Goal: Task Accomplishment & Management: Use online tool/utility

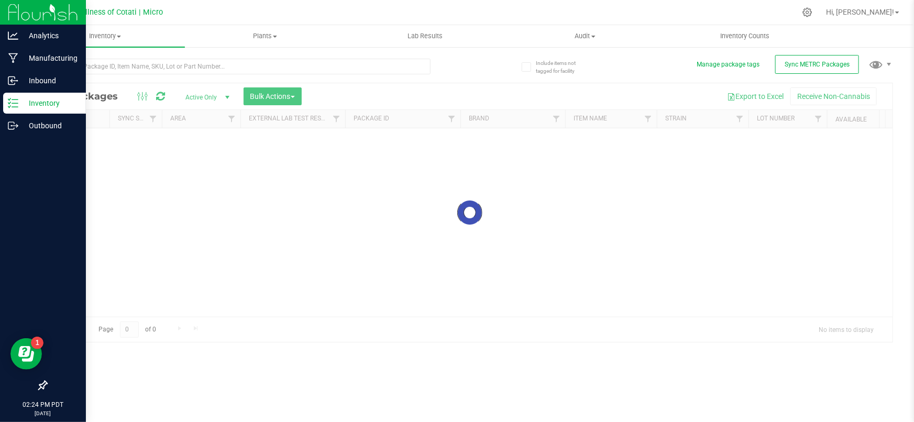
click at [17, 13] on img at bounding box center [43, 12] width 70 height 25
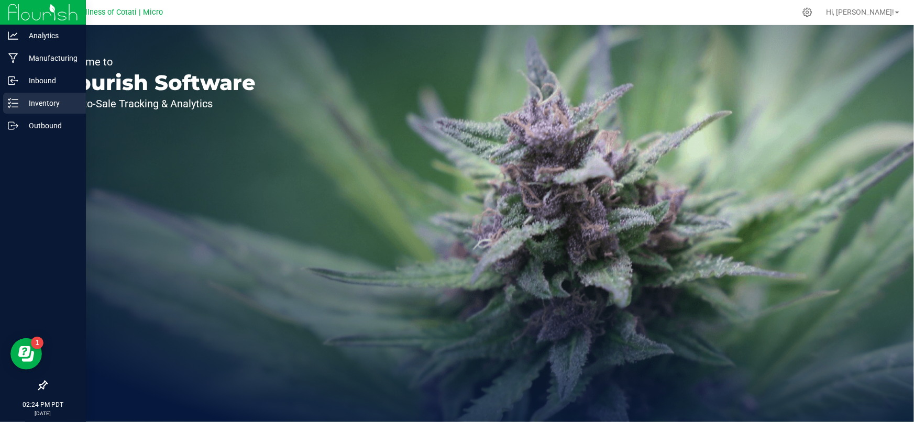
click at [40, 105] on p "Inventory" at bounding box center [49, 103] width 63 height 13
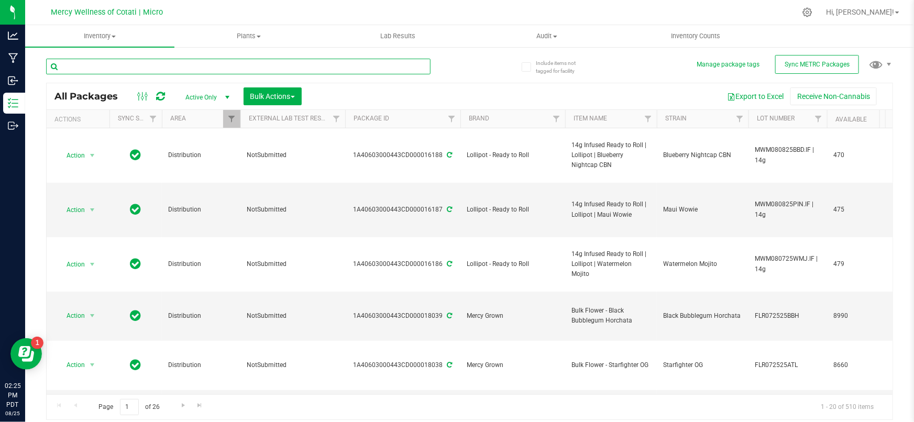
click at [155, 70] on input "text" at bounding box center [238, 67] width 384 height 16
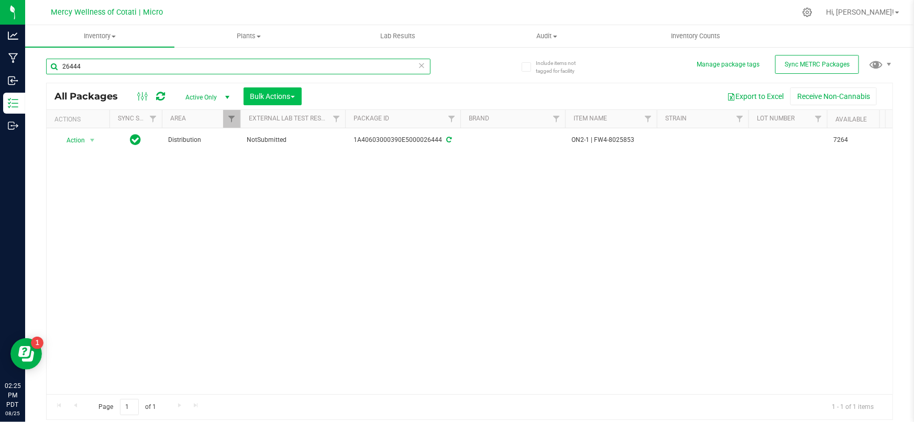
type input "26444"
click at [279, 92] on span "Bulk Actions" at bounding box center [272, 96] width 45 height 8
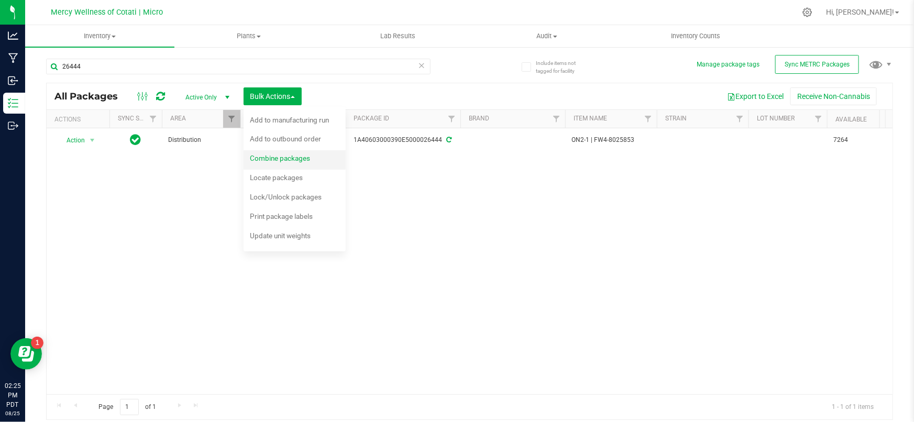
click at [289, 158] on span "Combine packages" at bounding box center [280, 158] width 60 height 8
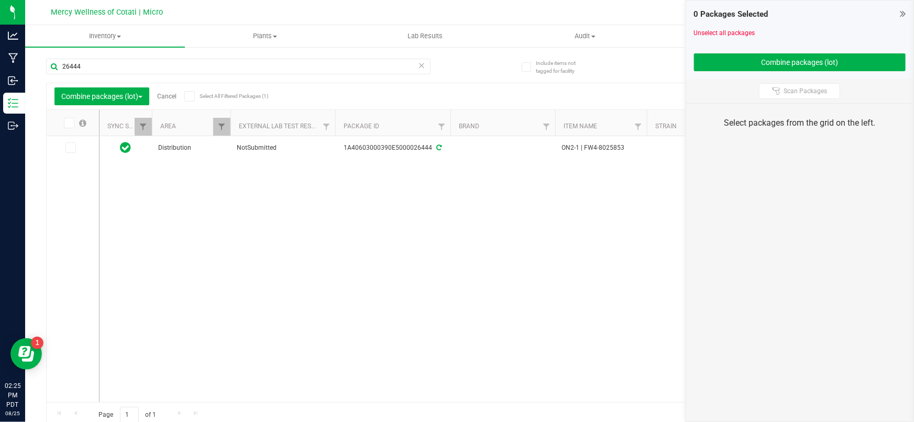
drag, startPoint x: 68, startPoint y: 148, endPoint x: 72, endPoint y: 129, distance: 19.8
click at [68, 148] on icon at bounding box center [70, 148] width 7 height 0
click at [0, 0] on input "checkbox" at bounding box center [0, 0] width 0 height 0
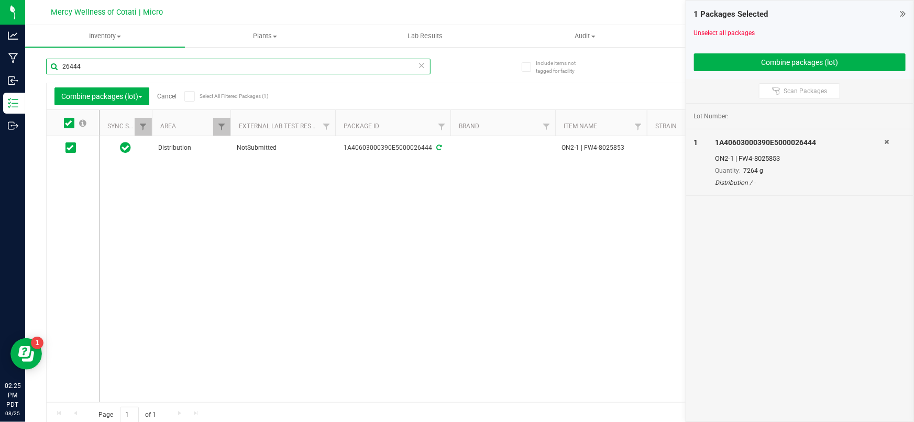
click at [88, 68] on input "26444" at bounding box center [238, 67] width 384 height 16
click at [89, 68] on input "26444" at bounding box center [238, 67] width 384 height 16
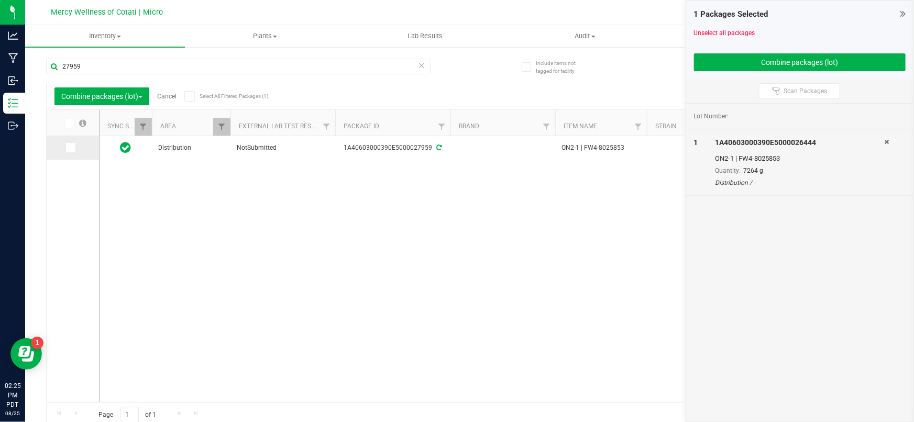
click at [71, 152] on span at bounding box center [70, 147] width 10 height 10
click at [0, 0] on input "checkbox" at bounding box center [0, 0] width 0 height 0
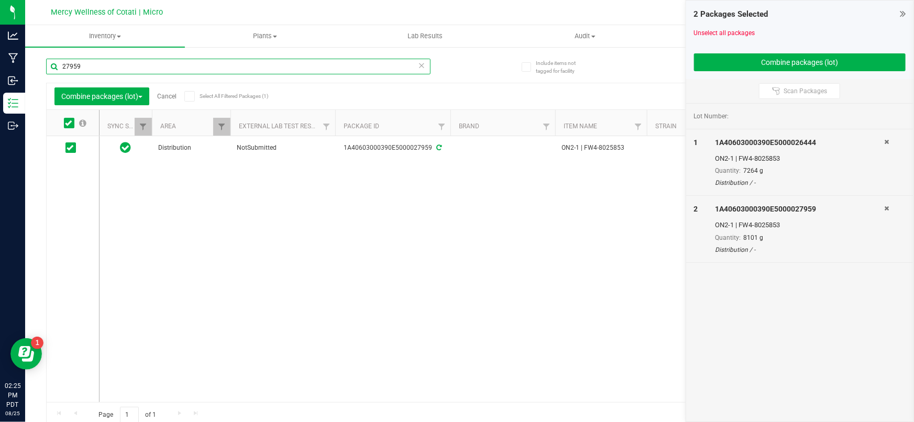
click at [113, 70] on input "27959" at bounding box center [238, 67] width 384 height 16
type input "27105"
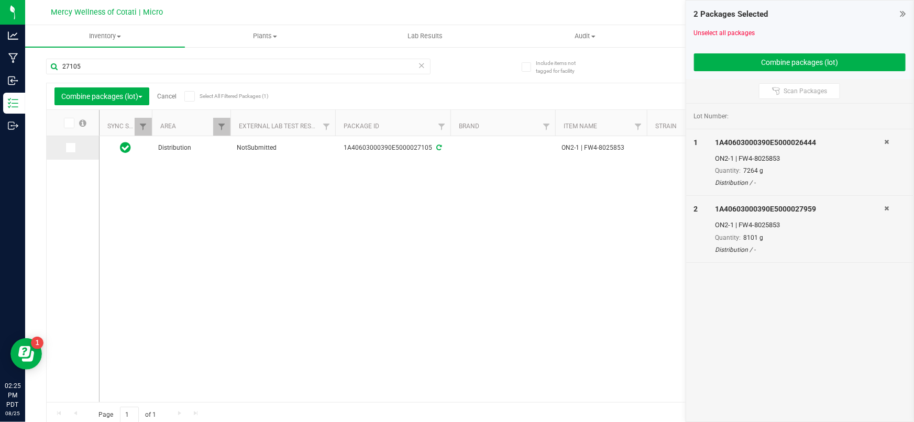
click at [68, 148] on icon at bounding box center [70, 148] width 7 height 0
click at [0, 0] on input "checkbox" at bounding box center [0, 0] width 0 height 0
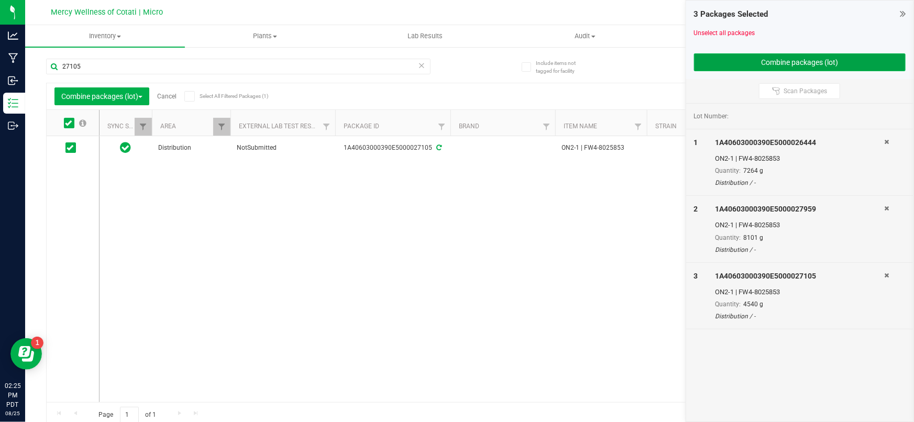
click at [749, 62] on button "Combine packages (lot)" at bounding box center [800, 62] width 212 height 18
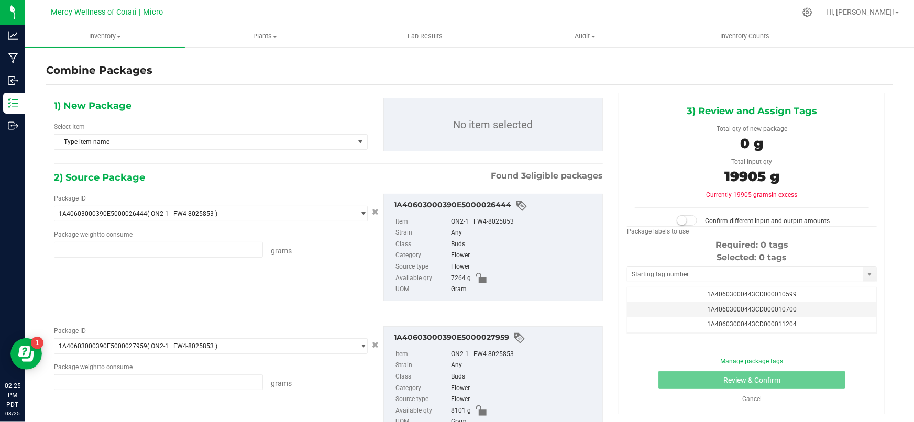
type input "7264.0000 g"
type input "8101.0000 g"
type input "4540.0000 g"
click at [173, 152] on div "1) New Package Select Item Type item name 0.30g Badder | WeedLove | Cherry Jubi…" at bounding box center [210, 128] width 329 height 60
drag, startPoint x: 172, startPoint y: 148, endPoint x: 172, endPoint y: 141, distance: 6.3
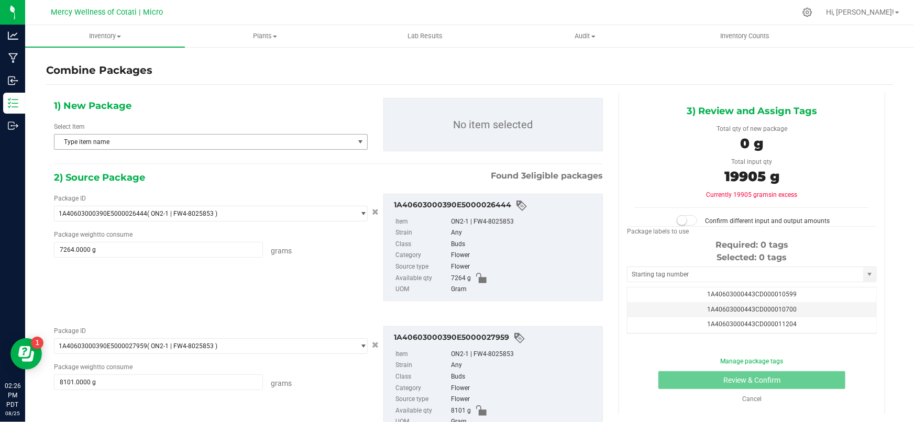
click at [172, 147] on span "Type item name" at bounding box center [204, 142] width 300 height 15
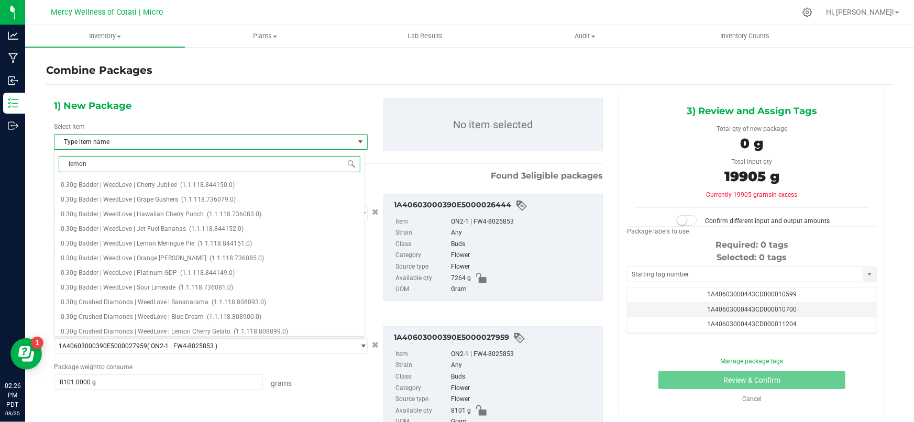
type input "lemon k"
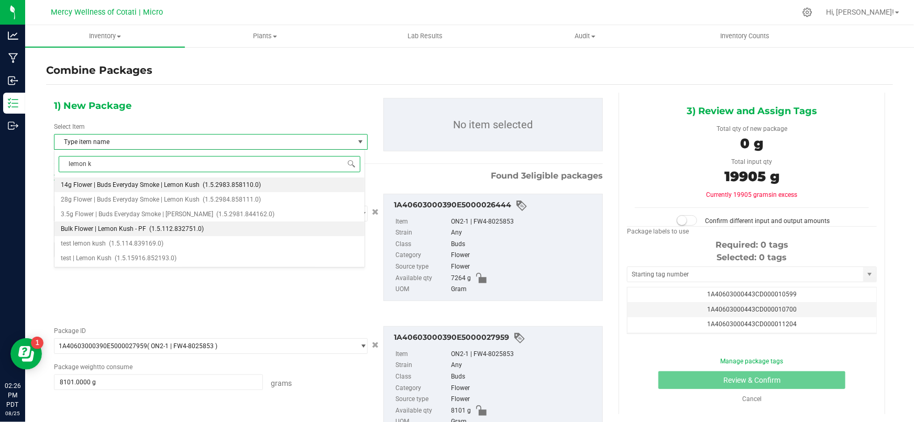
click at [125, 228] on span "Bulk Flower | Lemon Kush - PF" at bounding box center [103, 228] width 85 height 7
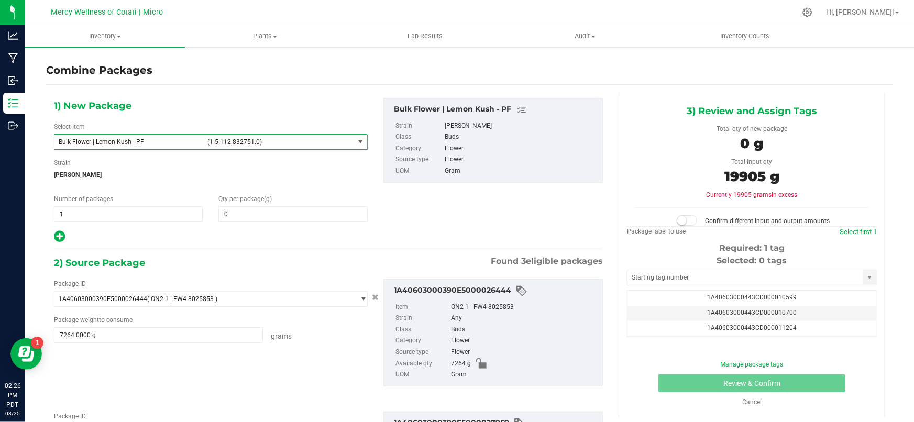
scroll to position [31172, 0]
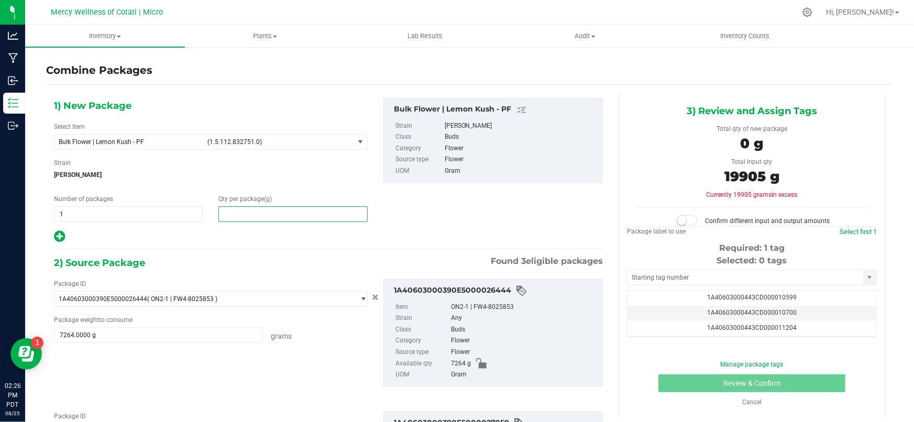
click at [256, 212] on span at bounding box center [292, 214] width 149 height 16
type input "19905"
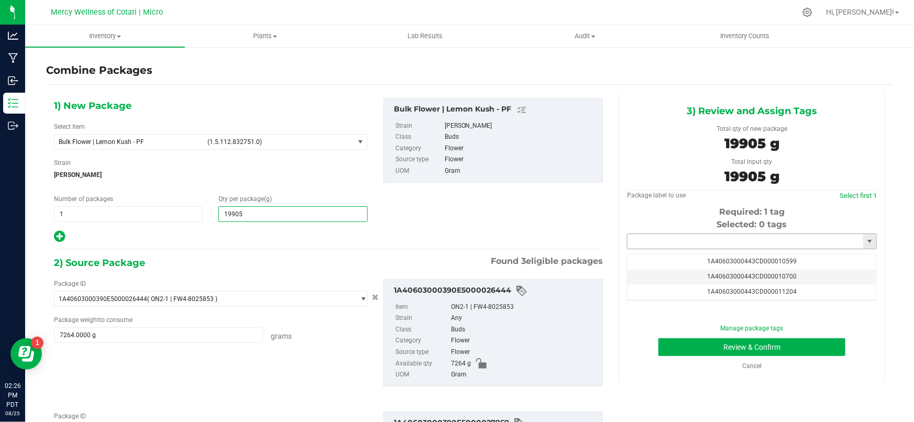
type input "19,905"
click at [677, 236] on input "text" at bounding box center [745, 241] width 236 height 15
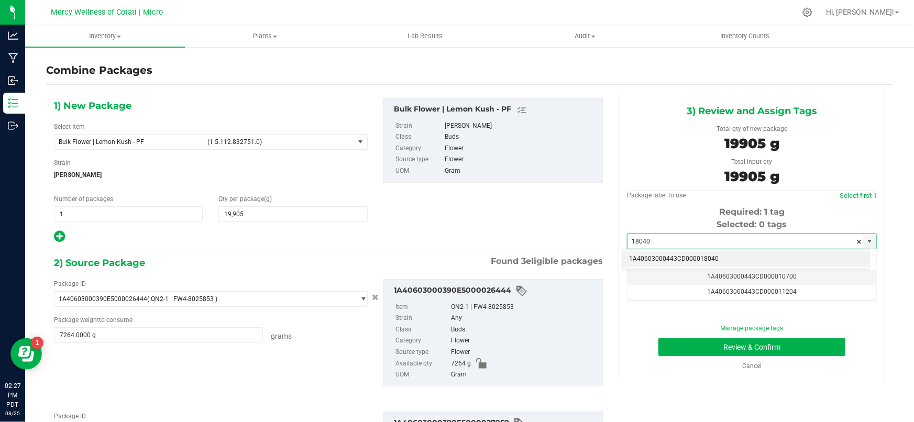
drag, startPoint x: 681, startPoint y: 258, endPoint x: 682, endPoint y: 269, distance: 10.5
click at [682, 260] on li "1A40603000443CD000018040" at bounding box center [746, 259] width 247 height 16
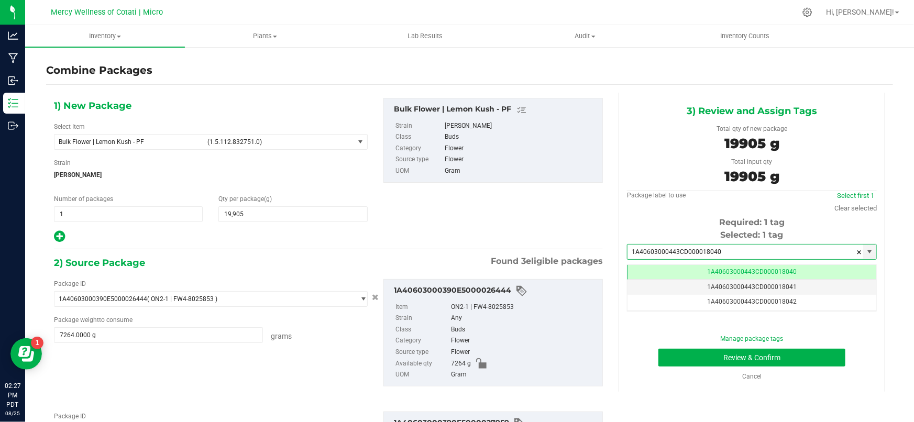
scroll to position [0, 0]
type input "1A40603000443CD000018040"
click at [706, 355] on button "Review & Confirm" at bounding box center [751, 358] width 187 height 18
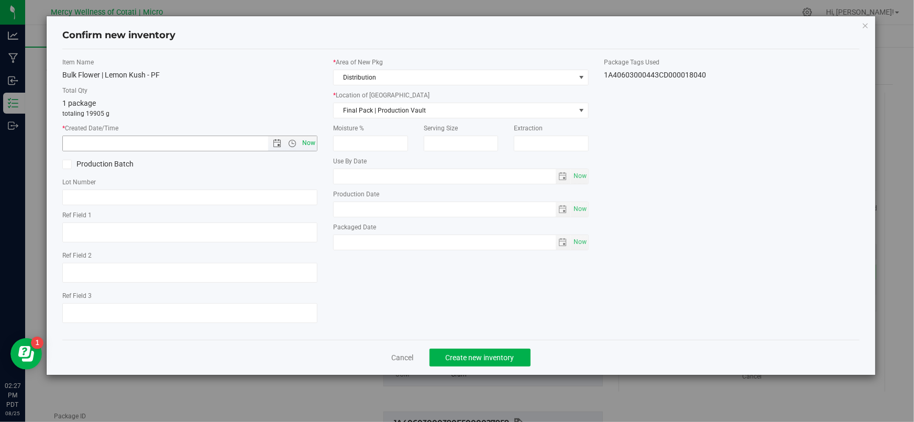
click at [314, 145] on span "Now" at bounding box center [309, 143] width 18 height 15
type input "[DATE] 2:27 PM"
click at [183, 203] on input "text" at bounding box center [189, 198] width 255 height 16
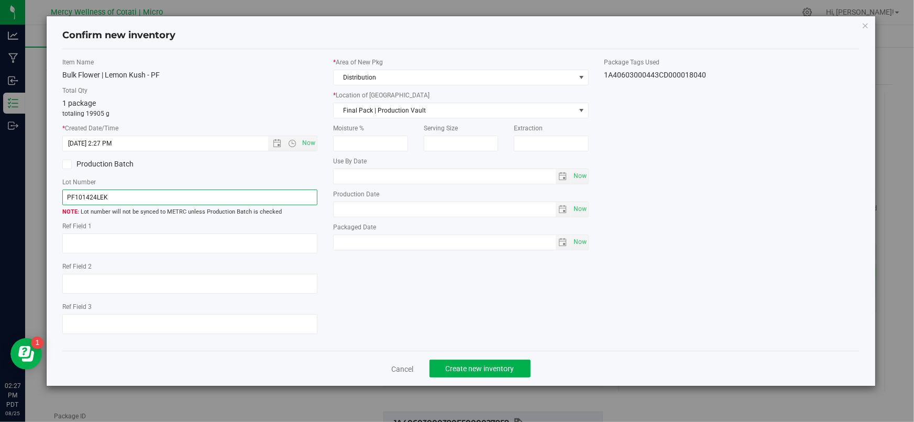
type input "PF101424LEK"
drag, startPoint x: 258, startPoint y: 228, endPoint x: 264, endPoint y: 228, distance: 6.3
click at [258, 228] on label "Ref Field 1" at bounding box center [189, 226] width 255 height 9
click at [393, 110] on span "Final Pack | Production Vault" at bounding box center [454, 110] width 241 height 15
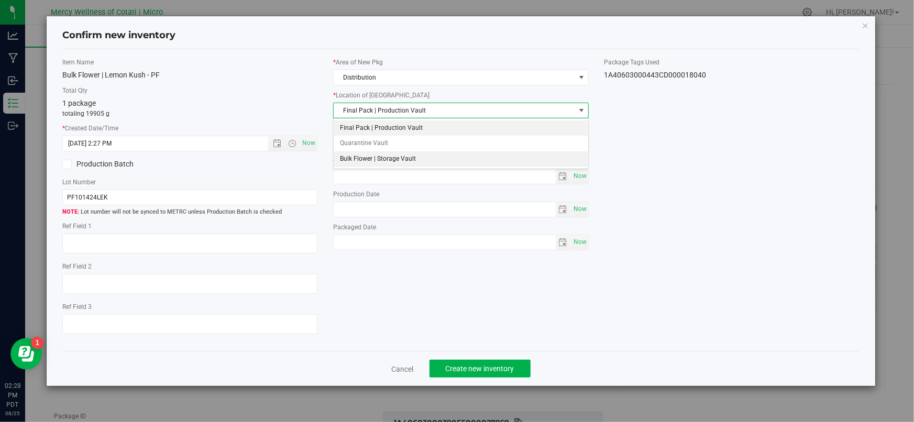
click at [382, 156] on li "Bulk Flower | Storage Vault" at bounding box center [461, 159] width 254 height 16
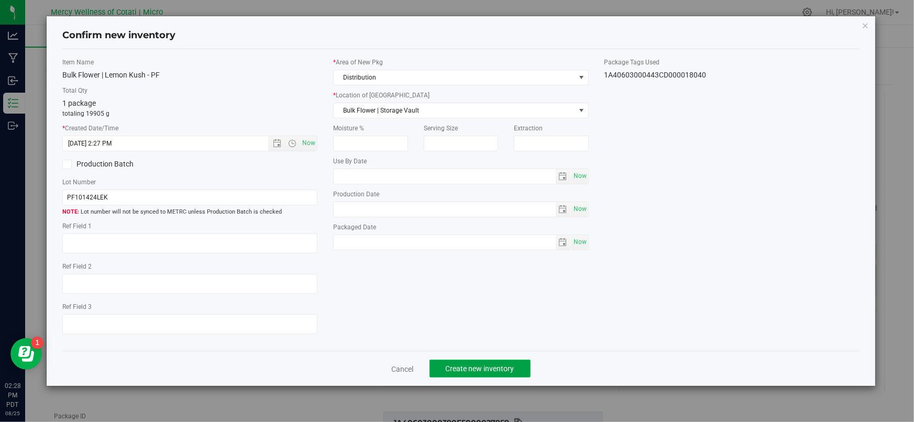
click at [512, 375] on button "Create new inventory" at bounding box center [479, 369] width 101 height 18
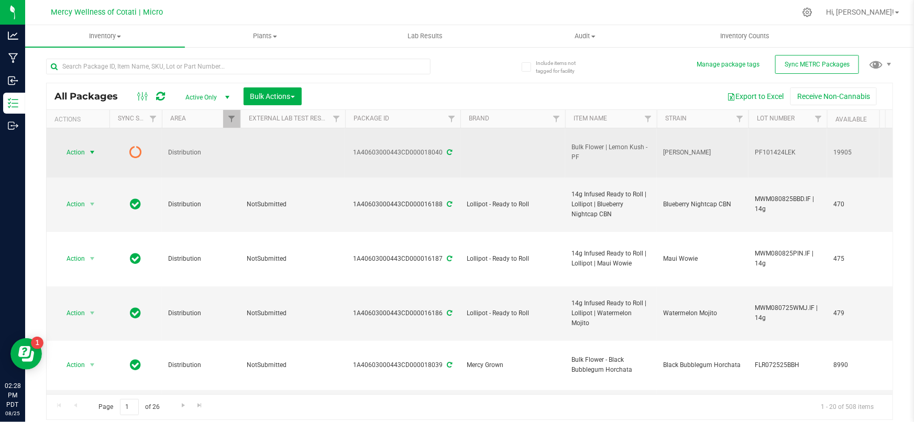
click at [88, 148] on span "select" at bounding box center [92, 152] width 8 height 8
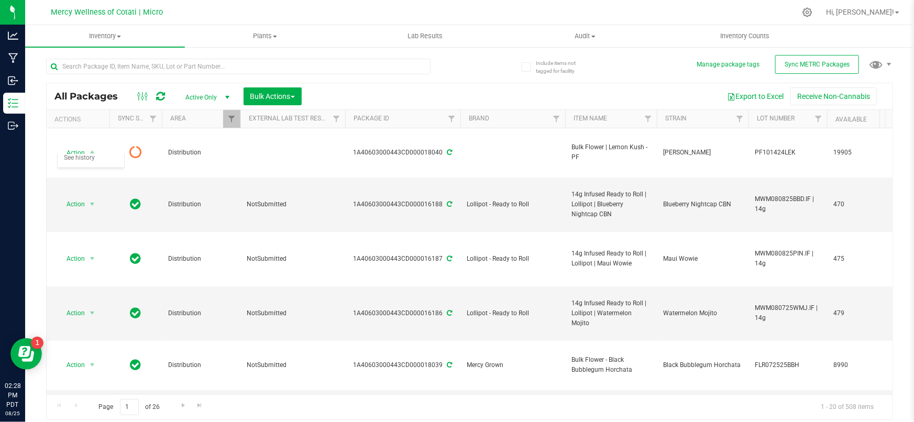
click at [358, 94] on div "Export to Excel Receive Non-Cannabis" at bounding box center [596, 96] width 575 height 18
click at [105, 64] on input "text" at bounding box center [238, 67] width 384 height 16
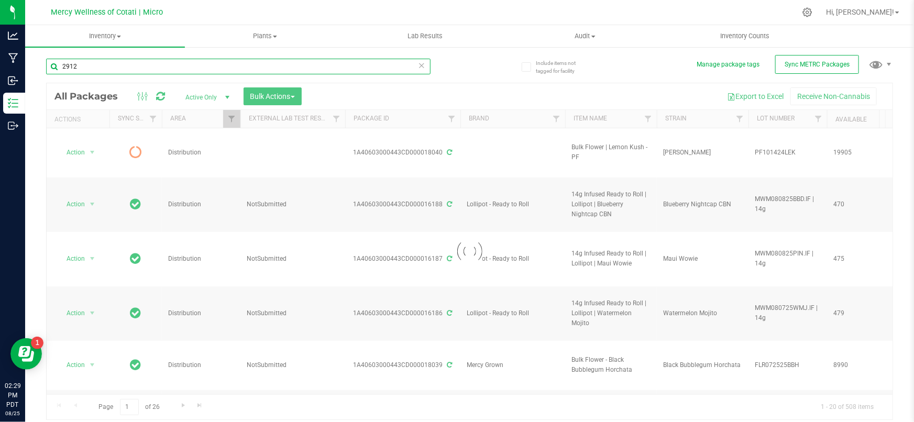
type input "29122"
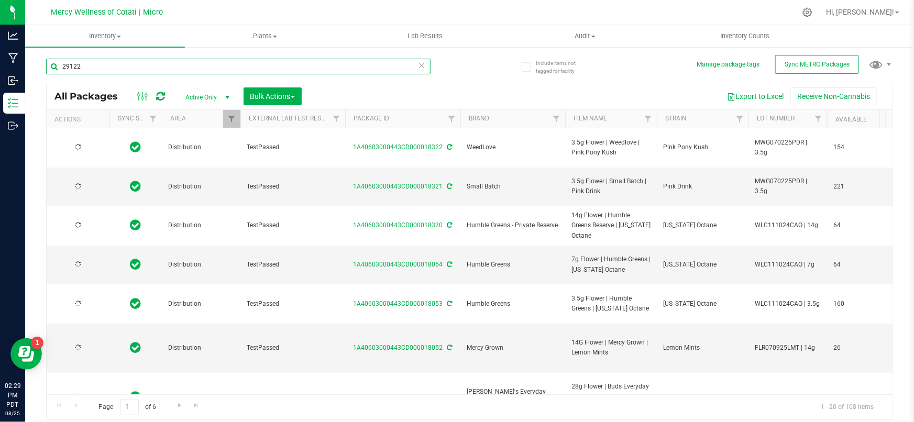
type input "[DATE]"
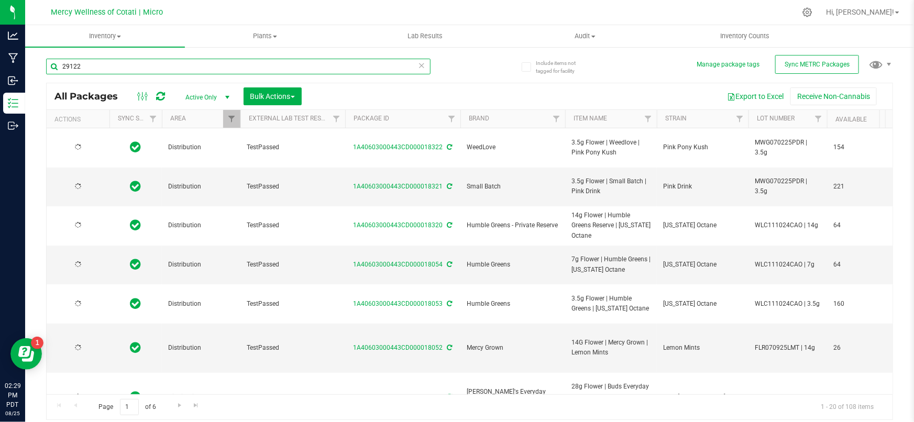
type input "[DATE]"
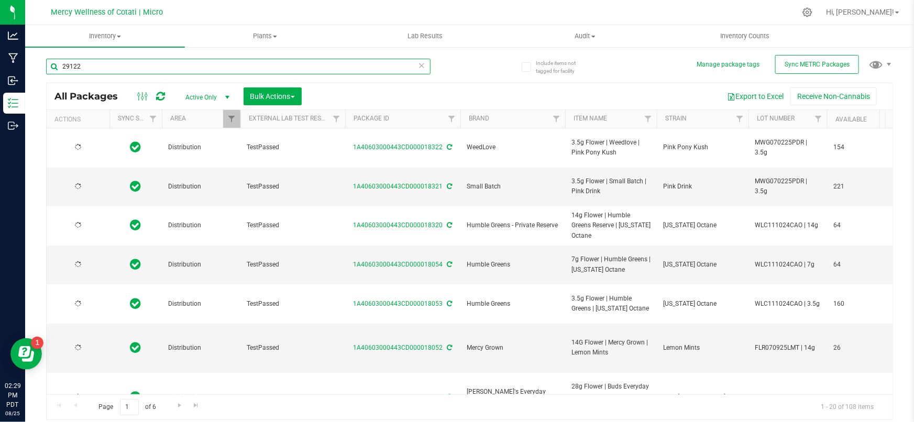
type input "[DATE]"
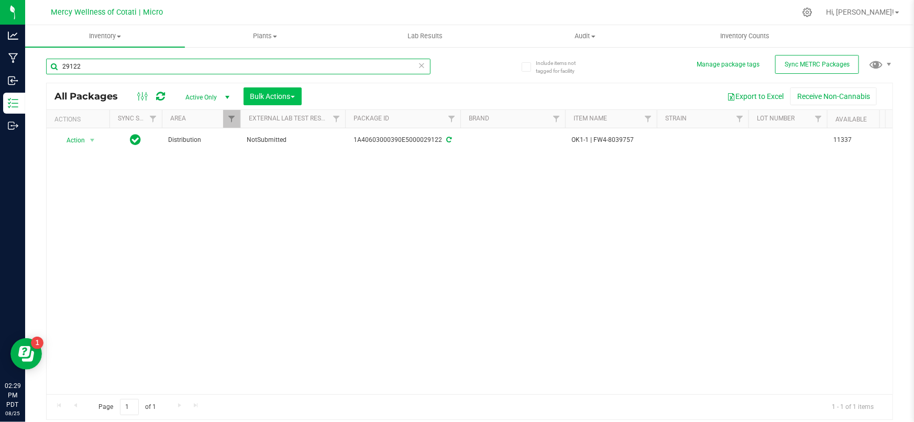
type input "29122"
click at [273, 98] on span "Bulk Actions" at bounding box center [272, 96] width 45 height 8
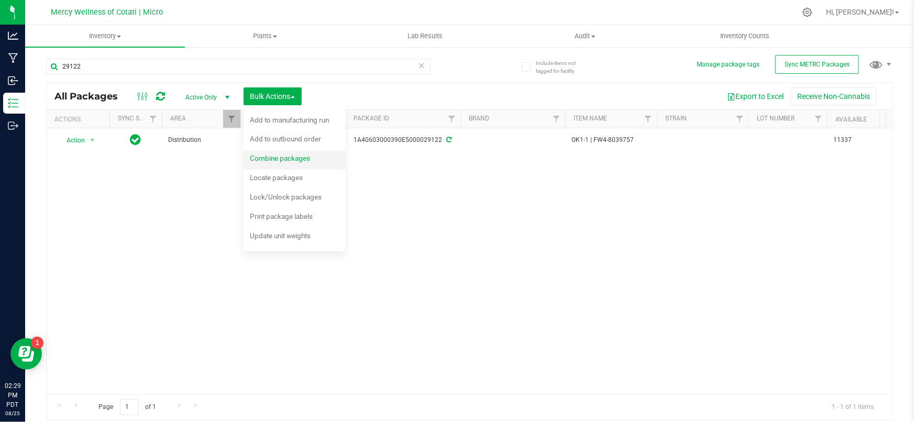
click at [280, 158] on span "Combine packages" at bounding box center [280, 158] width 60 height 8
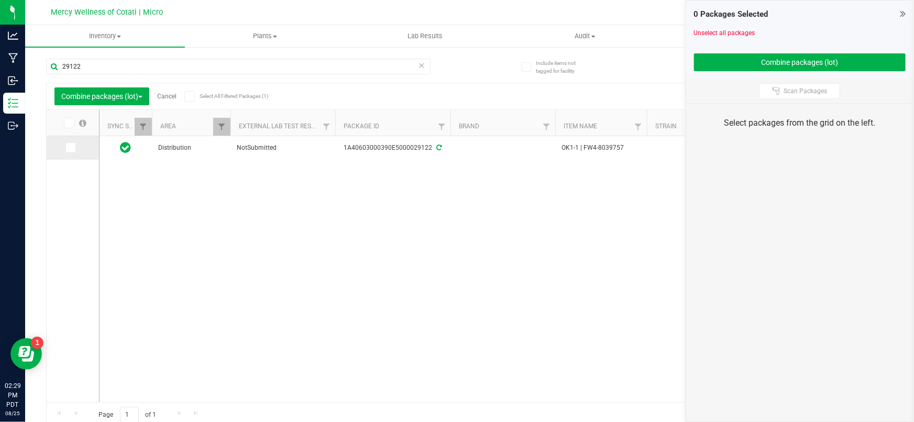
click at [70, 148] on icon at bounding box center [70, 148] width 7 height 0
click at [0, 0] on input "checkbox" at bounding box center [0, 0] width 0 height 0
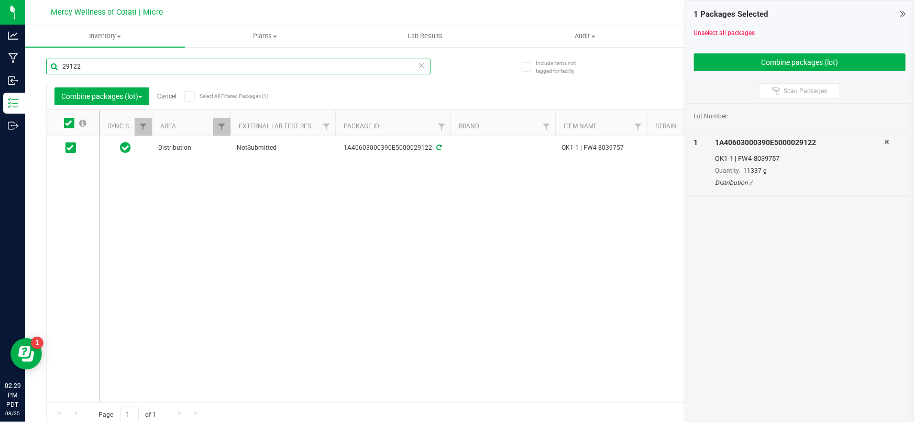
click at [97, 62] on input "29122" at bounding box center [238, 67] width 384 height 16
type input "29126"
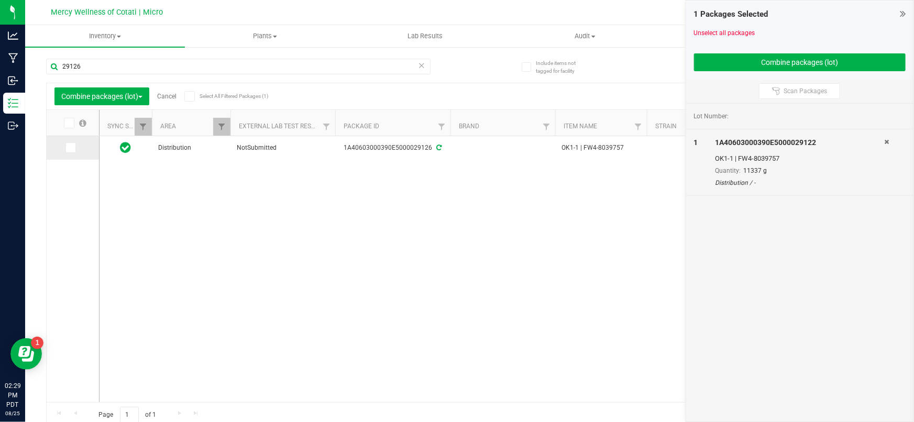
click at [68, 152] on span at bounding box center [70, 147] width 10 height 10
click at [0, 0] on input "checkbox" at bounding box center [0, 0] width 0 height 0
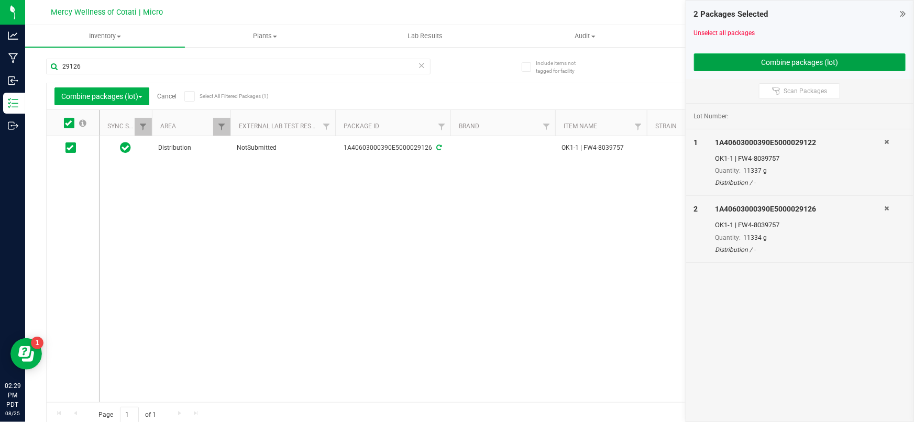
click at [757, 59] on button "Combine packages (lot)" at bounding box center [800, 62] width 212 height 18
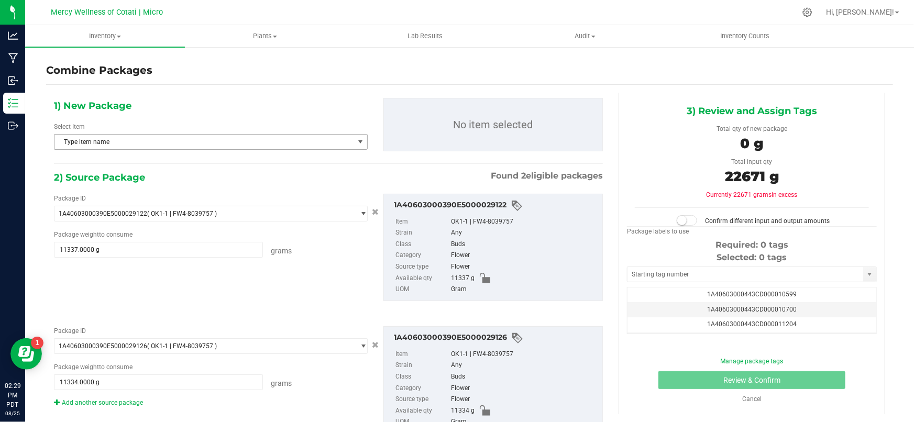
click at [187, 146] on span "Type item name" at bounding box center [204, 142] width 300 height 15
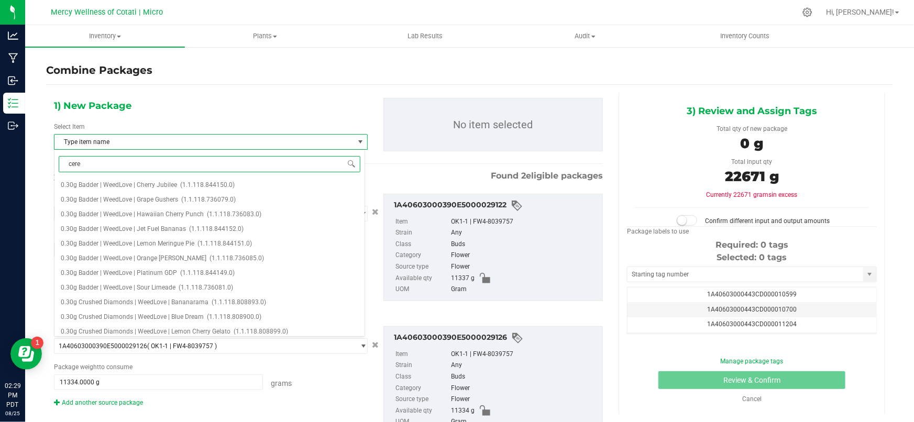
type input "cerea"
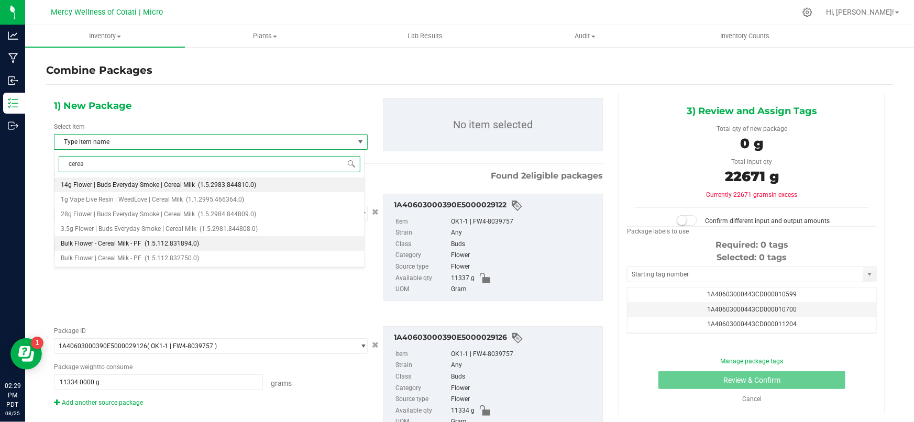
click at [162, 246] on span "(1.5.112.831894.0)" at bounding box center [172, 243] width 54 height 7
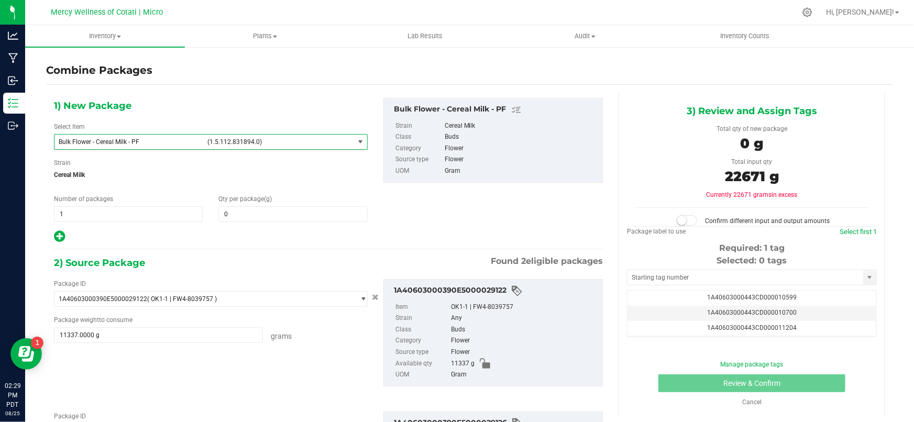
scroll to position [29208, 0]
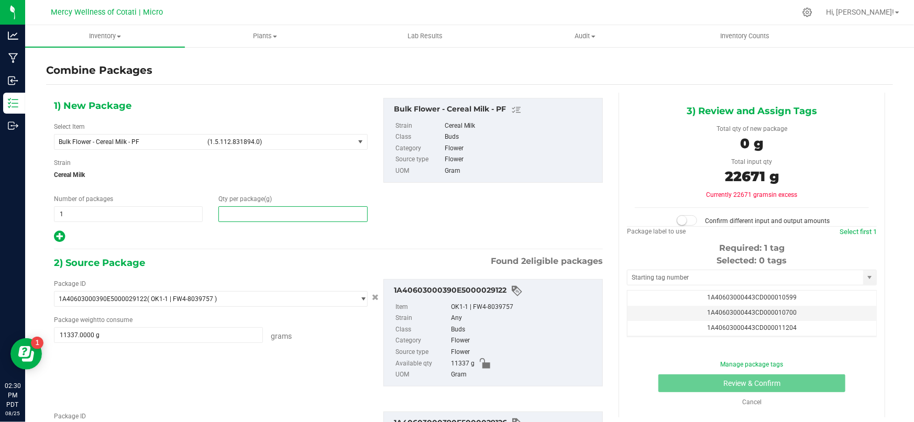
click at [256, 216] on span at bounding box center [292, 214] width 149 height 16
type input "22671"
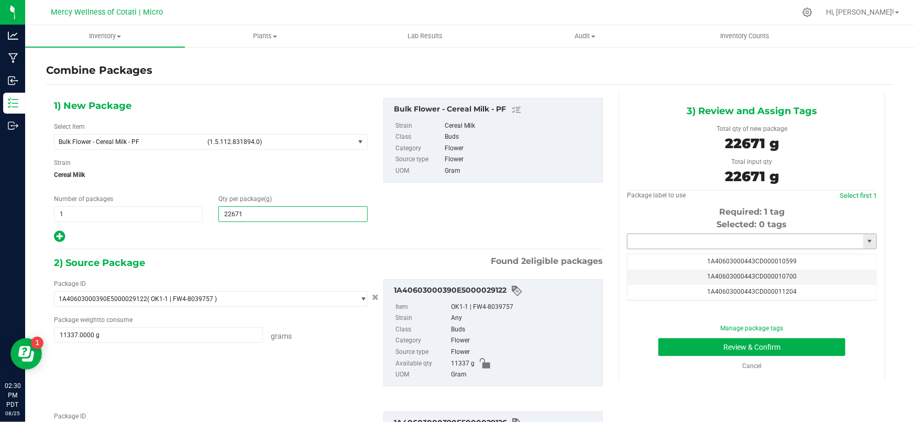
type input "22,671"
click at [666, 240] on input "text" at bounding box center [745, 241] width 236 height 15
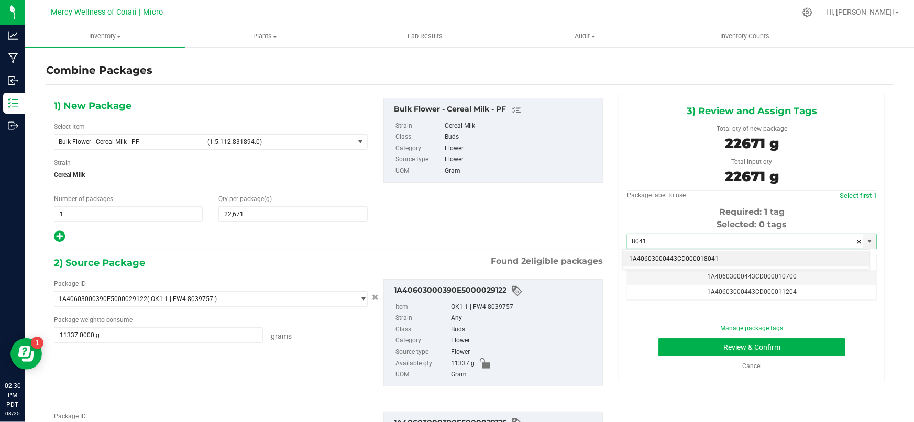
click at [707, 257] on li "1A40603000443CD000018041" at bounding box center [746, 259] width 247 height 16
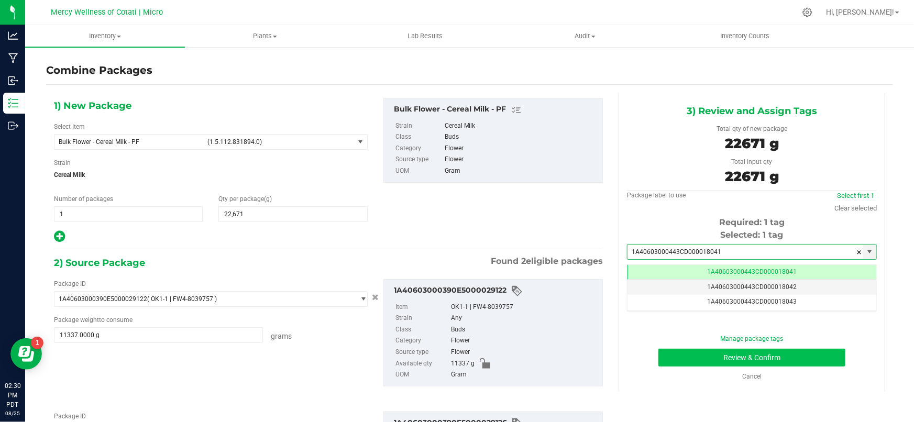
scroll to position [0, 0]
type input "1A40603000443CD000018041"
click at [727, 358] on button "Review & Confirm" at bounding box center [751, 358] width 187 height 18
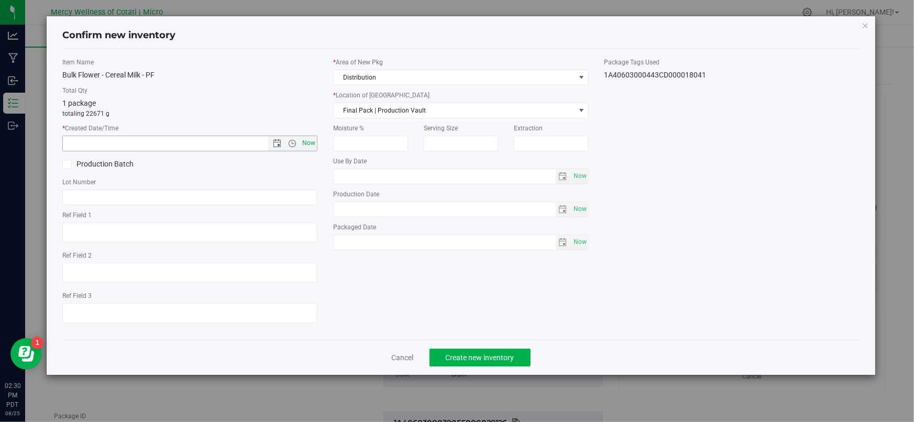
click at [308, 143] on span "Now" at bounding box center [309, 143] width 18 height 15
type input "[DATE] 2:30 PM"
click at [393, 107] on span "Final Pack | Production Vault" at bounding box center [454, 110] width 241 height 15
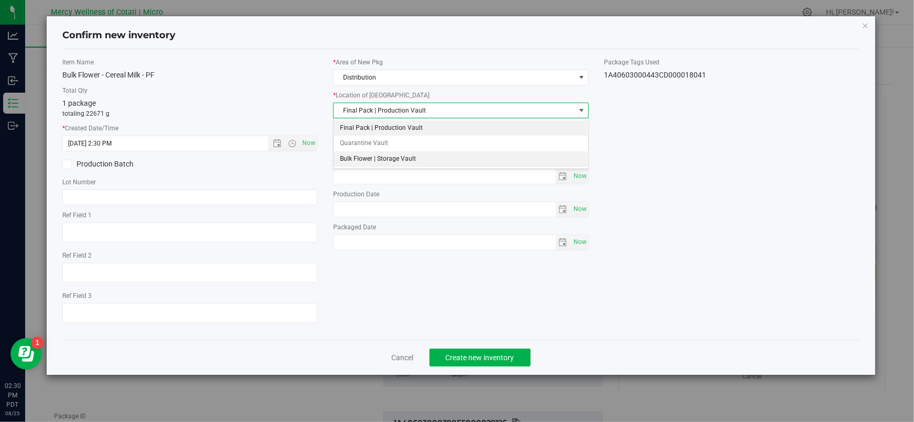
click at [387, 153] on li "Bulk Flower | Storage Vault" at bounding box center [461, 159] width 254 height 16
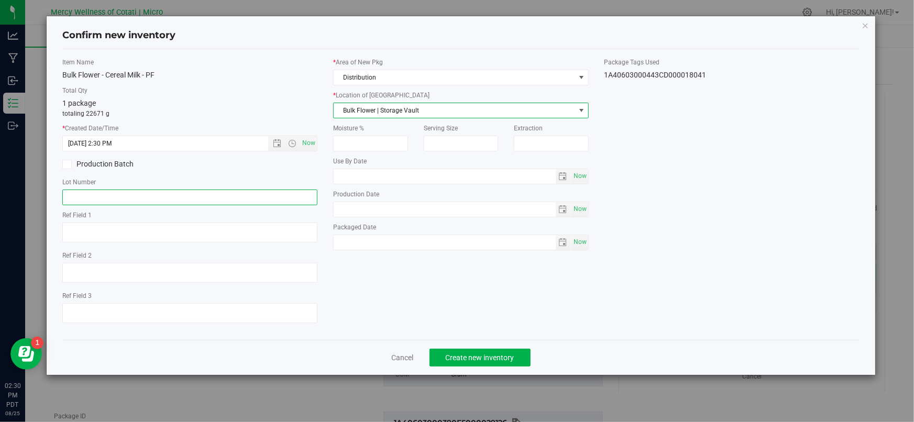
drag, startPoint x: 159, startPoint y: 198, endPoint x: 168, endPoint y: 199, distance: 9.0
click at [159, 198] on input "text" at bounding box center [189, 198] width 255 height 16
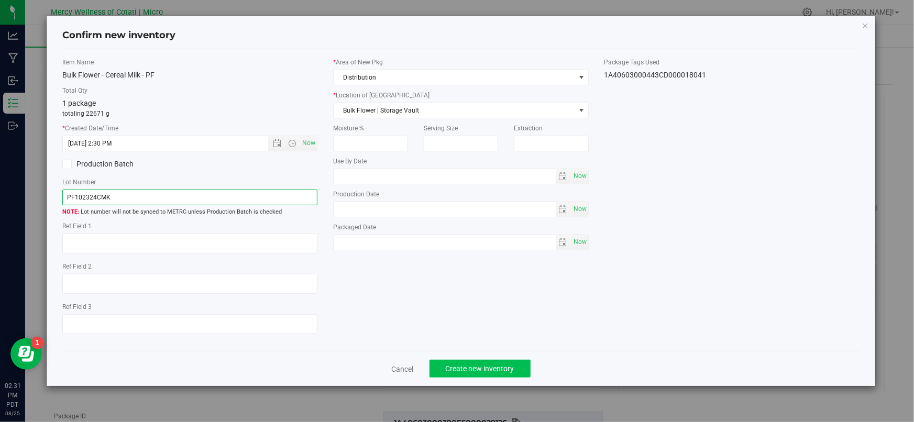
type input "PF102324CMK"
click at [491, 372] on span "Create new inventory" at bounding box center [480, 368] width 69 height 8
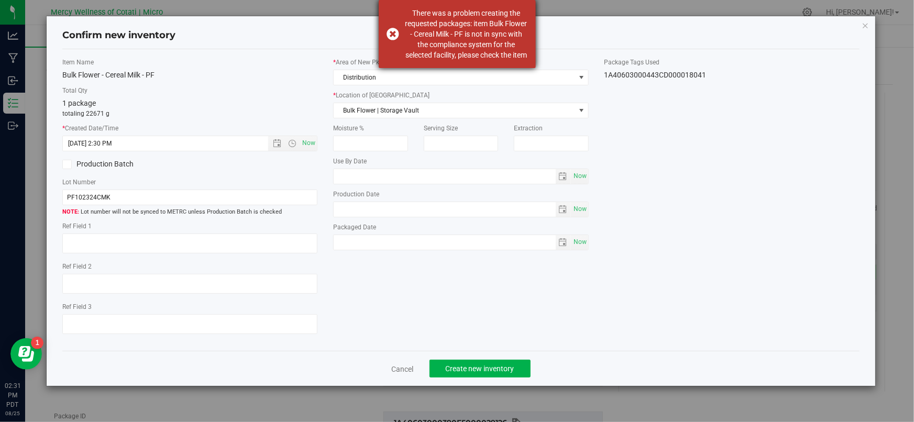
click at [391, 38] on div "There was a problem creating the requested packages: item Bulk Flower - Cereal …" at bounding box center [457, 34] width 157 height 68
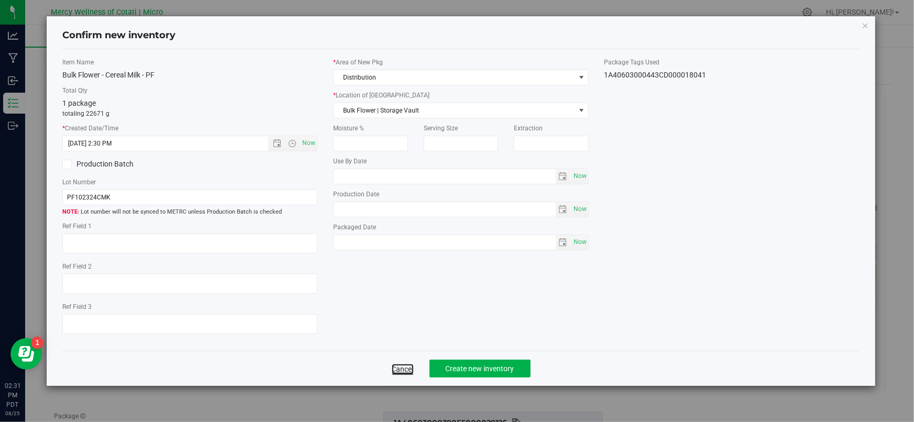
click at [397, 367] on link "Cancel" at bounding box center [403, 369] width 22 height 10
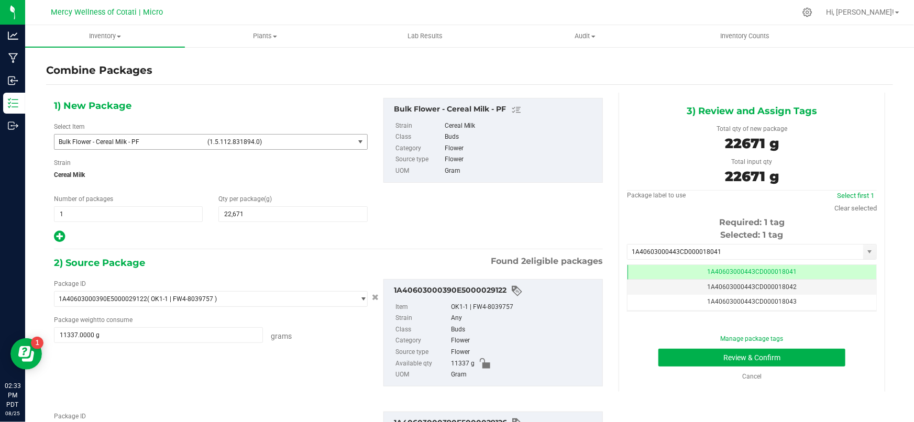
click at [152, 141] on span "Bulk Flower - Cereal Milk - PF" at bounding box center [130, 141] width 142 height 7
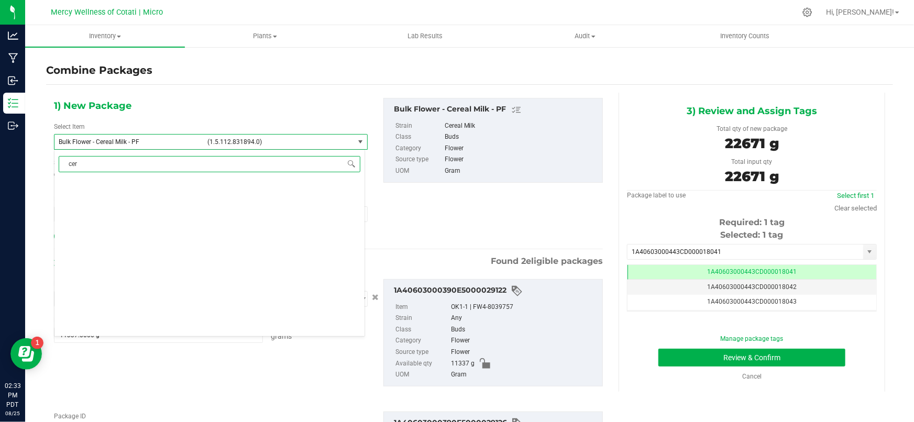
type input "cere"
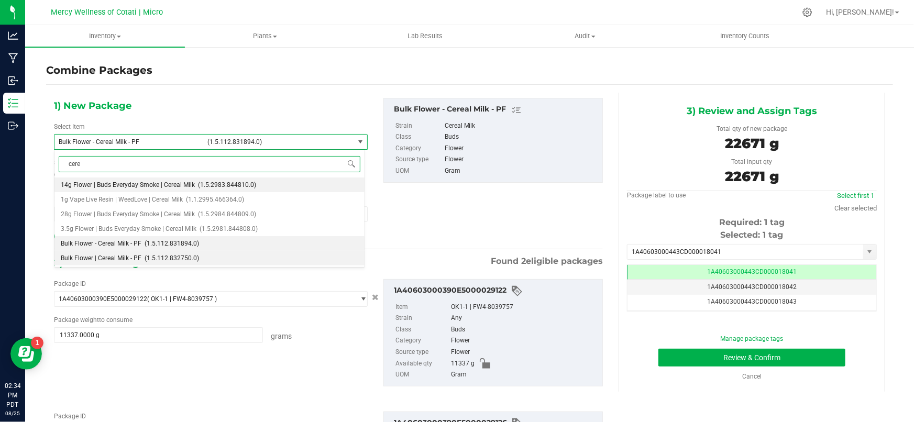
click at [153, 257] on span "(1.5.112.832750.0)" at bounding box center [172, 257] width 54 height 7
type input "0"
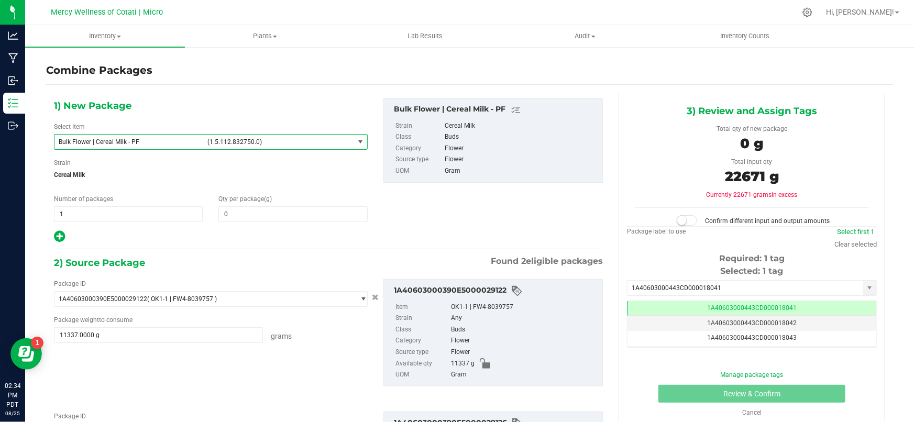
click at [116, 142] on span "Bulk Flower | Cereal Milk - PF" at bounding box center [130, 141] width 142 height 7
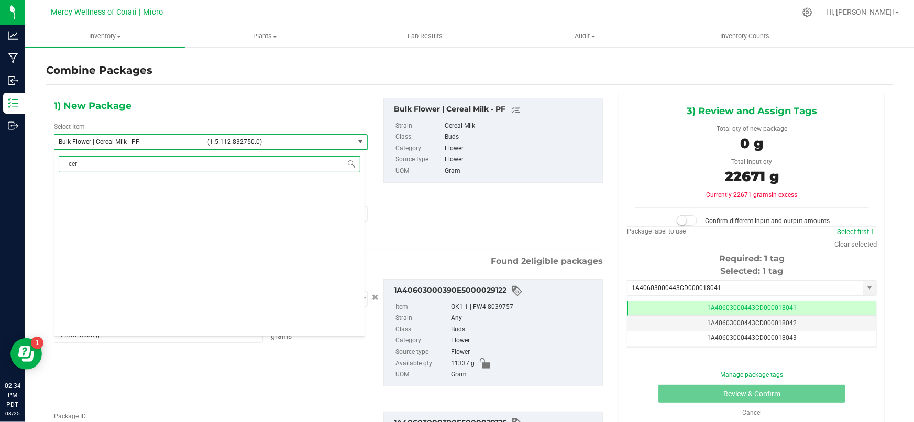
type input "cere"
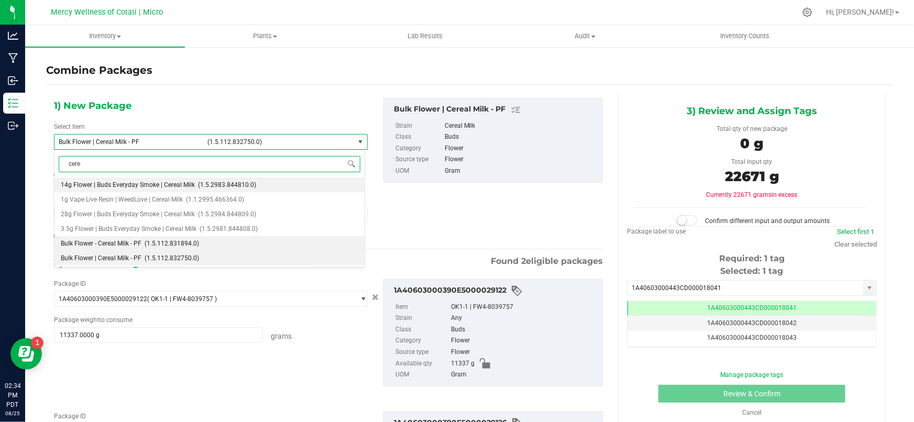
click at [130, 246] on span "Bulk Flower - Cereal Milk - PF" at bounding box center [101, 243] width 81 height 7
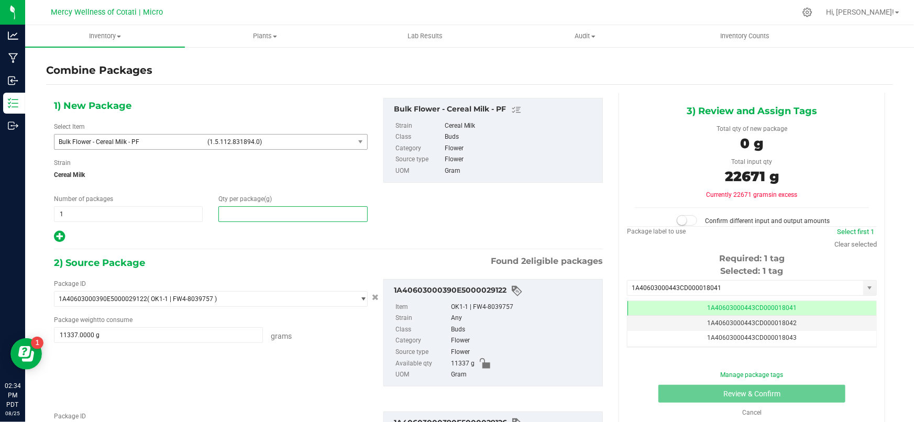
click at [251, 211] on span at bounding box center [292, 214] width 149 height 16
type input "22671"
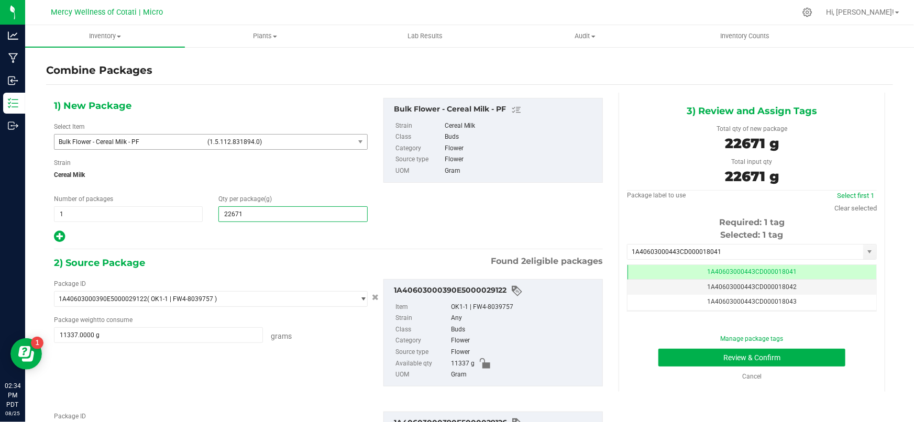
type input "22,671"
click at [859, 384] on div "3) Review and Assign Tags Total qty of new package 22671 g Total input qty 2267…" at bounding box center [751, 242] width 267 height 299
click at [762, 361] on button "Review & Confirm" at bounding box center [751, 358] width 187 height 18
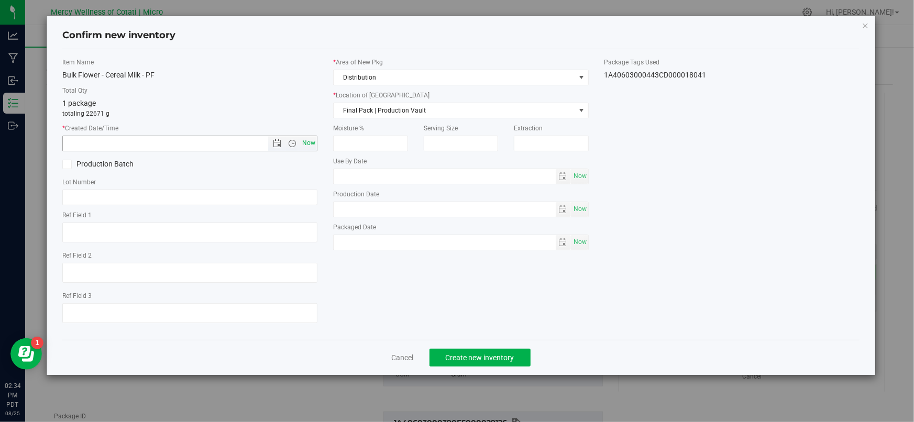
click at [313, 145] on span "Now" at bounding box center [309, 143] width 18 height 15
type input "[DATE] 2:34 PM"
click at [402, 110] on span "Final Pack | Production Vault" at bounding box center [454, 110] width 241 height 15
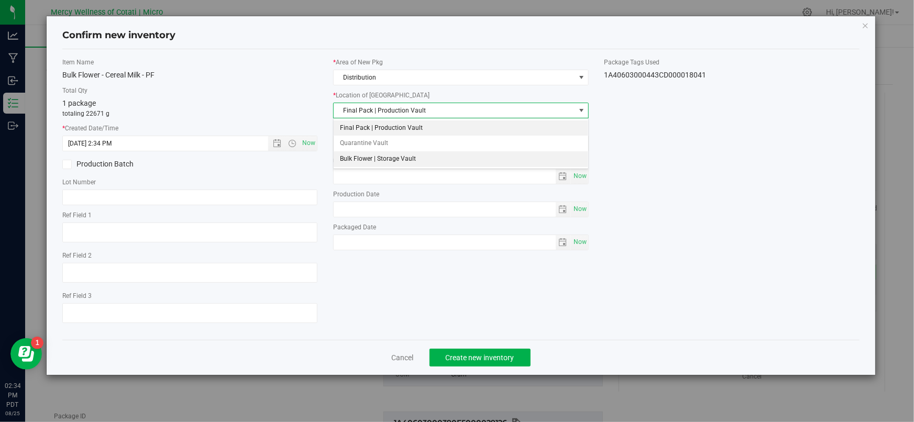
click at [388, 162] on li "Bulk Flower | Storage Vault" at bounding box center [461, 159] width 254 height 16
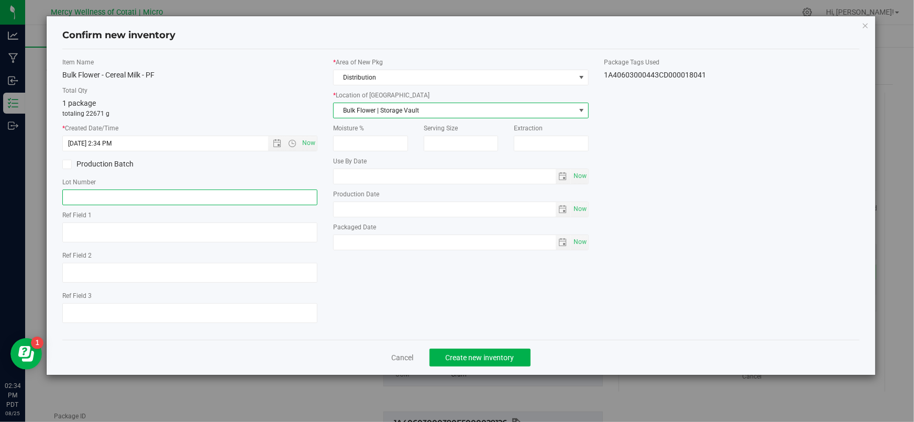
click at [191, 195] on input "text" at bounding box center [189, 198] width 255 height 16
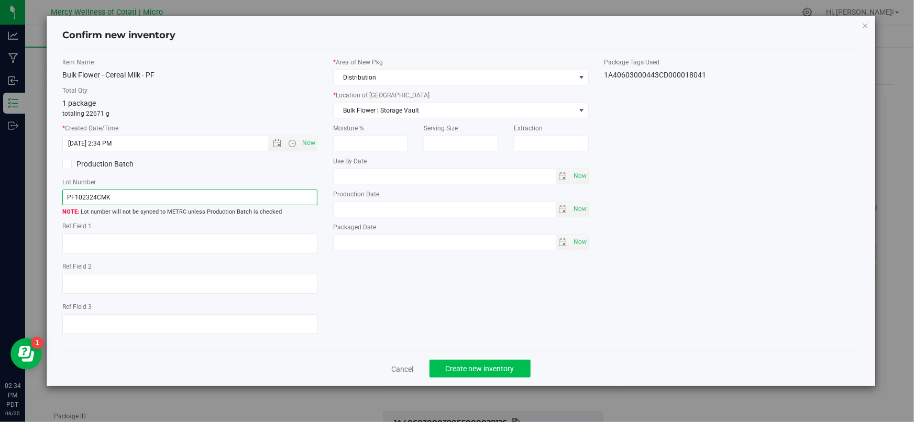
type input "PF102324CMK"
click at [502, 371] on span "Create new inventory" at bounding box center [480, 368] width 69 height 8
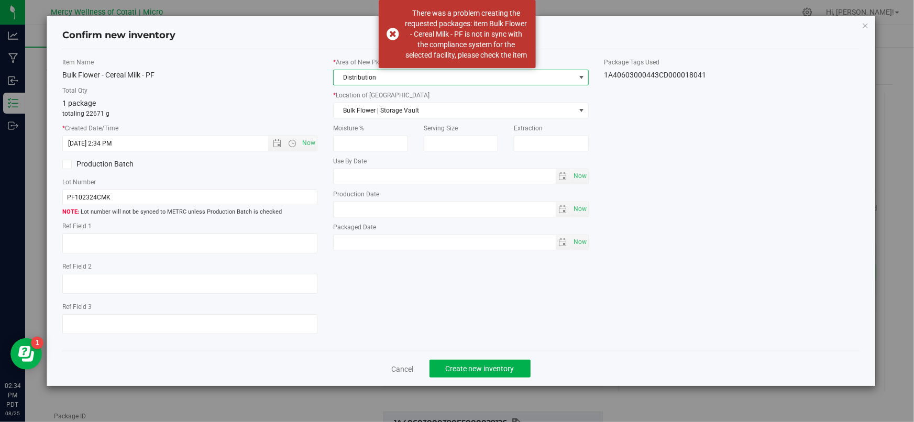
click at [351, 79] on span "Distribution" at bounding box center [454, 77] width 241 height 15
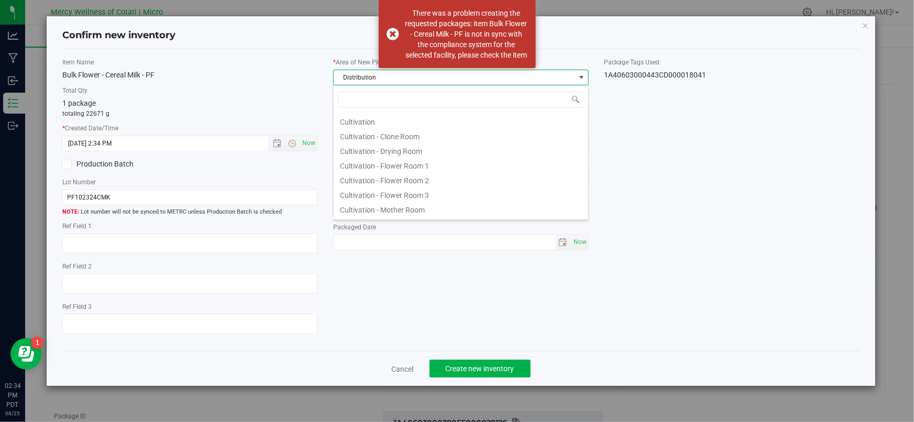
scroll to position [16, 256]
click at [350, 85] on div "Cultivation Cultivation - Clone Room Cultivation - Drying Room Cultivation - Fl…" at bounding box center [461, 152] width 256 height 135
click at [401, 369] on link "Cancel" at bounding box center [403, 369] width 22 height 10
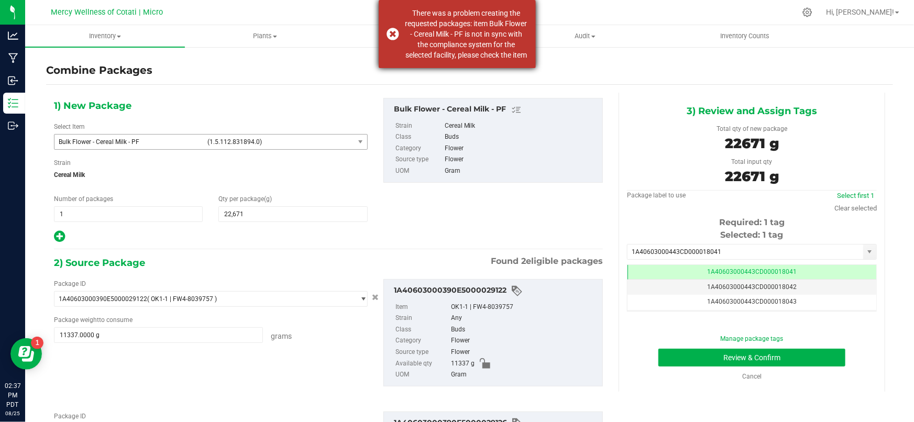
click at [388, 37] on div "There was a problem creating the requested packages: item Bulk Flower - Cereal …" at bounding box center [457, 34] width 157 height 68
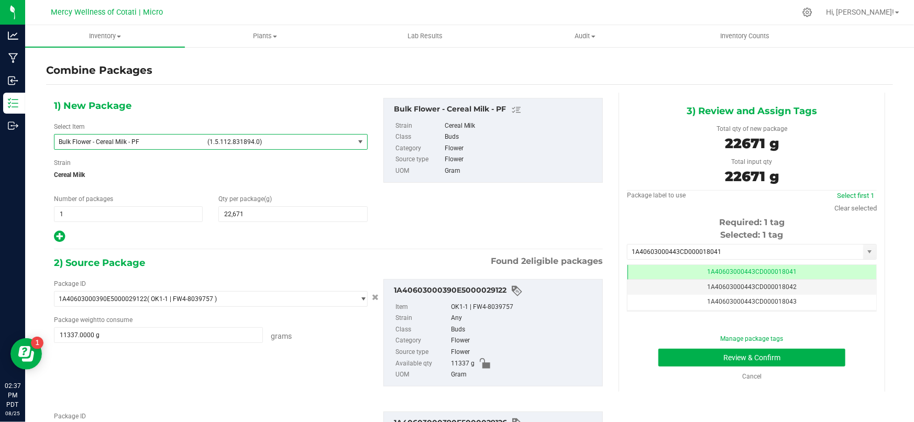
click at [188, 145] on span "Bulk Flower - Cereal Milk - PF" at bounding box center [130, 141] width 142 height 7
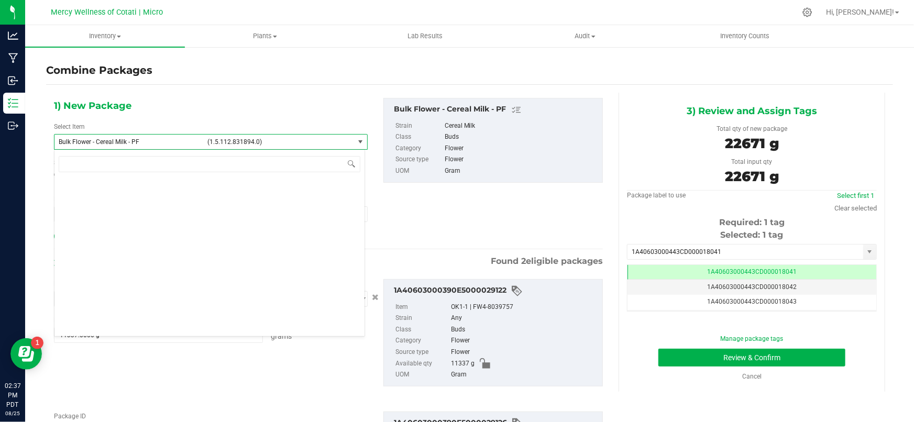
click at [180, 140] on span "Bulk Flower - Cereal Milk - PF" at bounding box center [130, 141] width 142 height 7
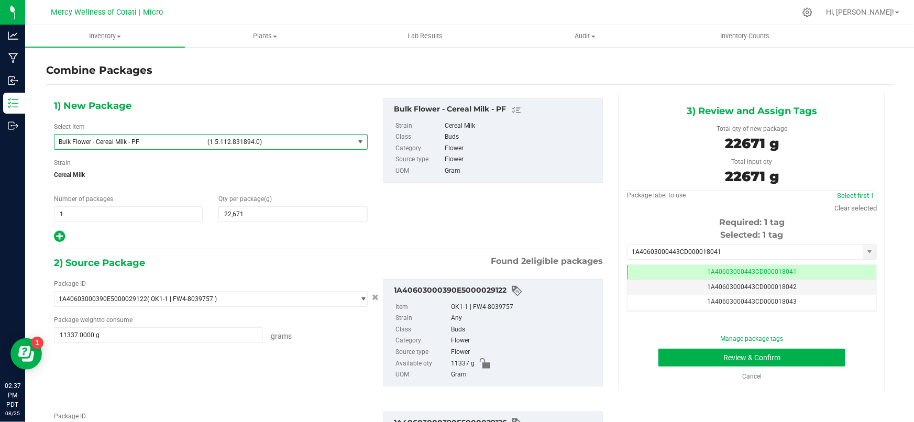
click at [199, 119] on div "1) New Package Select Item Bulk Flower - Cereal Milk - PF (1.5.112.831894.0) 0.…" at bounding box center [210, 171] width 329 height 146
click at [776, 357] on button "Review & Confirm" at bounding box center [751, 358] width 187 height 18
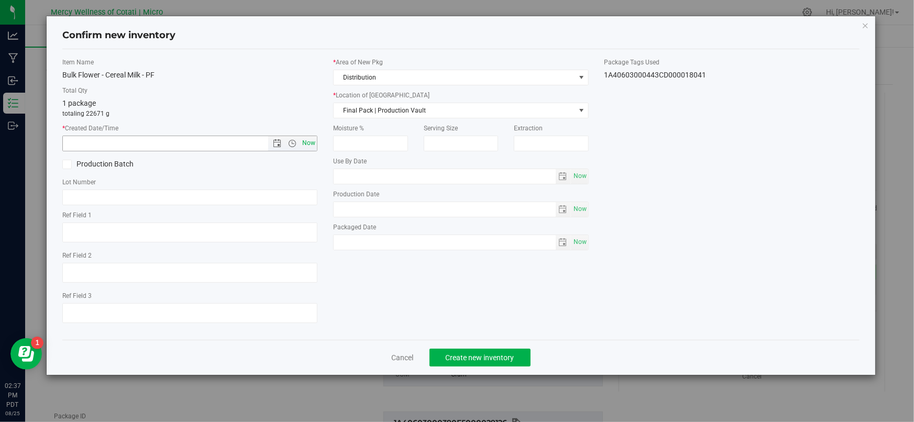
click at [314, 139] on span "Now" at bounding box center [309, 143] width 18 height 15
type input "[DATE] 2:37 PM"
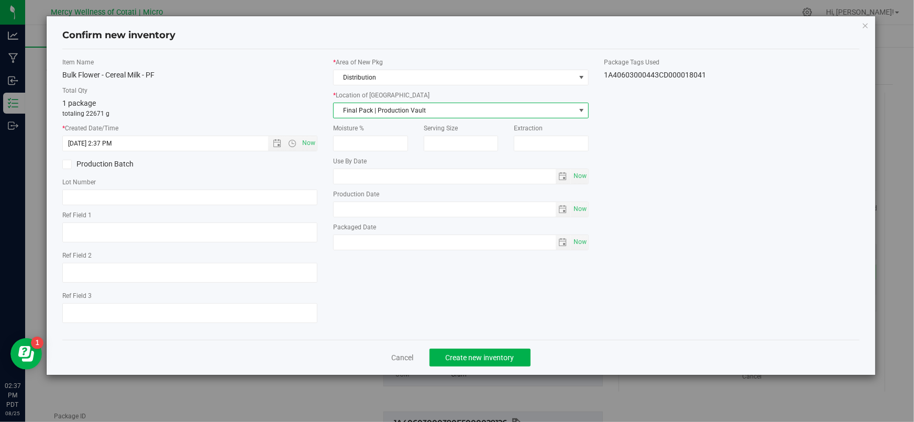
click at [353, 110] on span "Final Pack | Production Vault" at bounding box center [454, 110] width 241 height 15
click at [344, 156] on li "Bulk Flower | Storage Vault" at bounding box center [461, 159] width 254 height 16
click at [215, 198] on input "text" at bounding box center [189, 198] width 255 height 16
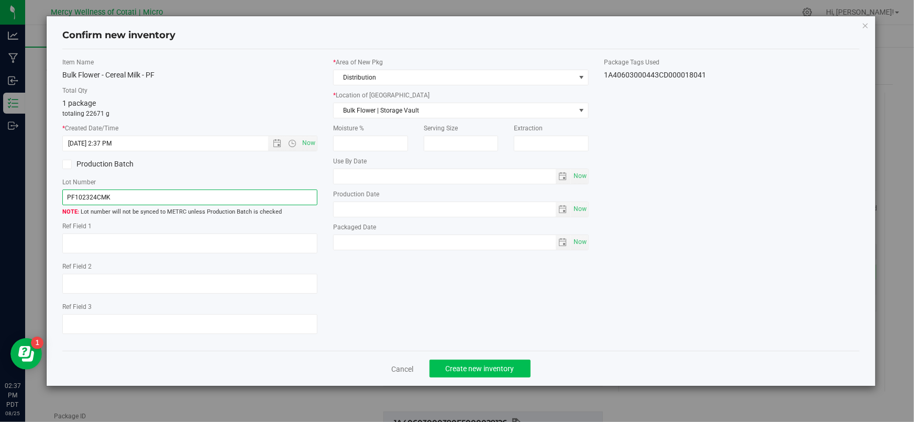
type input "PF102324CMK"
click at [491, 371] on span "Create new inventory" at bounding box center [480, 368] width 69 height 8
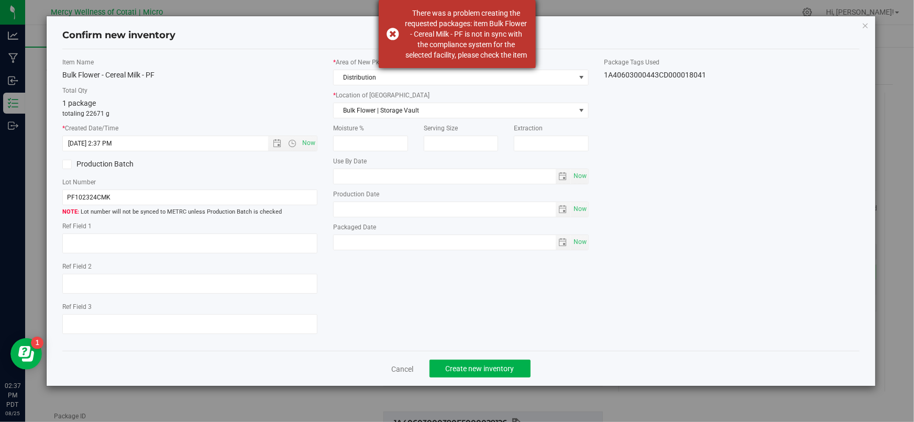
click at [395, 37] on div "There was a problem creating the requested packages: item Bulk Flower - Cereal …" at bounding box center [457, 34] width 157 height 68
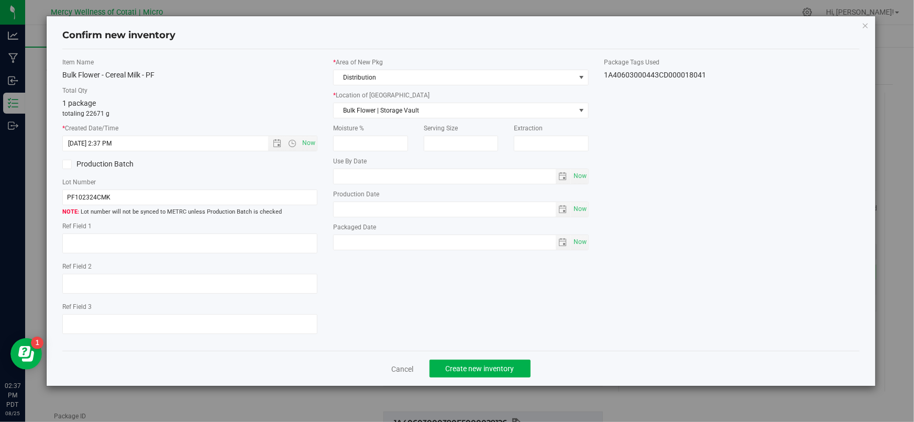
click at [404, 363] on cancel-button "Cancel" at bounding box center [403, 368] width 22 height 11
click at [404, 364] on link "Cancel" at bounding box center [403, 369] width 22 height 10
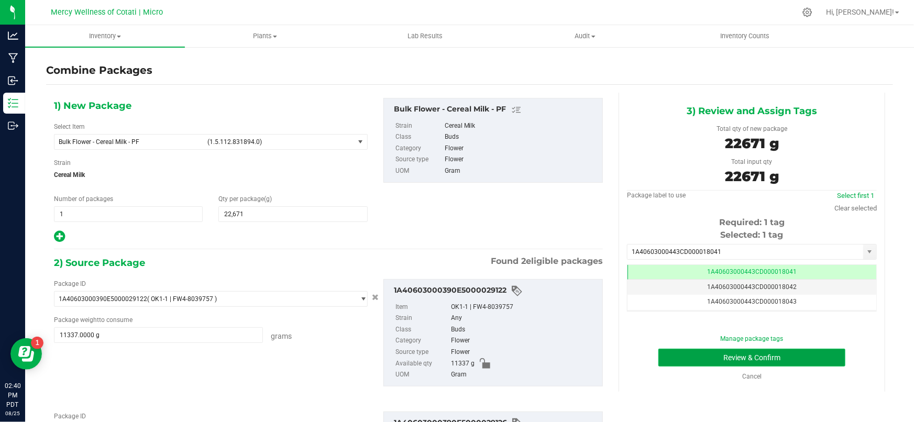
click at [781, 364] on button "Review & Confirm" at bounding box center [751, 358] width 187 height 18
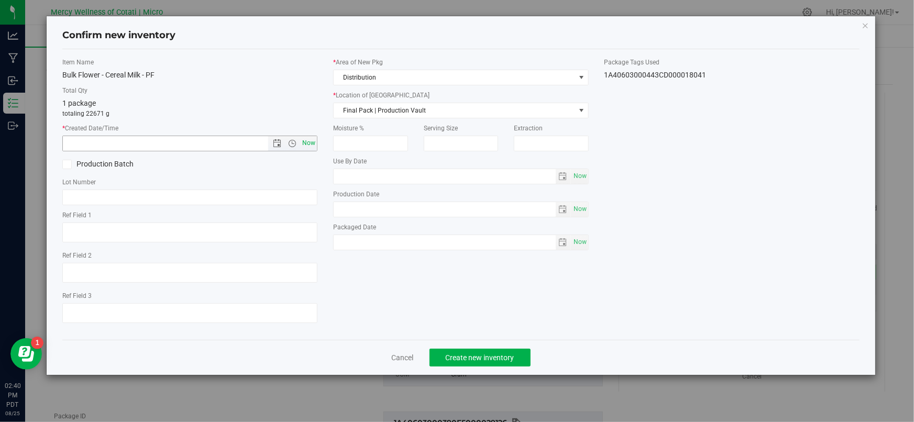
click at [309, 145] on span "Now" at bounding box center [309, 143] width 18 height 15
type input "[DATE] 2:40 PM"
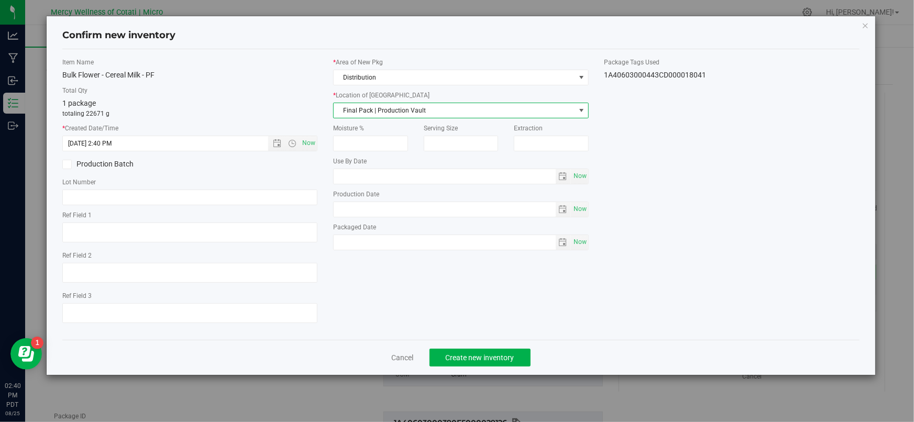
click at [396, 108] on span "Final Pack | Production Vault" at bounding box center [454, 110] width 241 height 15
click at [360, 162] on li "Bulk Flower | Storage Vault" at bounding box center [461, 159] width 254 height 16
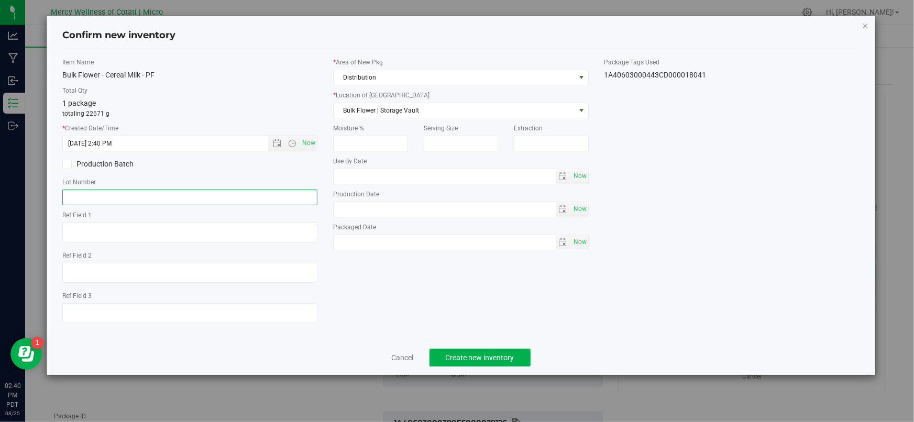
click at [160, 191] on input "text" at bounding box center [189, 198] width 255 height 16
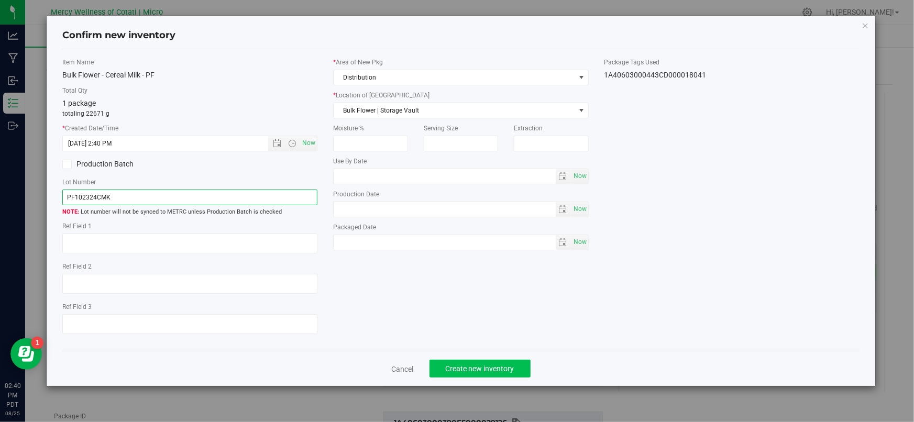
type input "PF102324CMK"
click at [456, 368] on span "Create new inventory" at bounding box center [480, 368] width 69 height 8
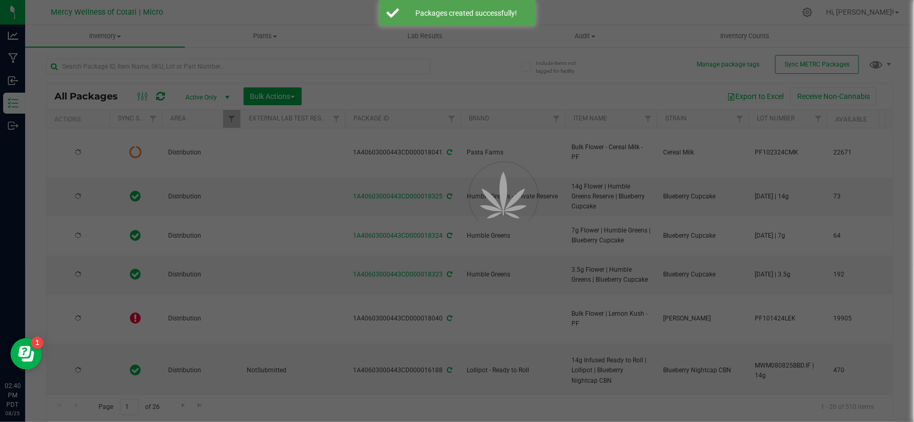
type input "[DATE]"
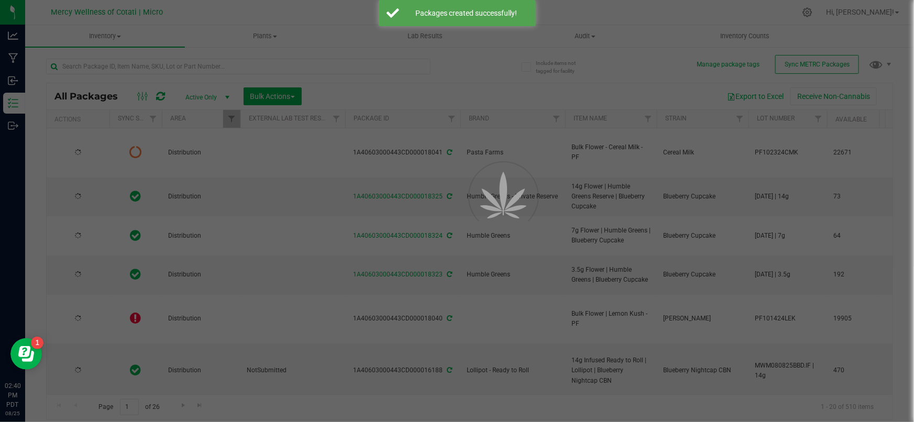
type input "[DATE]"
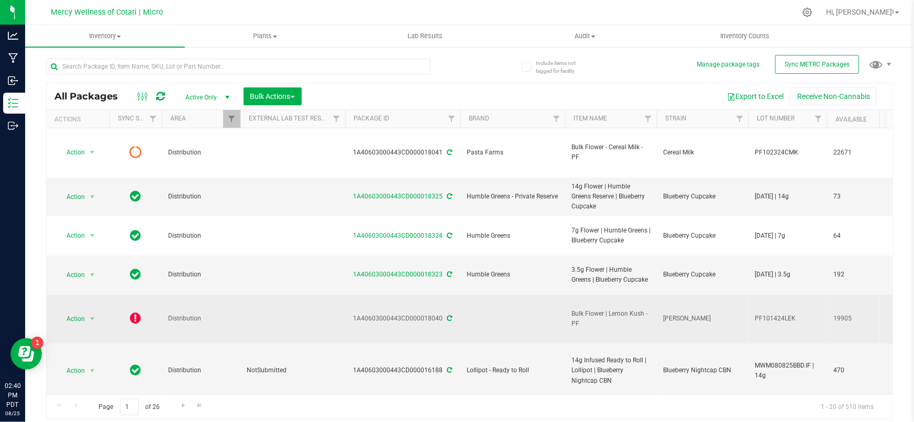
click at [138, 312] on icon at bounding box center [135, 318] width 11 height 13
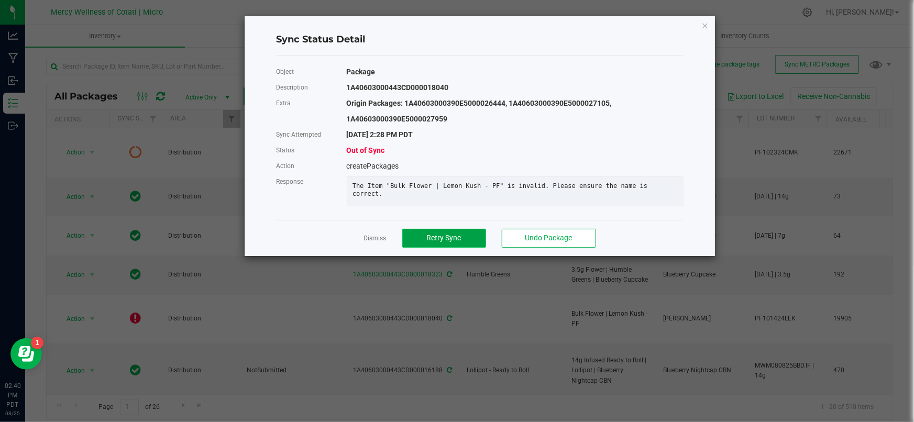
click at [429, 248] on button "Retry Sync" at bounding box center [444, 238] width 84 height 19
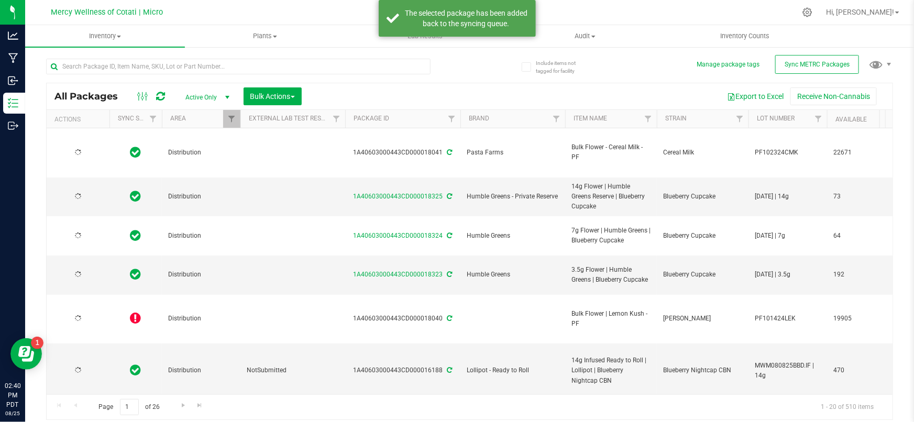
type input "[DATE]"
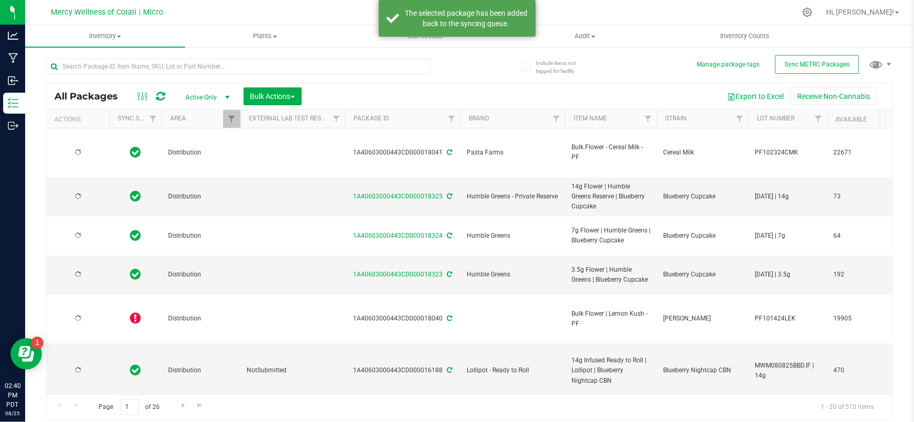
type input "[DATE]"
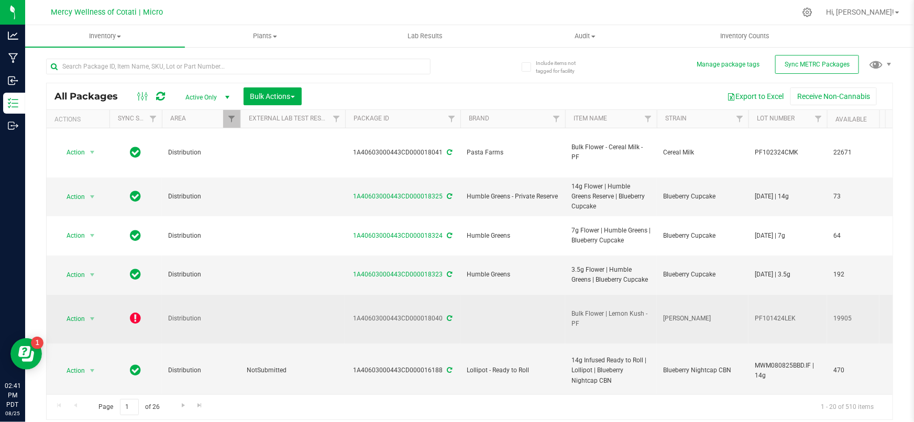
click at [136, 312] on icon at bounding box center [135, 318] width 11 height 13
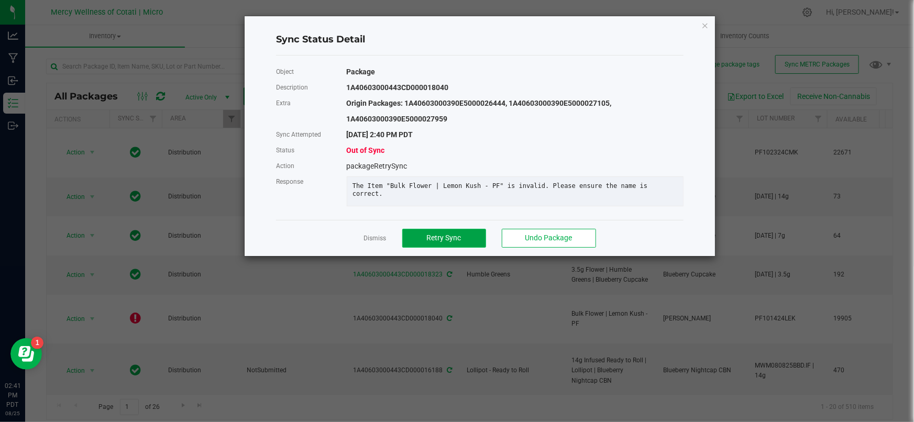
click at [439, 242] on span "Retry Sync" at bounding box center [444, 238] width 35 height 8
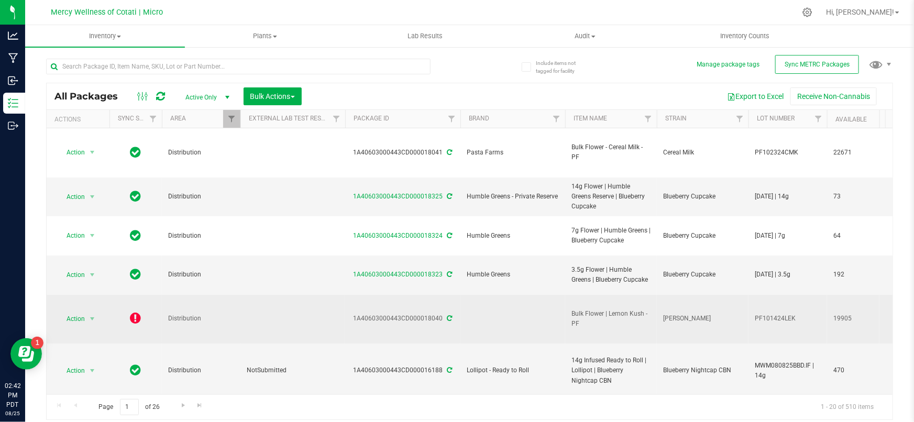
click at [136, 312] on icon at bounding box center [135, 318] width 11 height 13
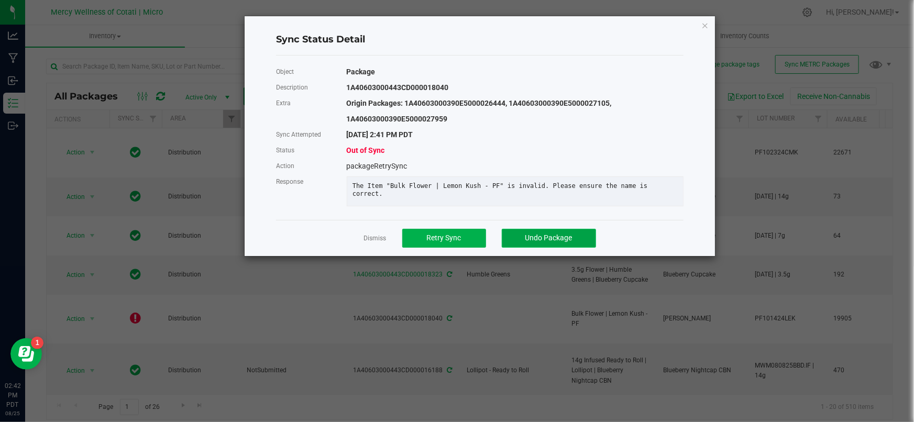
click at [529, 242] on span "Undo Package" at bounding box center [548, 238] width 47 height 8
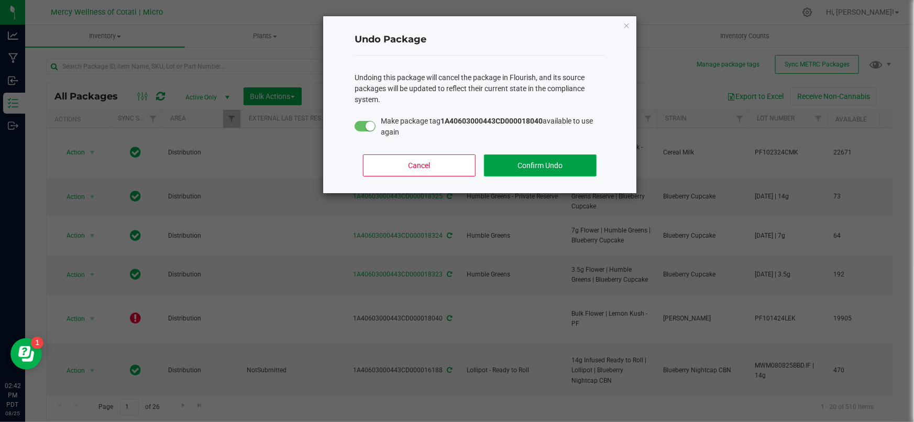
click at [514, 164] on button "Confirm Undo" at bounding box center [540, 165] width 113 height 22
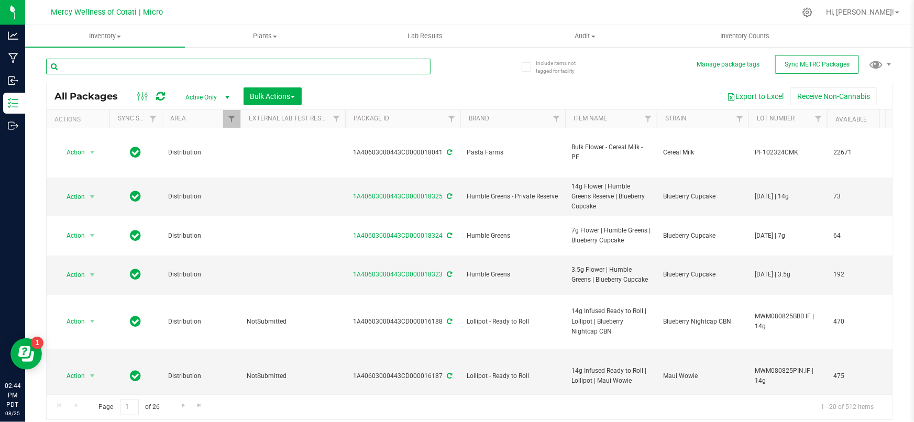
click at [179, 63] on input "text" at bounding box center [238, 67] width 384 height 16
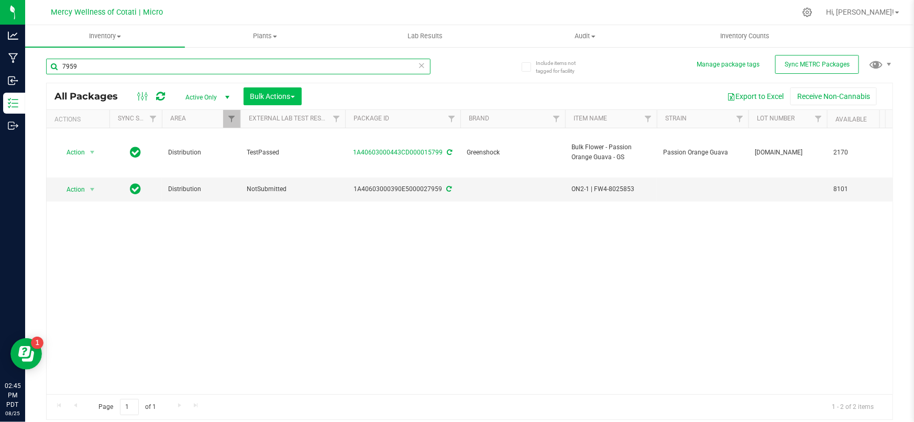
type input "7959"
click at [265, 101] on button "Bulk Actions" at bounding box center [273, 96] width 58 height 18
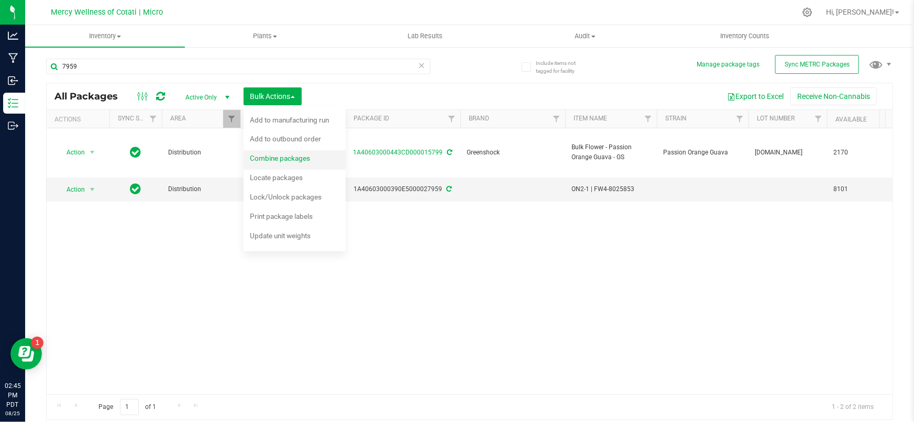
click at [281, 157] on span "Combine packages" at bounding box center [280, 158] width 60 height 8
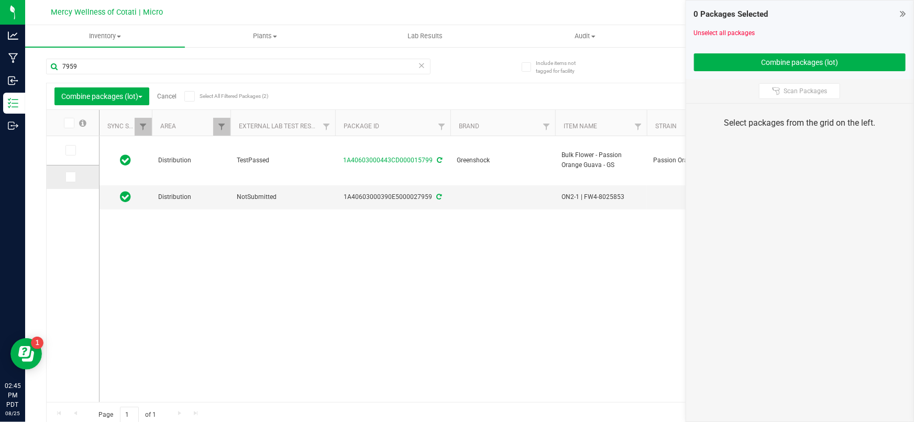
click at [70, 177] on icon at bounding box center [70, 177] width 7 height 0
click at [0, 0] on input "checkbox" at bounding box center [0, 0] width 0 height 0
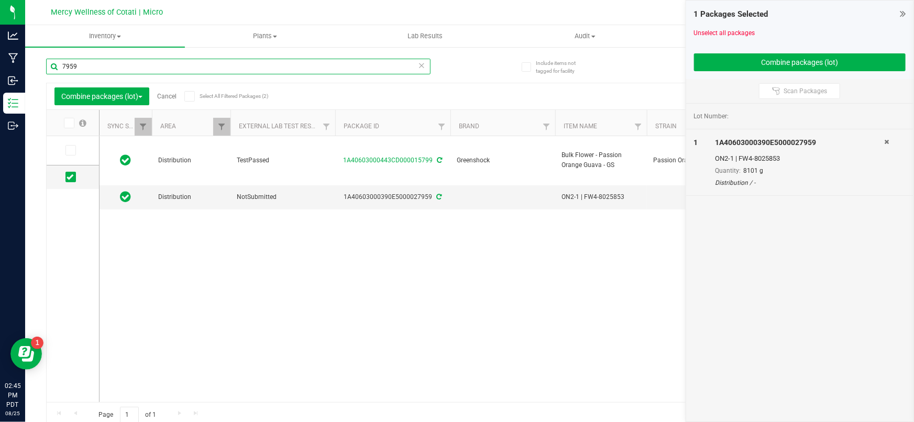
click at [110, 63] on input "7959" at bounding box center [238, 67] width 384 height 16
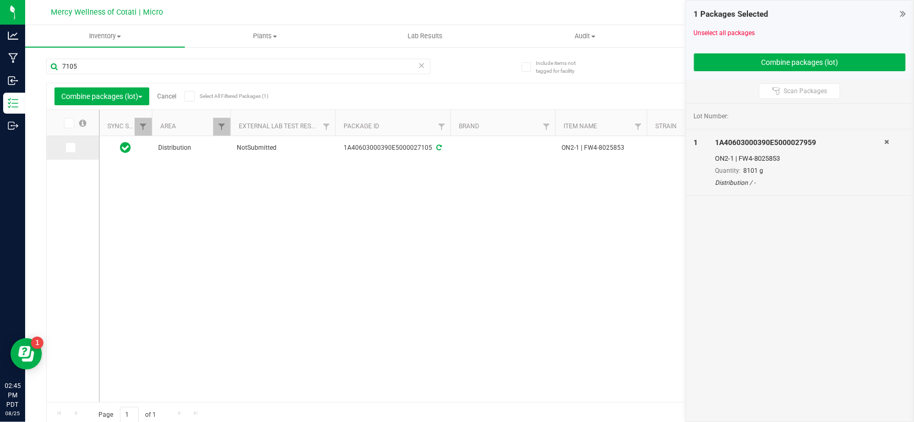
click at [72, 148] on icon at bounding box center [70, 148] width 7 height 0
click at [0, 0] on input "checkbox" at bounding box center [0, 0] width 0 height 0
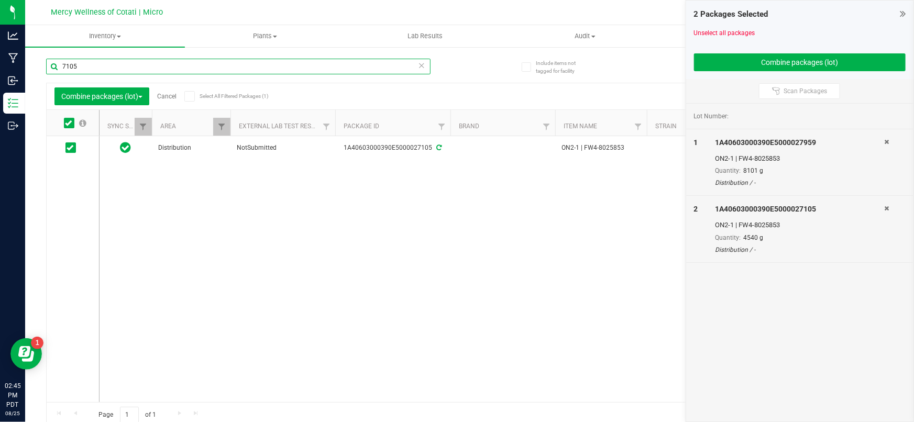
click at [85, 64] on input "7105" at bounding box center [238, 67] width 384 height 16
type input "6444"
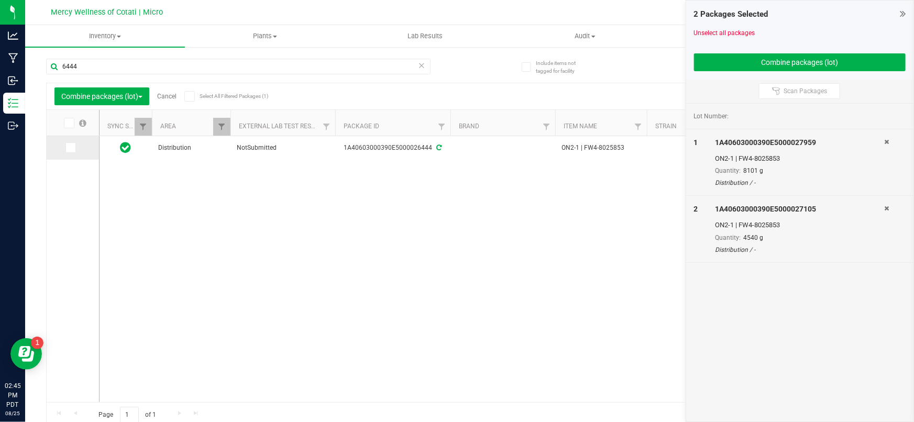
click at [66, 147] on span at bounding box center [70, 147] width 10 height 10
click at [0, 0] on input "checkbox" at bounding box center [0, 0] width 0 height 0
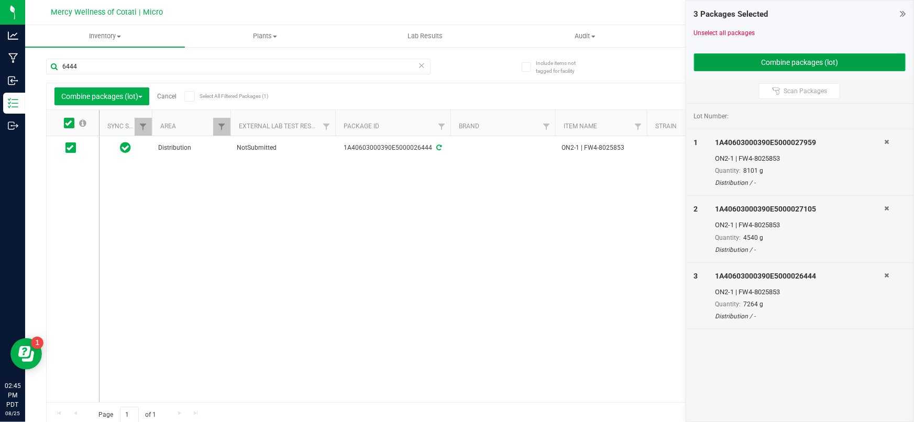
click at [756, 59] on button "Combine packages (lot)" at bounding box center [800, 62] width 212 height 18
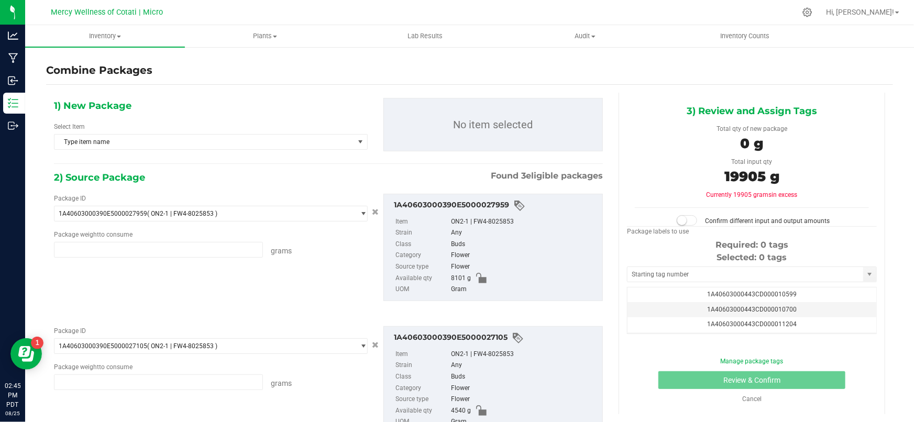
type input "8101.0000 g"
type input "4540.0000 g"
type input "7264.0000 g"
click at [222, 139] on span "Type item name" at bounding box center [204, 142] width 300 height 15
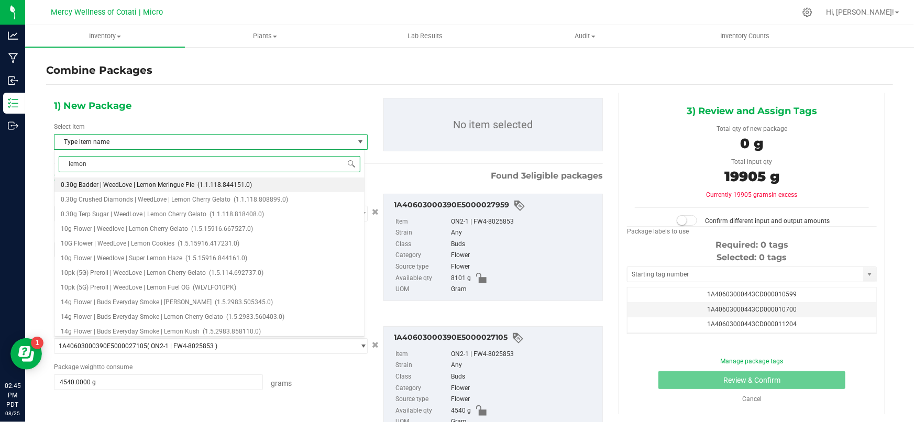
type input "lemon k"
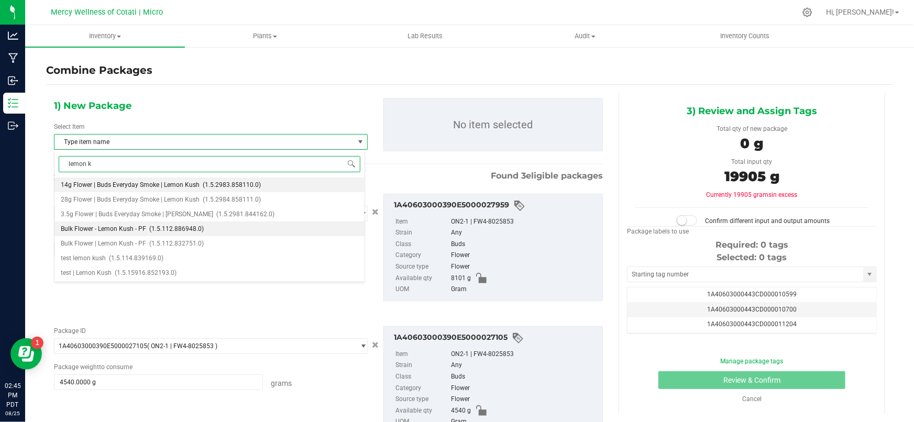
click at [178, 227] on span "(1.5.112.886948.0)" at bounding box center [176, 228] width 54 height 7
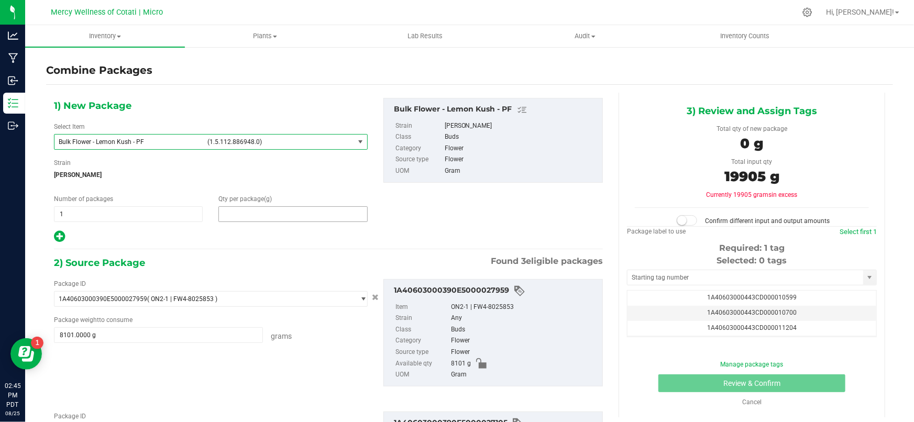
click at [239, 209] on span at bounding box center [292, 214] width 149 height 16
type input "19905"
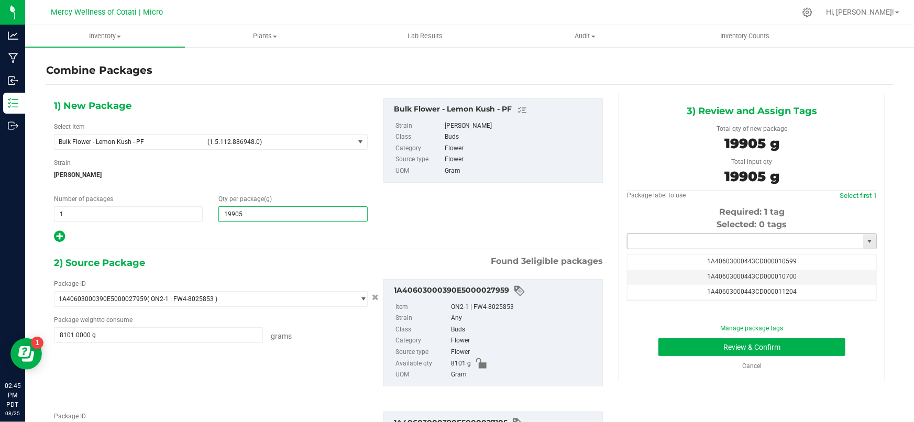
type input "19,905"
click at [635, 238] on input "text" at bounding box center [745, 241] width 236 height 15
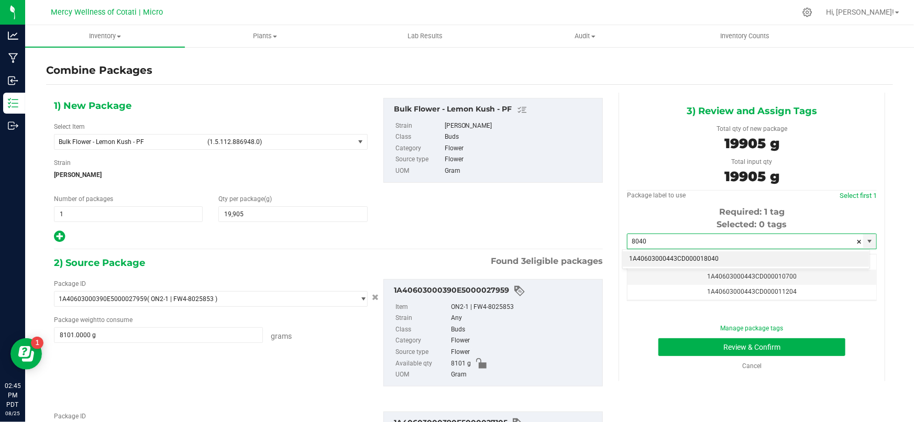
click at [669, 255] on li "1A40603000443CD000018040" at bounding box center [746, 259] width 247 height 16
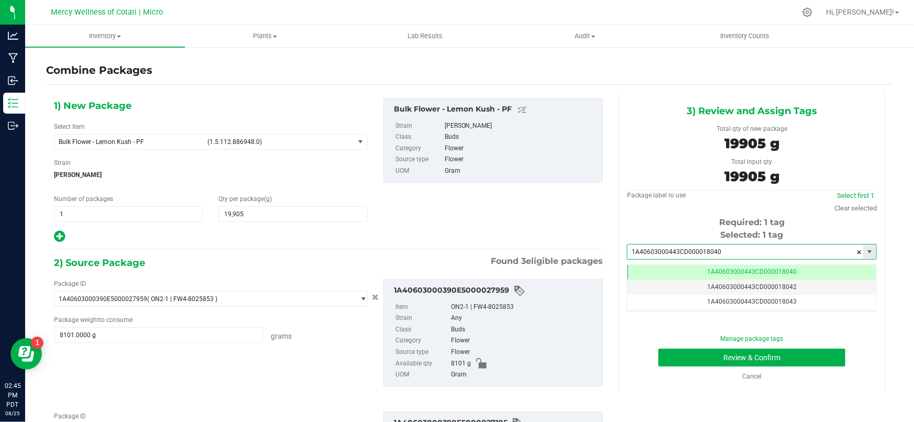
scroll to position [0, 0]
type input "1A40603000443CD000018040"
click at [709, 360] on button "Review & Confirm" at bounding box center [751, 358] width 187 height 18
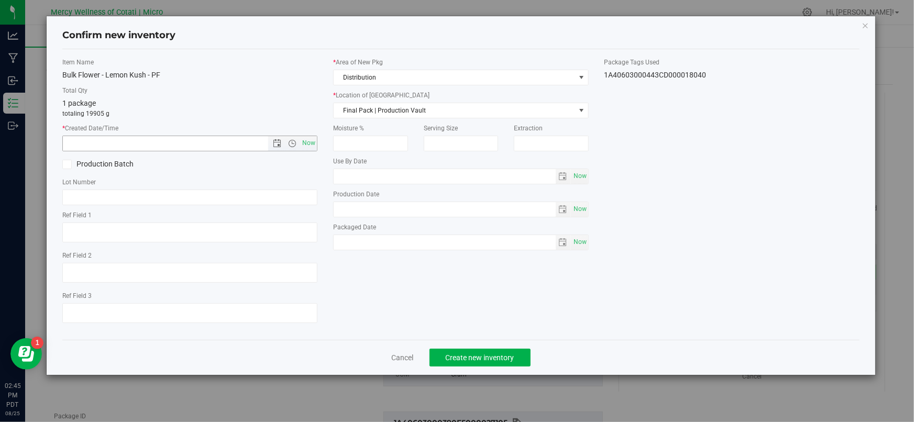
drag, startPoint x: 309, startPoint y: 143, endPoint x: 322, endPoint y: 140, distance: 13.1
click at [309, 143] on span "Now" at bounding box center [309, 143] width 18 height 15
type input "[DATE] 2:45 PM"
click at [385, 111] on span "Final Pack | Production Vault" at bounding box center [454, 110] width 241 height 15
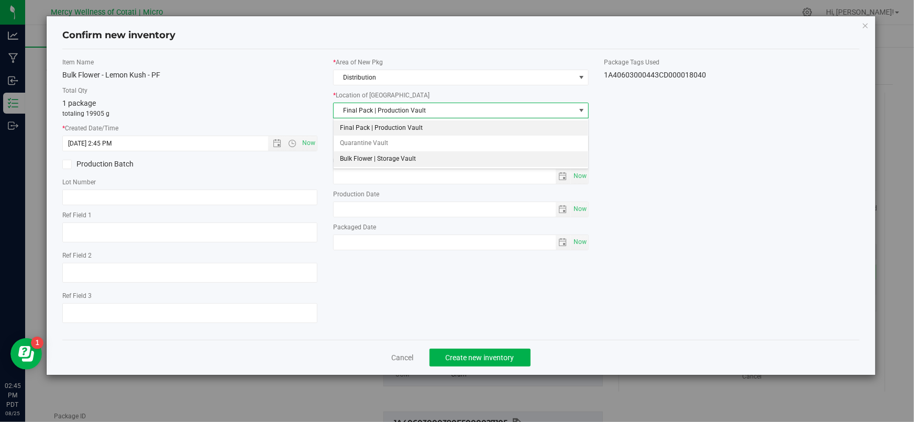
click at [368, 157] on li "Bulk Flower | Storage Vault" at bounding box center [461, 159] width 254 height 16
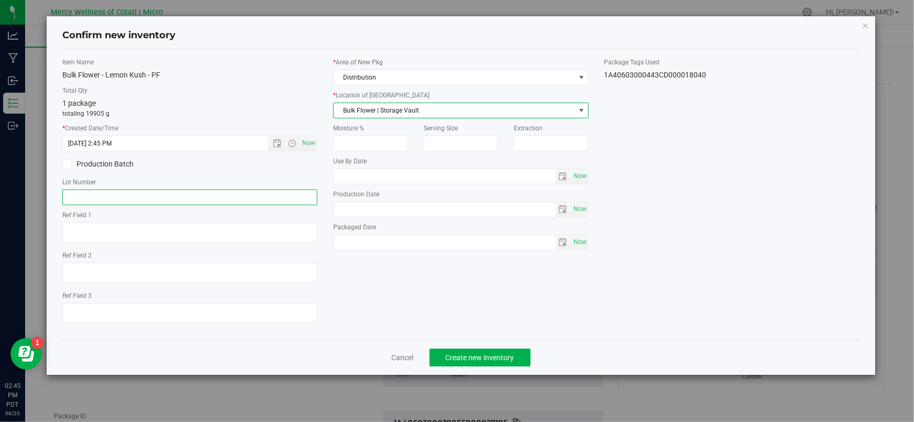
click at [190, 198] on input "text" at bounding box center [189, 198] width 255 height 16
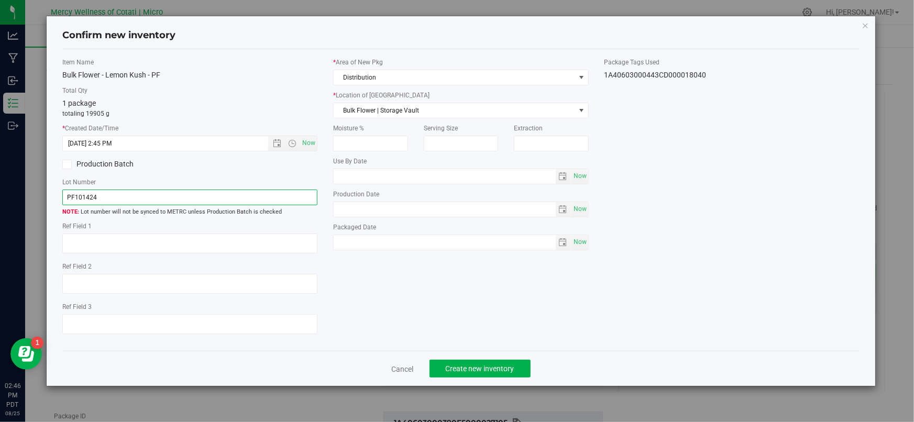
type input "PF101424LEK"
click at [480, 370] on span "Create new inventory" at bounding box center [480, 368] width 69 height 8
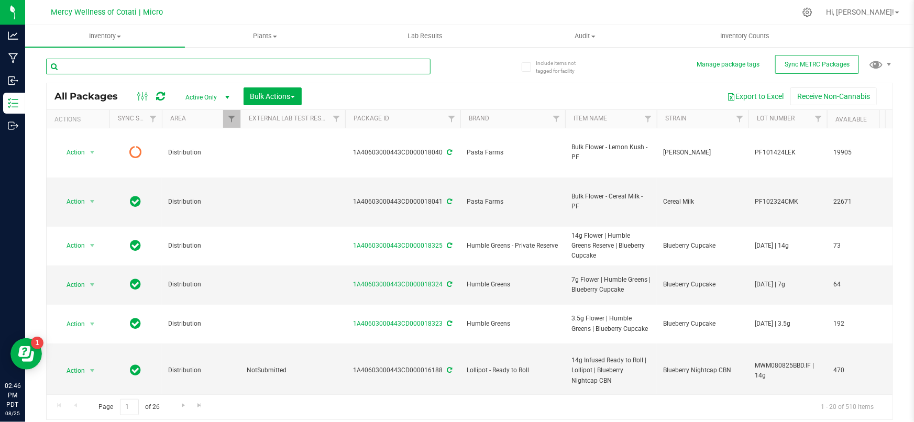
click at [176, 70] on input "text" at bounding box center [238, 67] width 384 height 16
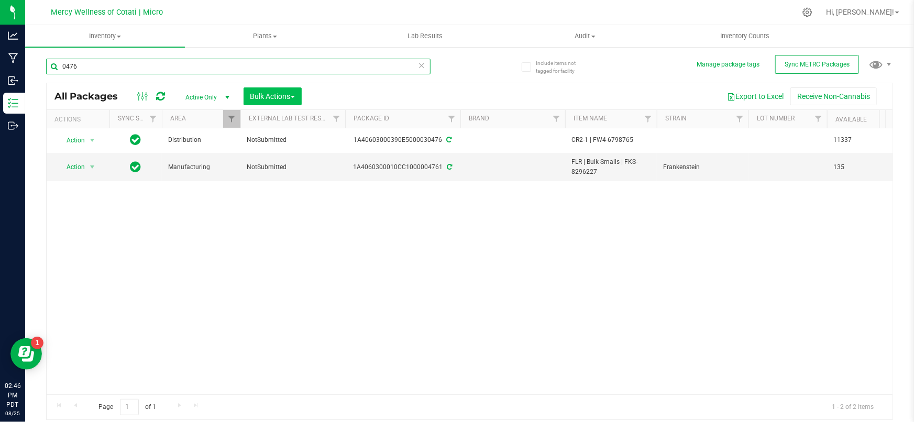
type input "0476"
click at [272, 101] on button "Bulk Actions" at bounding box center [273, 96] width 58 height 18
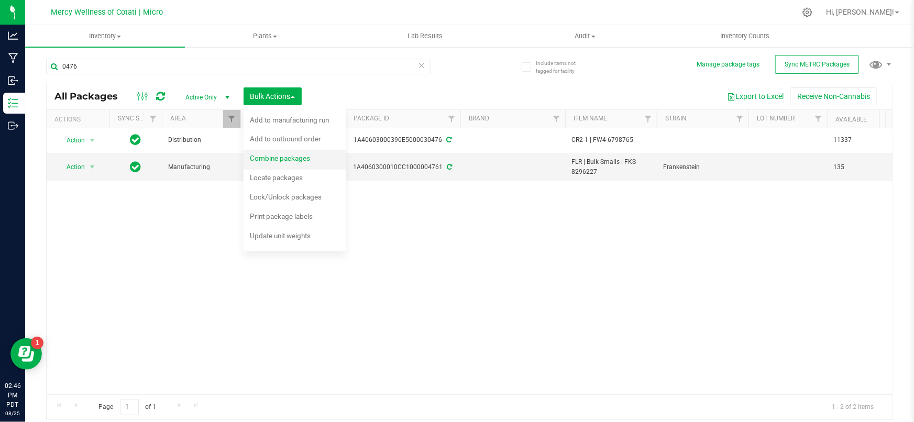
click at [284, 162] on span "Combine packages" at bounding box center [280, 158] width 60 height 8
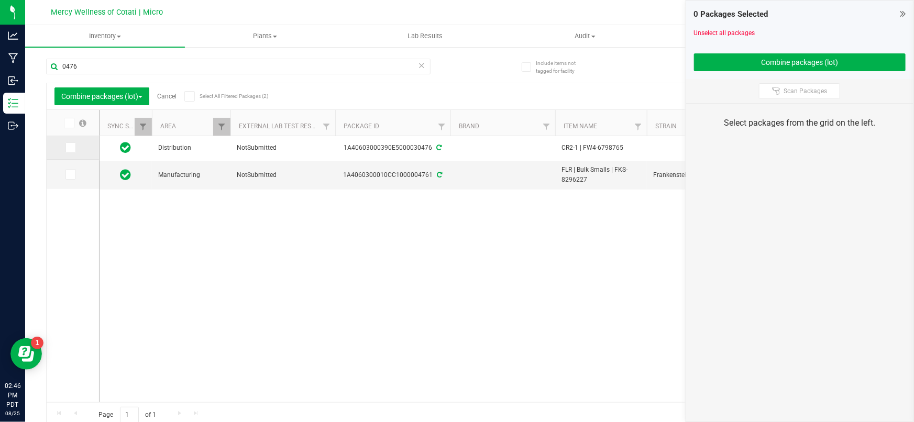
click at [70, 152] on span at bounding box center [70, 147] width 10 height 10
click at [0, 0] on input "checkbox" at bounding box center [0, 0] width 0 height 0
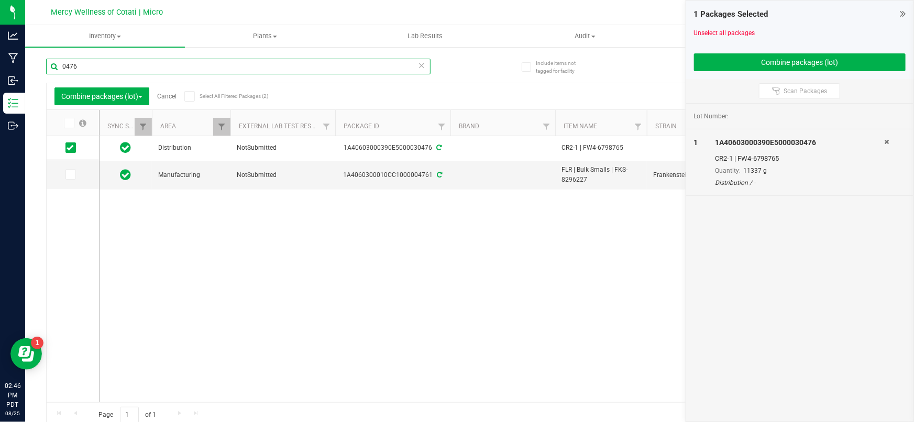
click at [105, 67] on input "0476" at bounding box center [238, 67] width 384 height 16
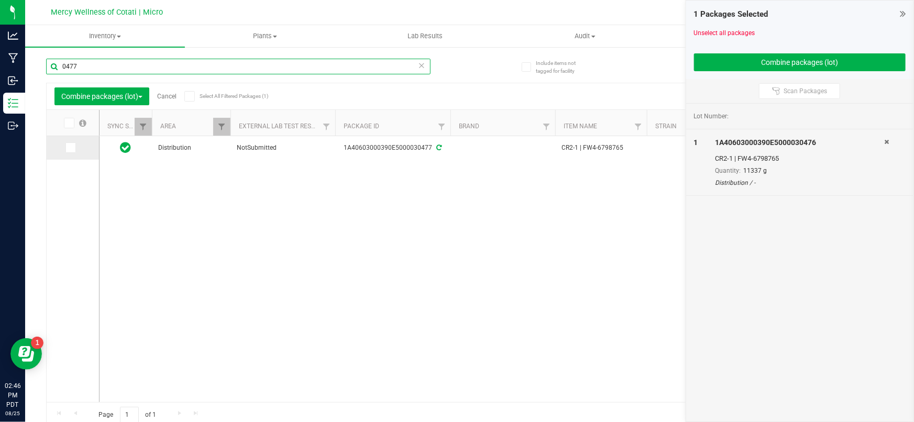
type input "0477"
click at [70, 153] on td at bounding box center [73, 148] width 52 height 24
click at [71, 148] on icon at bounding box center [70, 148] width 7 height 0
click at [0, 0] on input "checkbox" at bounding box center [0, 0] width 0 height 0
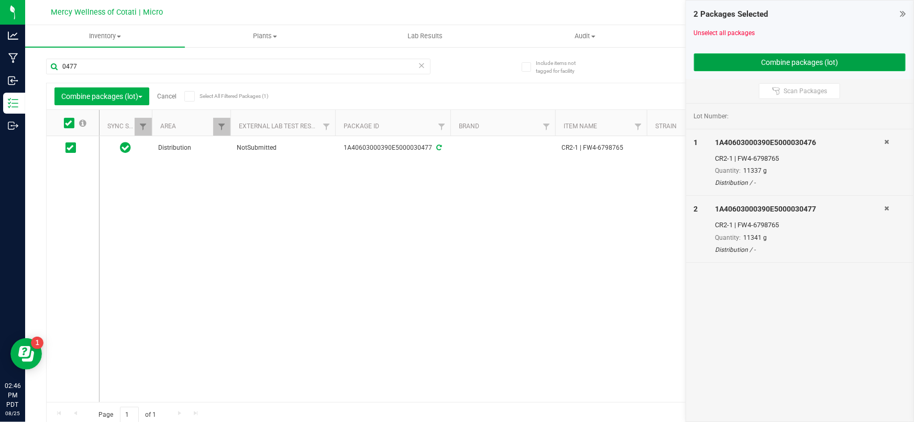
click at [772, 64] on button "Combine packages (lot)" at bounding box center [800, 62] width 212 height 18
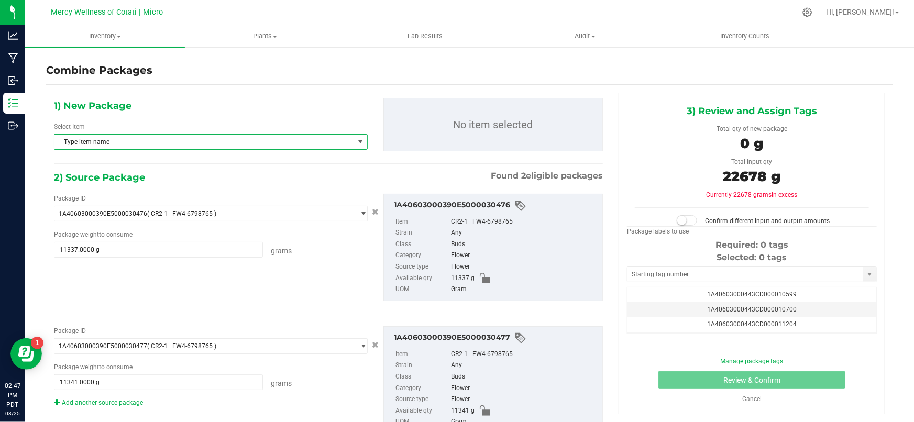
click at [238, 139] on span "Type item name" at bounding box center [204, 142] width 300 height 15
click at [166, 140] on span "Type item name" at bounding box center [204, 142] width 300 height 15
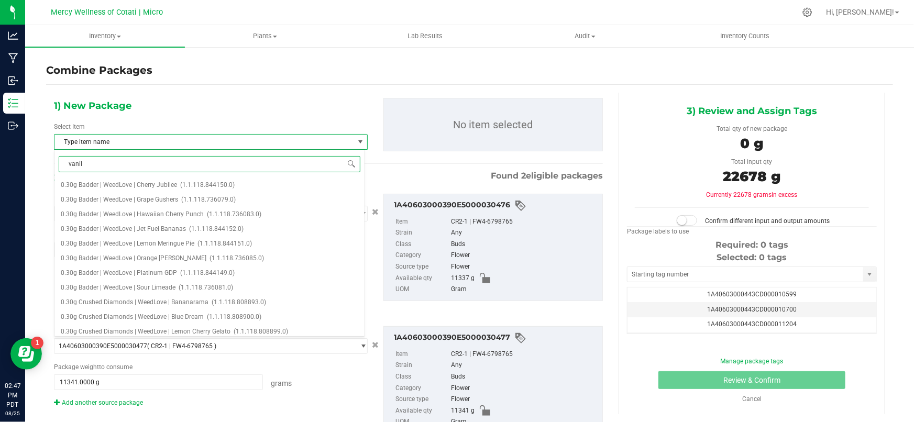
type input "vanill"
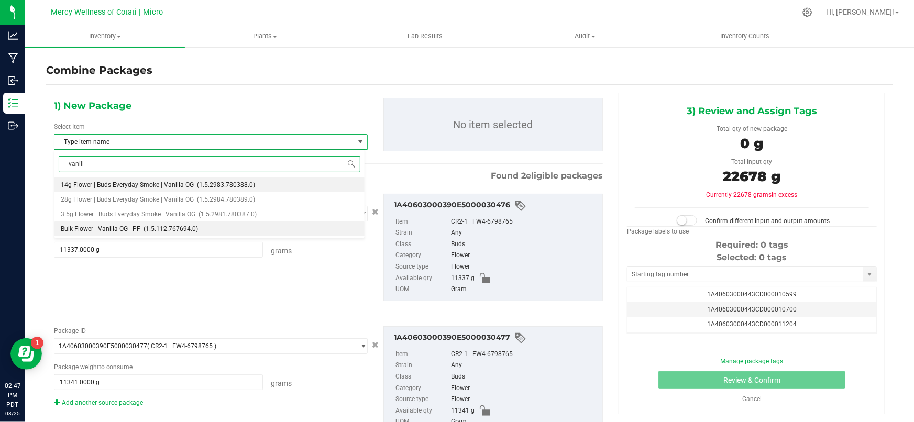
click at [143, 227] on span "(1.5.112.767694.0)" at bounding box center [170, 228] width 54 height 7
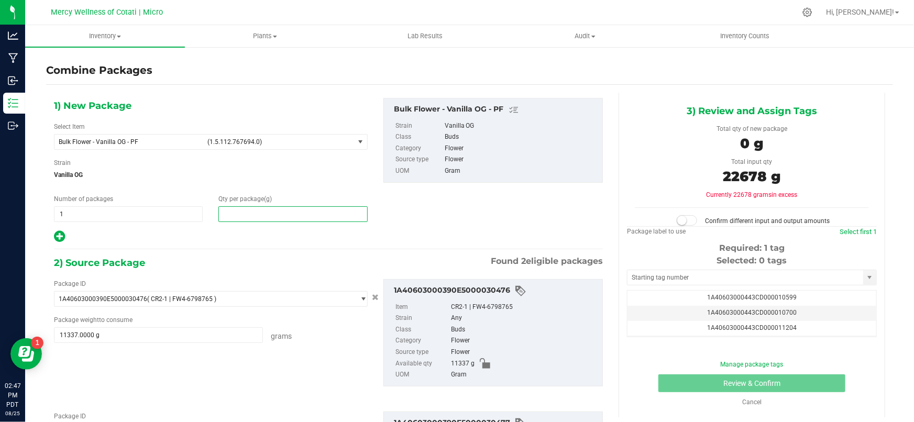
click at [240, 217] on span at bounding box center [292, 214] width 149 height 16
type input "22678"
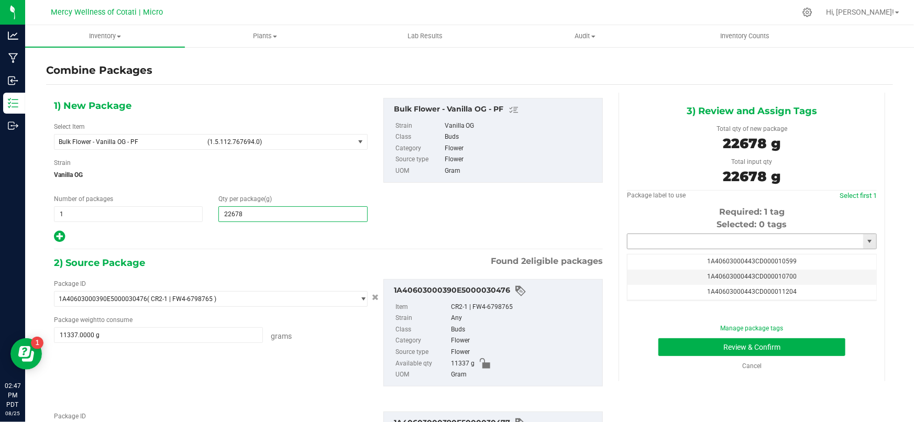
type input "22,678"
click at [720, 241] on input "text" at bounding box center [745, 241] width 236 height 15
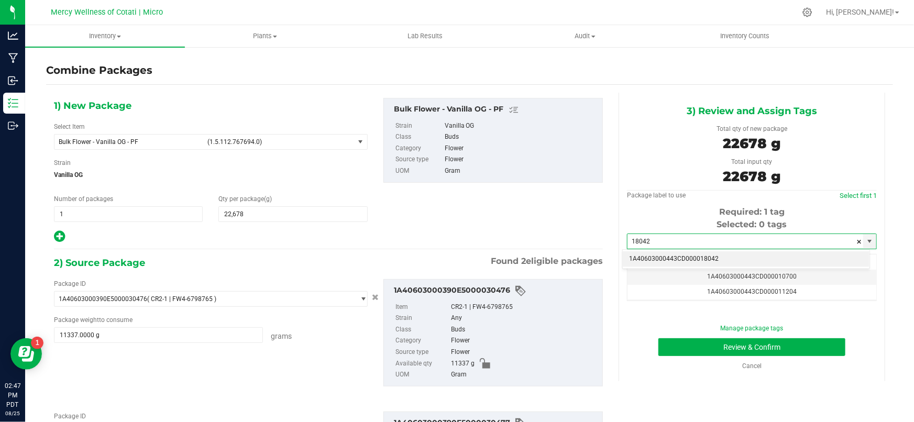
click at [691, 263] on li "1A40603000443CD000018042" at bounding box center [746, 259] width 247 height 16
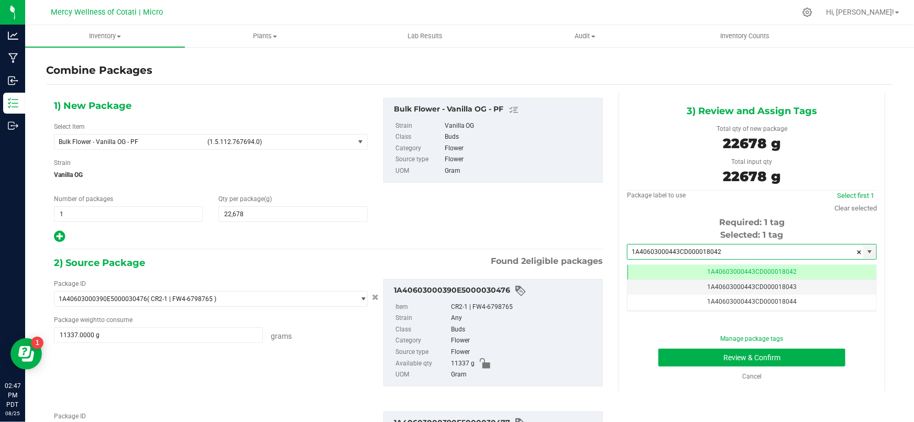
scroll to position [0, 0]
type input "1A40603000443CD000018042"
click at [696, 356] on button "Review & Confirm" at bounding box center [751, 358] width 187 height 18
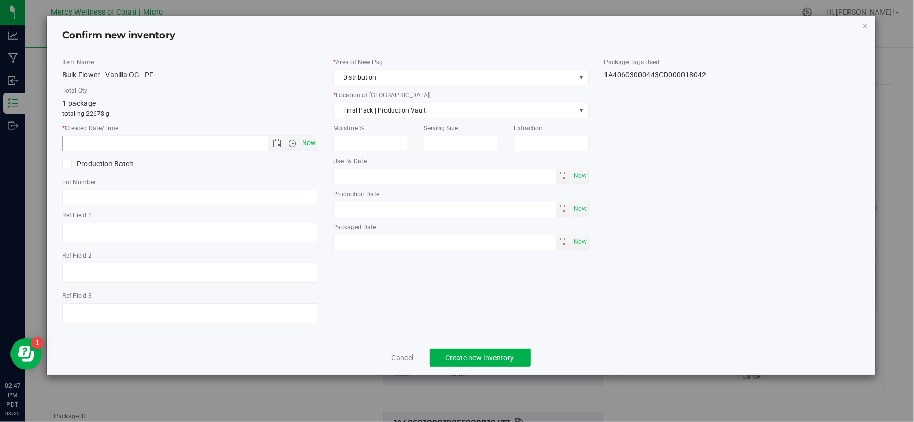
click at [300, 142] on span "Now" at bounding box center [292, 143] width 49 height 15
click at [370, 110] on span "Final Pack | Production Vault" at bounding box center [454, 110] width 241 height 15
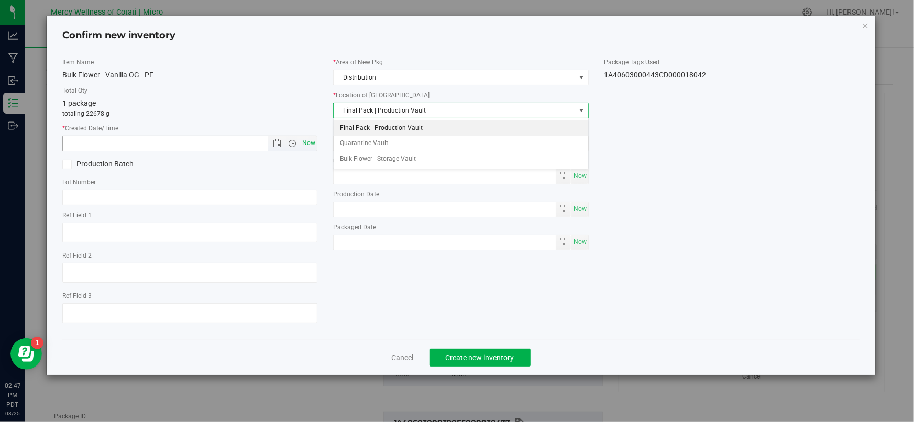
click at [309, 143] on span "Now" at bounding box center [309, 143] width 18 height 15
type input "[DATE] 2:47 PM"
click at [369, 115] on span "Final Pack | Production Vault" at bounding box center [454, 110] width 241 height 15
click at [361, 158] on li "Bulk Flower | Storage Vault" at bounding box center [461, 159] width 254 height 16
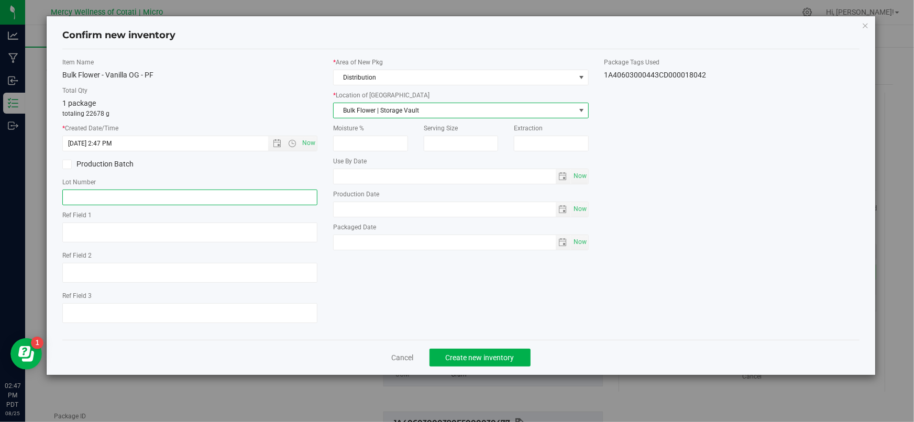
click at [135, 201] on input "text" at bounding box center [189, 198] width 255 height 16
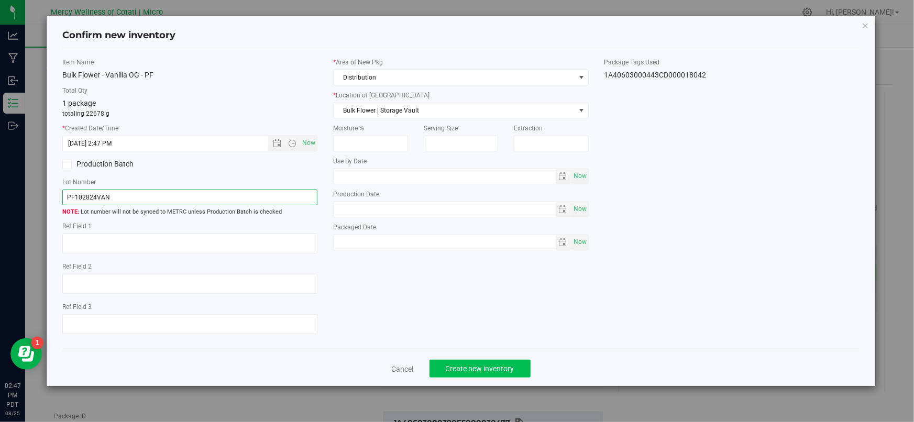
type input "PF102824VAN"
click at [482, 370] on span "Create new inventory" at bounding box center [480, 368] width 69 height 8
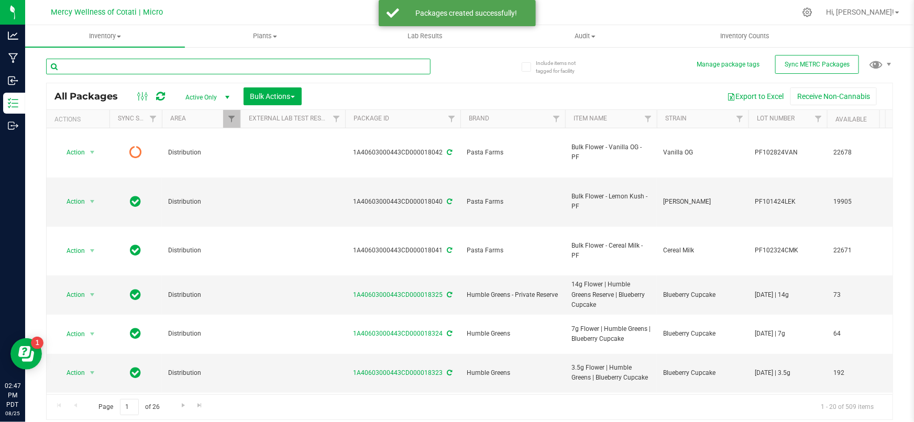
click at [132, 67] on input "text" at bounding box center [238, 67] width 384 height 16
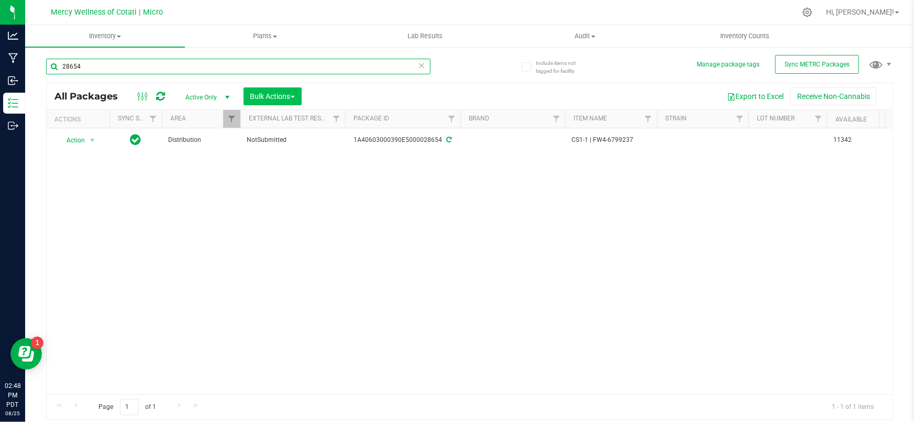
type input "28654"
drag, startPoint x: 290, startPoint y: 93, endPoint x: 278, endPoint y: 97, distance: 12.8
click at [286, 94] on span "Bulk Actions" at bounding box center [272, 96] width 45 height 8
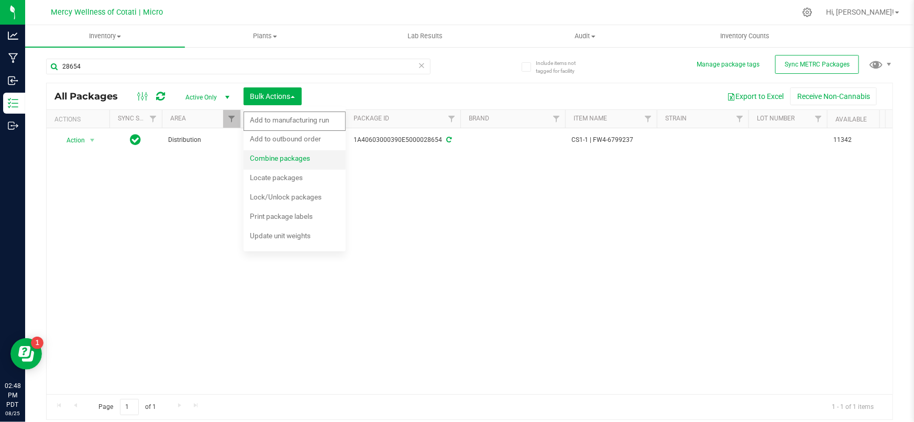
click at [267, 159] on span "Combine packages" at bounding box center [280, 158] width 60 height 8
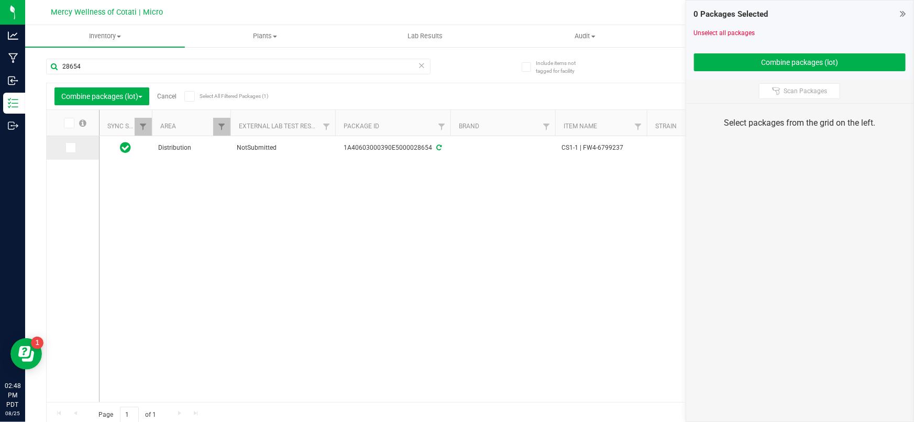
click at [69, 148] on icon at bounding box center [70, 148] width 7 height 0
click at [0, 0] on input "checkbox" at bounding box center [0, 0] width 0 height 0
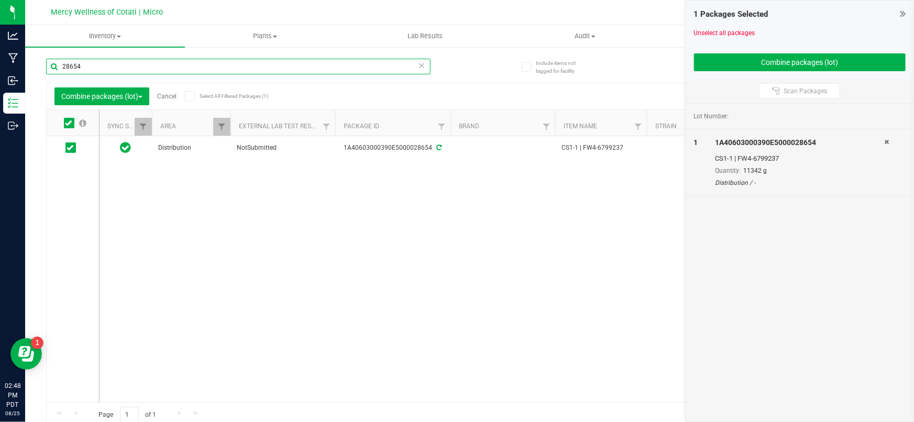
click at [96, 71] on input "28654" at bounding box center [238, 67] width 384 height 16
type input "28658"
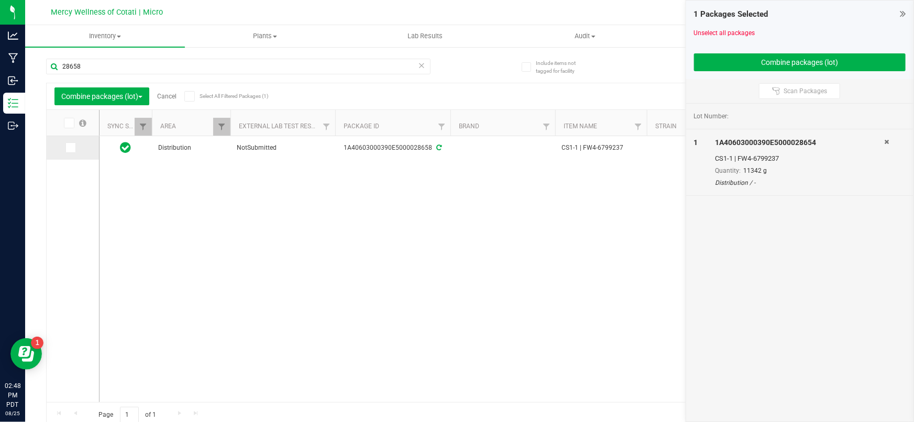
click at [74, 148] on span at bounding box center [70, 147] width 10 height 10
click at [0, 0] on input "checkbox" at bounding box center [0, 0] width 0 height 0
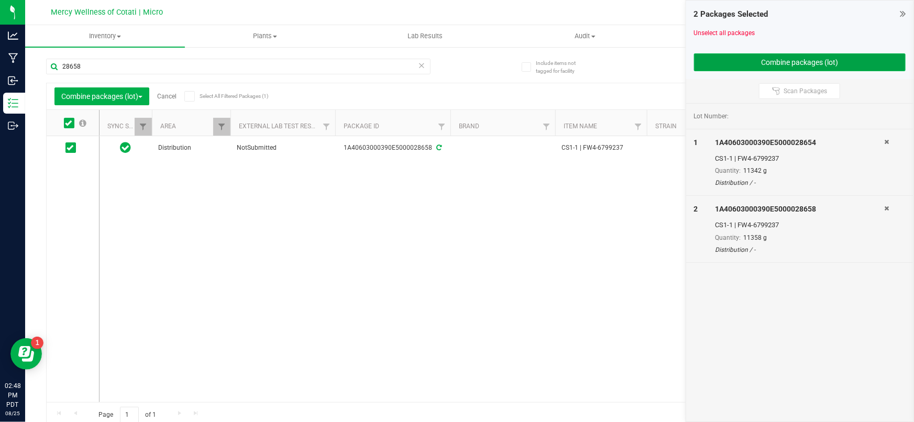
click at [750, 61] on button "Combine packages (lot)" at bounding box center [800, 62] width 212 height 18
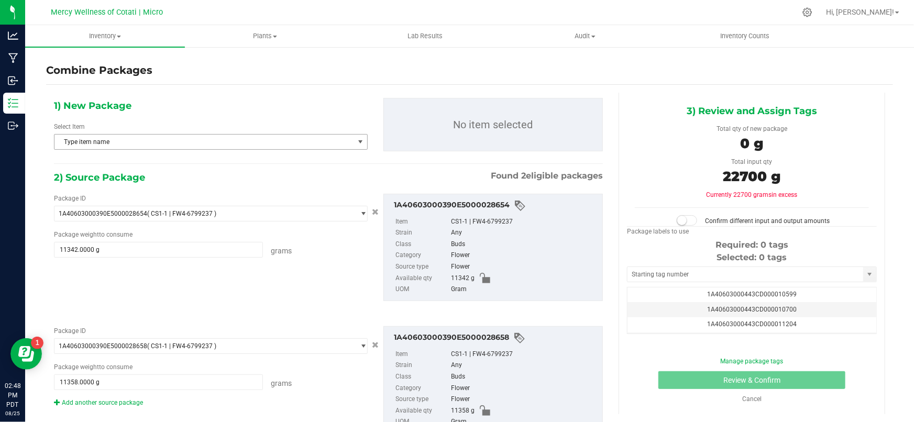
click at [205, 147] on span "Type item name" at bounding box center [204, 142] width 300 height 15
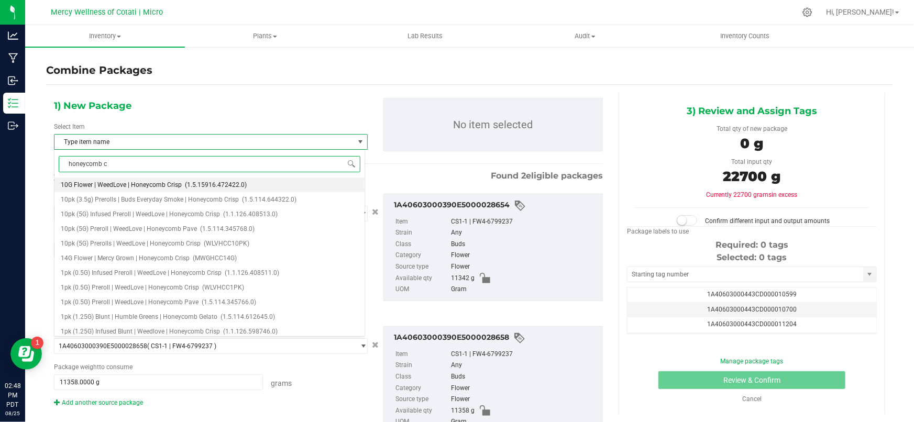
type input "honeycomb cr"
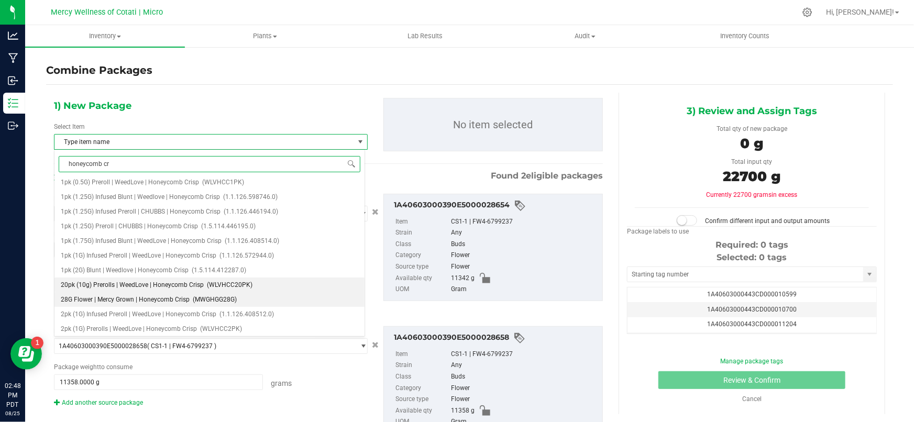
scroll to position [165, 0]
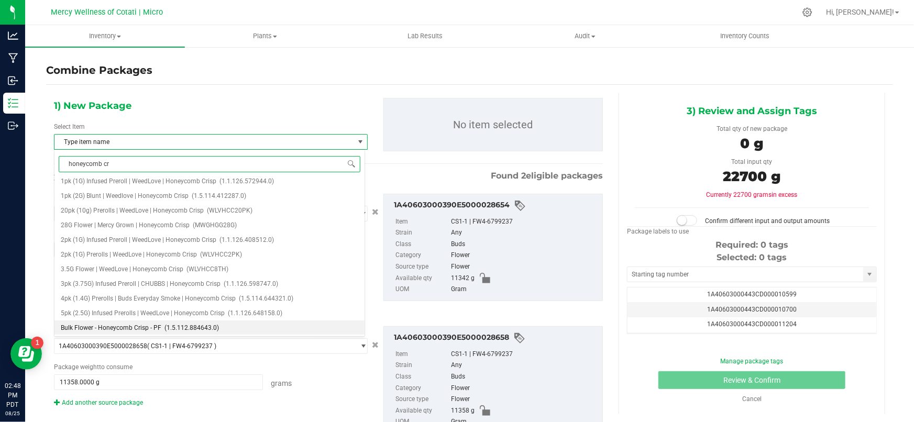
click at [150, 328] on span "Bulk Flower - Honeycomb Crisp - PF" at bounding box center [111, 327] width 101 height 7
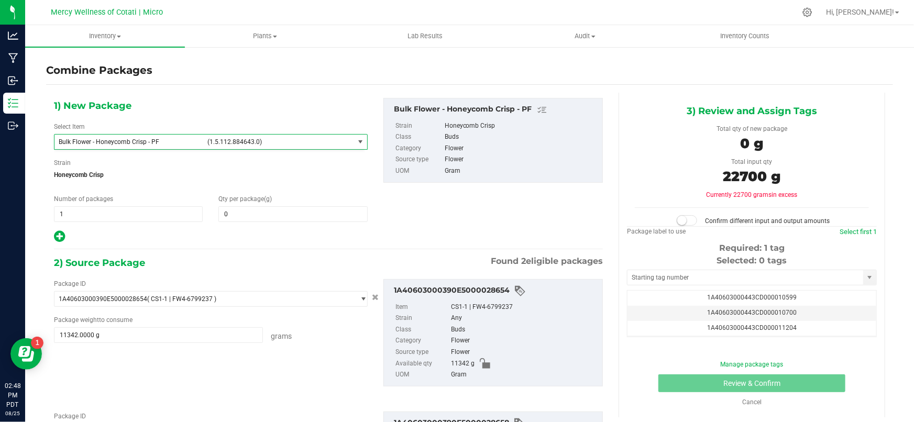
scroll to position [29676, 0]
click at [246, 212] on span at bounding box center [292, 214] width 149 height 16
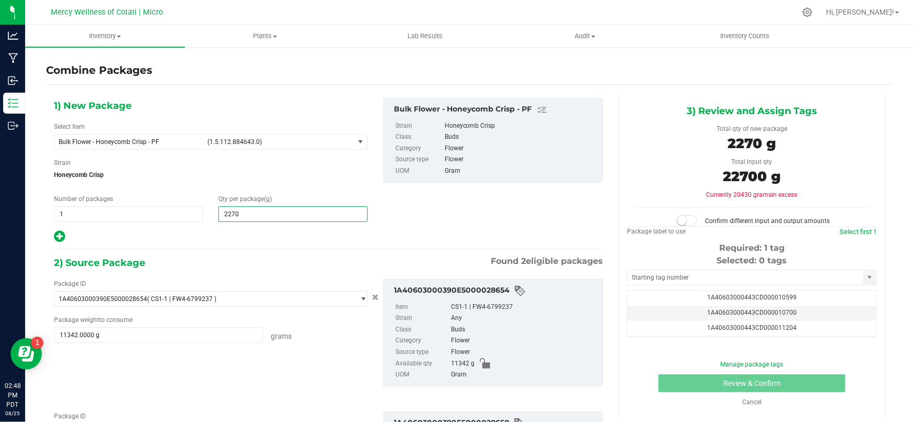
type input "22700"
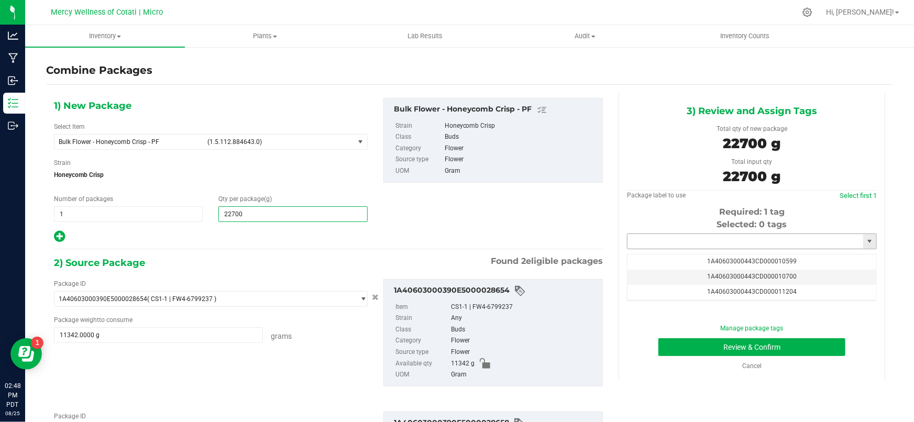
type input "22,700"
click at [695, 246] on input "text" at bounding box center [745, 241] width 236 height 15
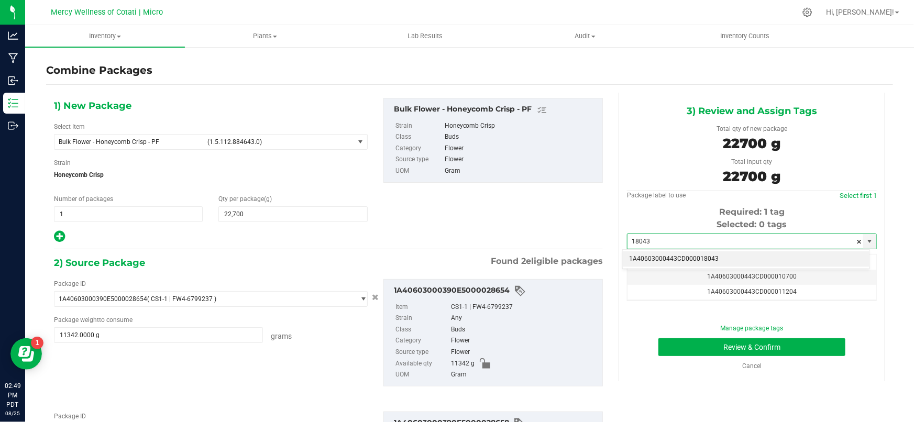
click at [696, 260] on li "1A40603000443CD000018043" at bounding box center [746, 259] width 247 height 16
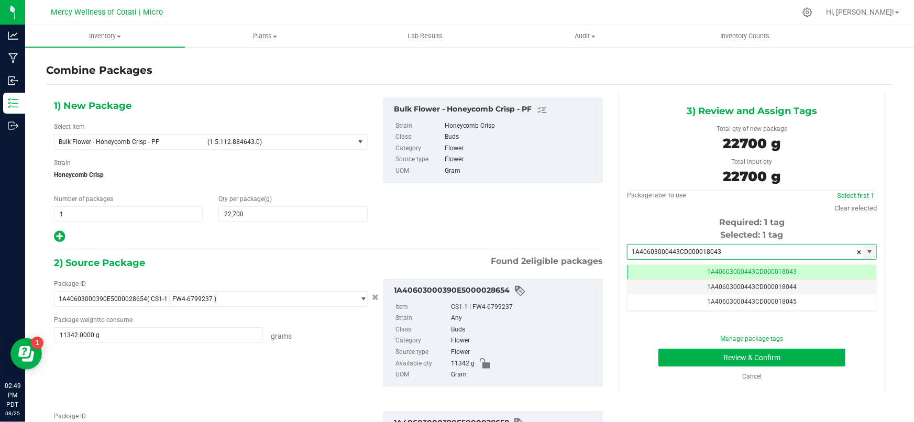
scroll to position [0, 0]
type input "1A40603000443CD000018043"
click at [683, 364] on button "Review & Confirm" at bounding box center [751, 358] width 187 height 18
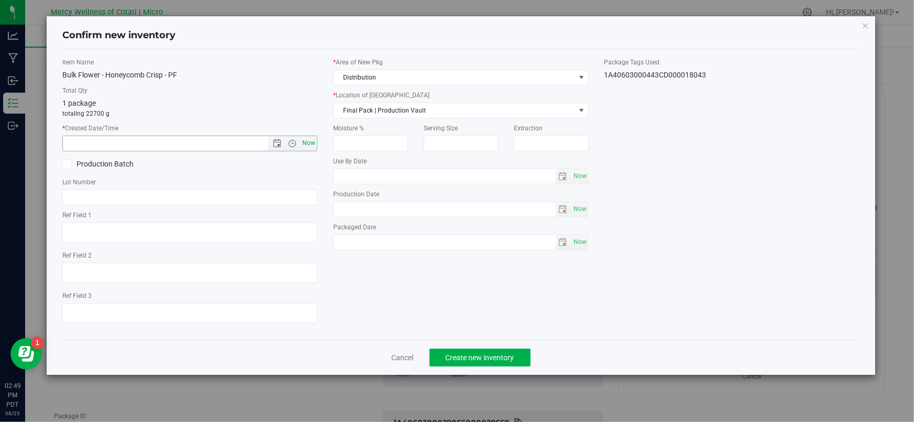
click at [305, 143] on span "Now" at bounding box center [309, 143] width 18 height 15
type input "[DATE] 2:49 PM"
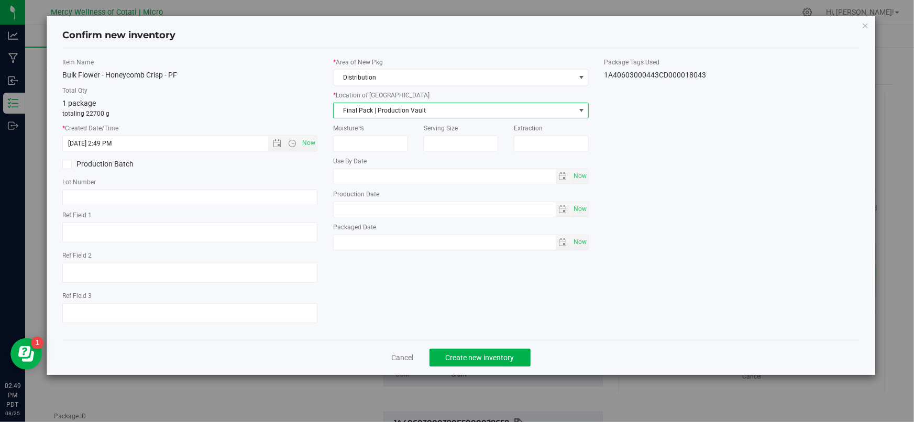
click at [361, 114] on span "Final Pack | Production Vault" at bounding box center [454, 110] width 241 height 15
click at [358, 160] on li "Bulk Flower | Storage Vault" at bounding box center [461, 159] width 254 height 16
click at [196, 189] on div "Lot Number" at bounding box center [189, 192] width 255 height 28
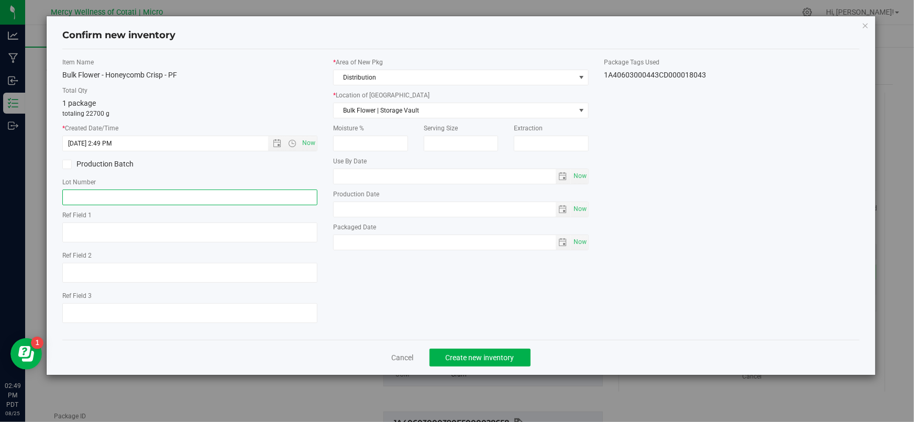
click at [194, 195] on input "text" at bounding box center [189, 198] width 255 height 16
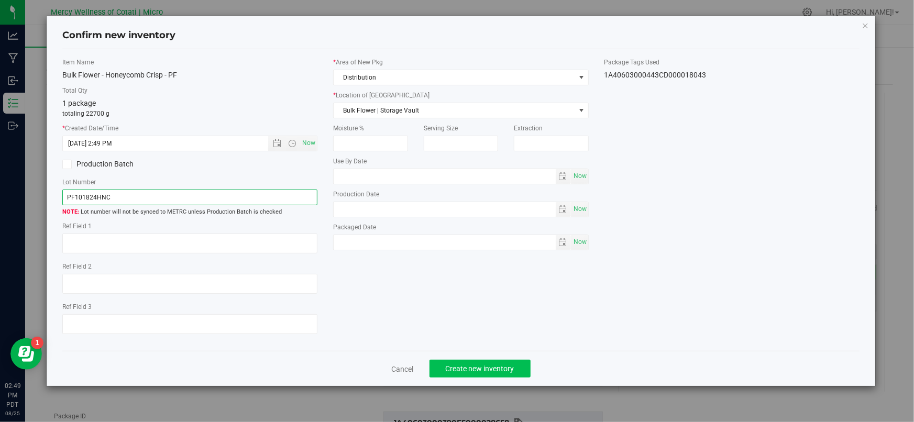
type input "PF101824HNC"
click at [507, 370] on span "Create new inventory" at bounding box center [480, 368] width 69 height 8
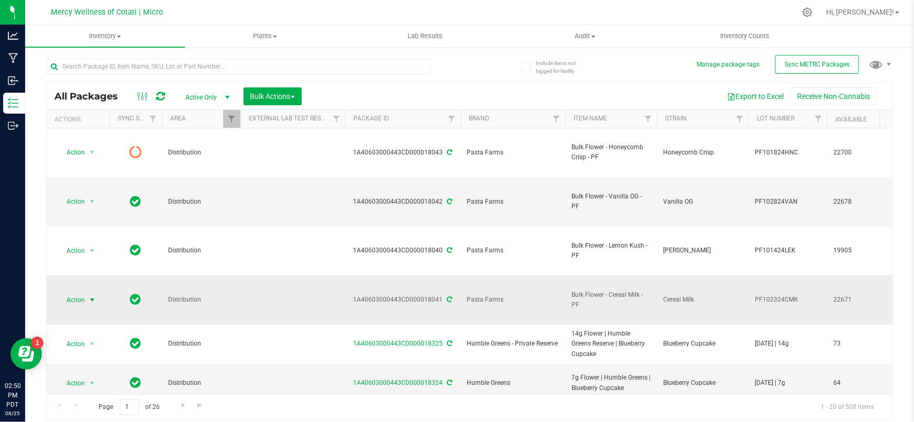
click at [82, 293] on span "Action" at bounding box center [71, 300] width 28 height 15
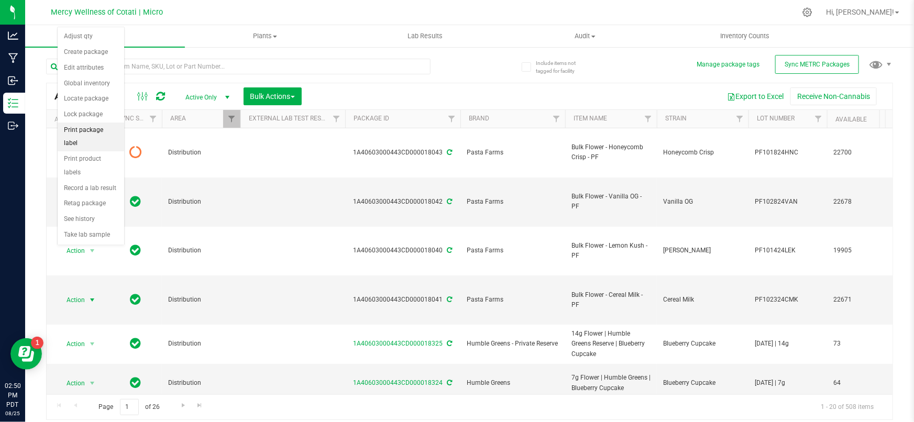
click at [96, 130] on li "Print package label" at bounding box center [91, 137] width 67 height 29
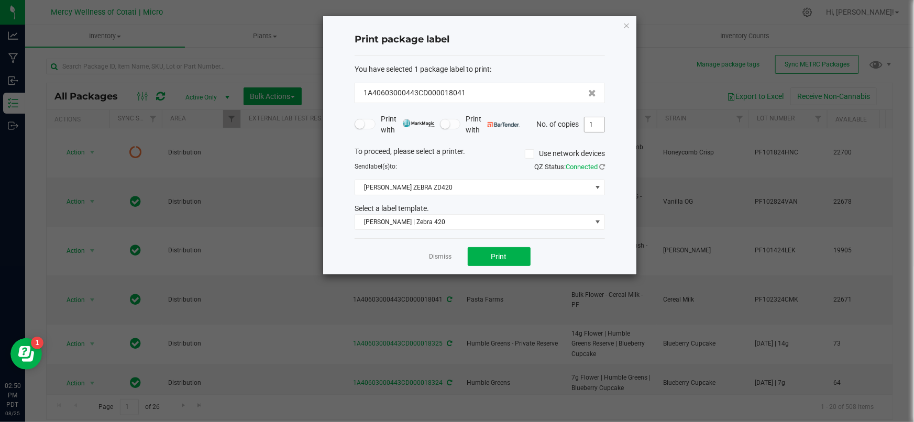
click at [594, 123] on input "1" at bounding box center [594, 124] width 20 height 15
type input "11"
click at [511, 252] on button "Print" at bounding box center [499, 256] width 63 height 19
click at [435, 257] on link "Dismiss" at bounding box center [440, 256] width 23 height 9
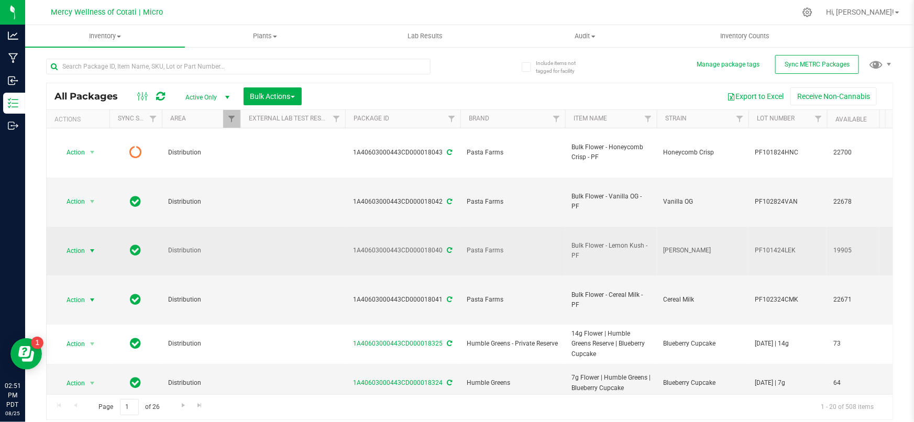
click at [84, 244] on span "Action" at bounding box center [71, 251] width 28 height 15
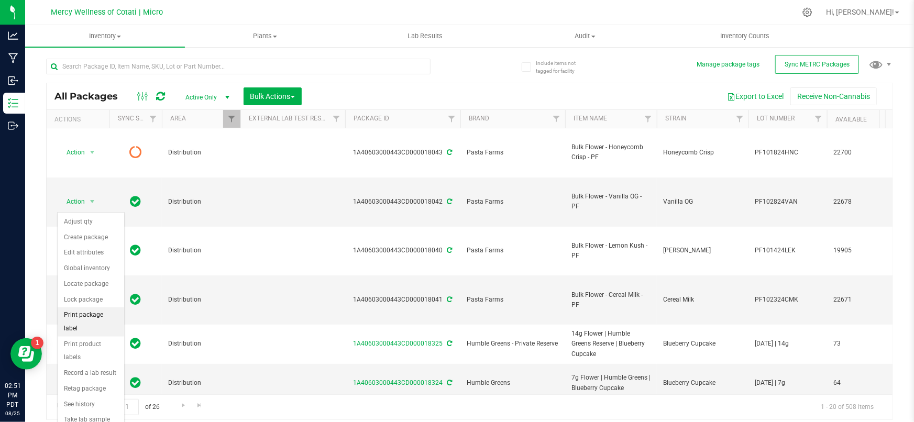
click at [94, 315] on li "Print package label" at bounding box center [91, 321] width 67 height 29
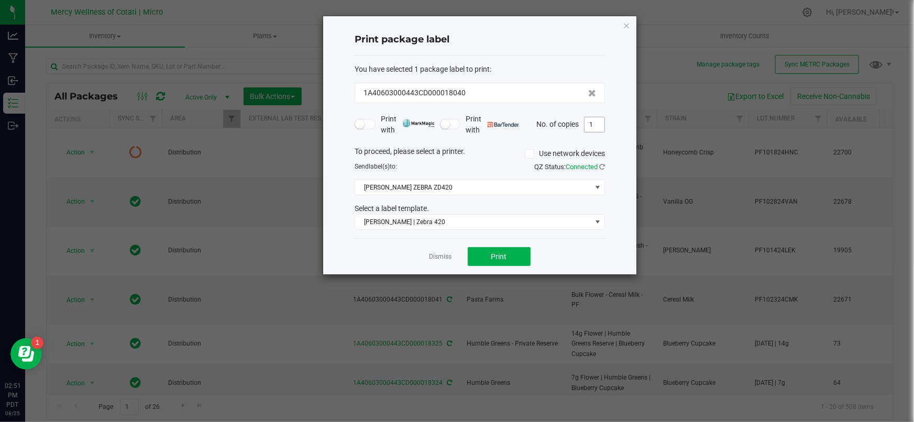
click at [596, 123] on input "1" at bounding box center [594, 124] width 20 height 15
type input "11"
click at [509, 256] on button "Print" at bounding box center [499, 256] width 63 height 19
click at [445, 255] on link "Dismiss" at bounding box center [440, 256] width 23 height 9
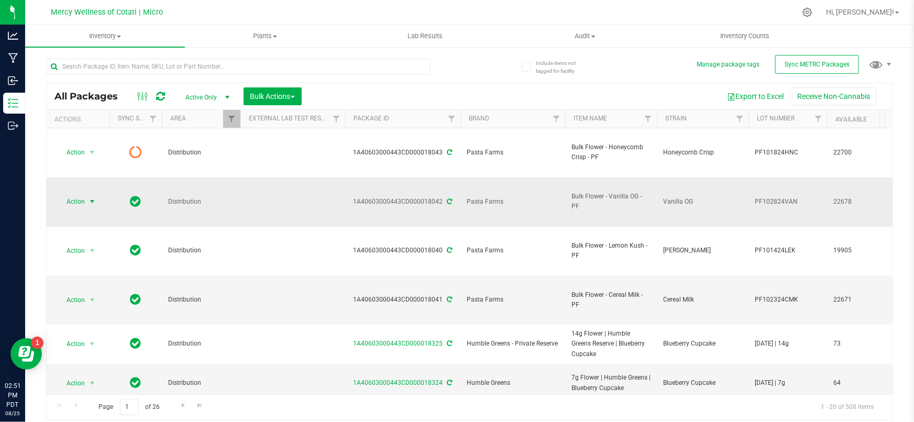
click at [77, 194] on span "Action" at bounding box center [71, 201] width 28 height 15
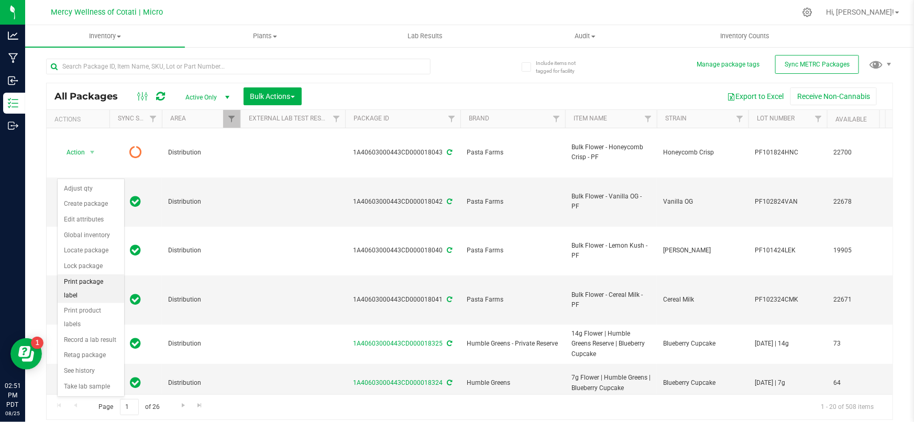
click at [90, 284] on li "Print package label" at bounding box center [91, 288] width 67 height 29
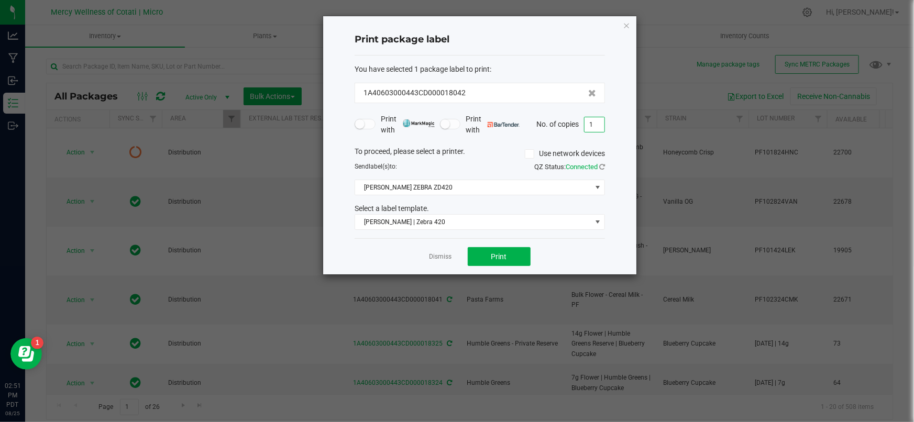
click at [593, 126] on input "1" at bounding box center [594, 124] width 20 height 15
type input "11"
click at [506, 251] on button "Print" at bounding box center [499, 256] width 63 height 19
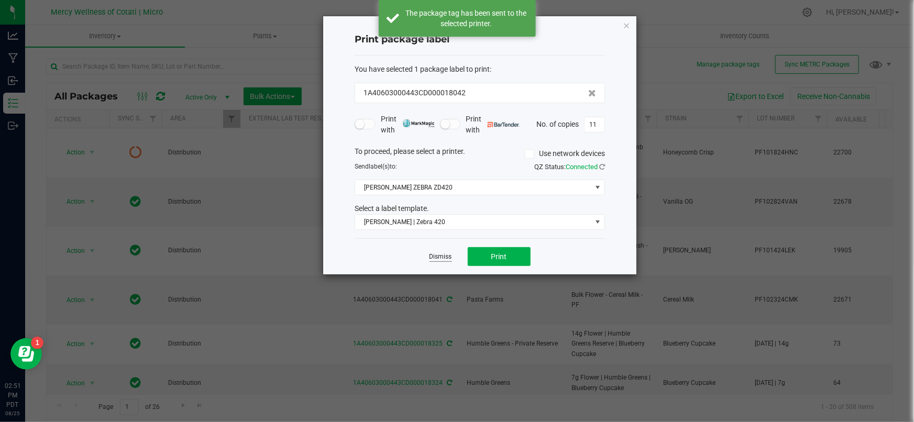
click at [438, 256] on link "Dismiss" at bounding box center [440, 256] width 23 height 9
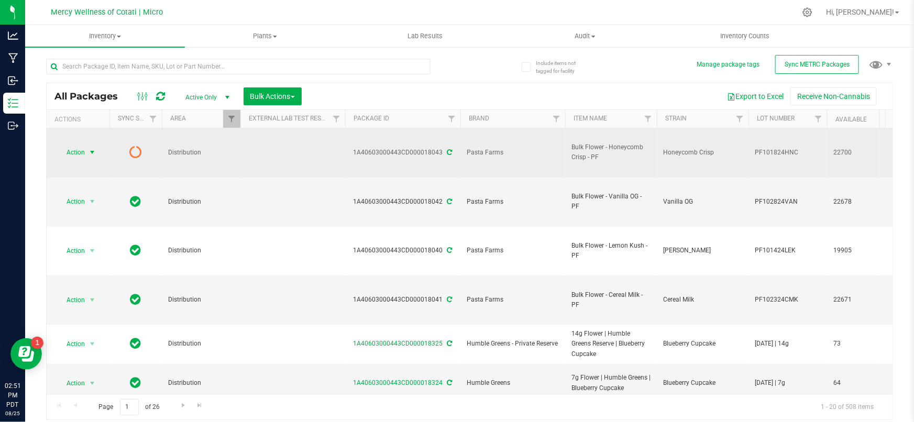
click at [82, 146] on span "Action" at bounding box center [71, 152] width 28 height 15
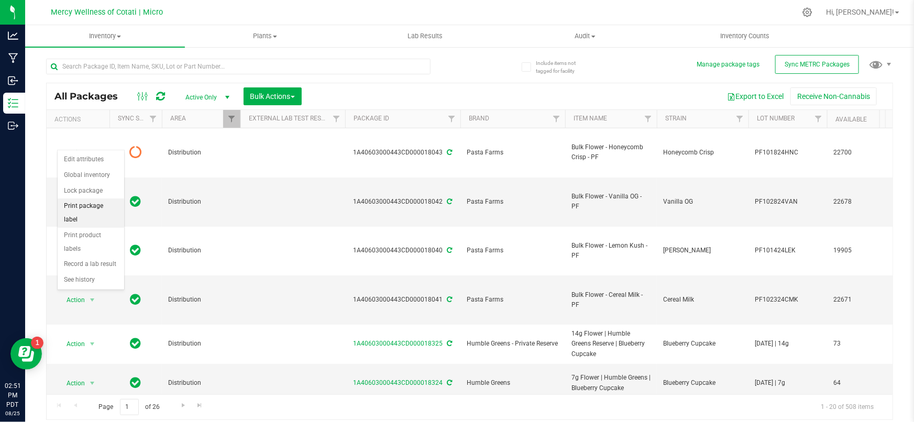
click at [102, 208] on li "Print package label" at bounding box center [91, 212] width 67 height 29
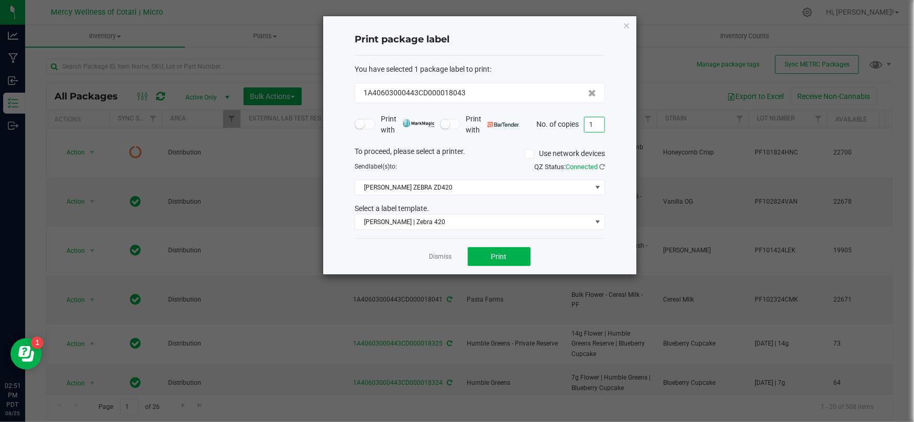
click at [601, 127] on input "1" at bounding box center [594, 124] width 20 height 15
type input "11"
click at [505, 247] on button "Print" at bounding box center [499, 256] width 63 height 19
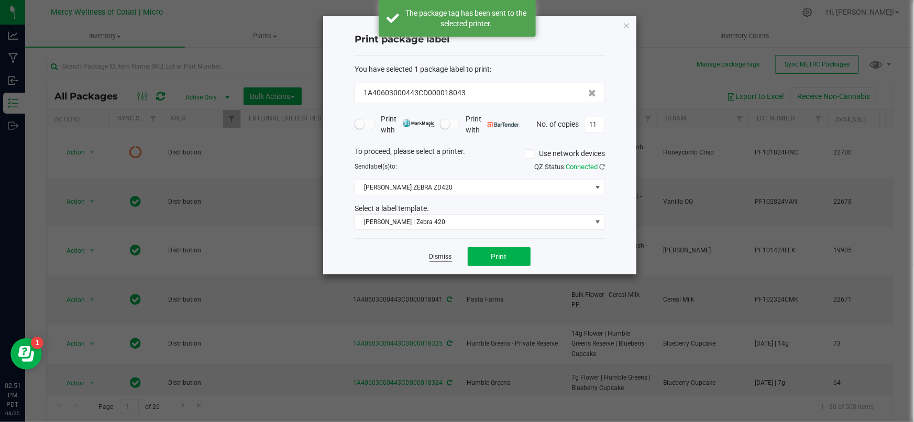
click at [447, 257] on link "Dismiss" at bounding box center [440, 256] width 23 height 9
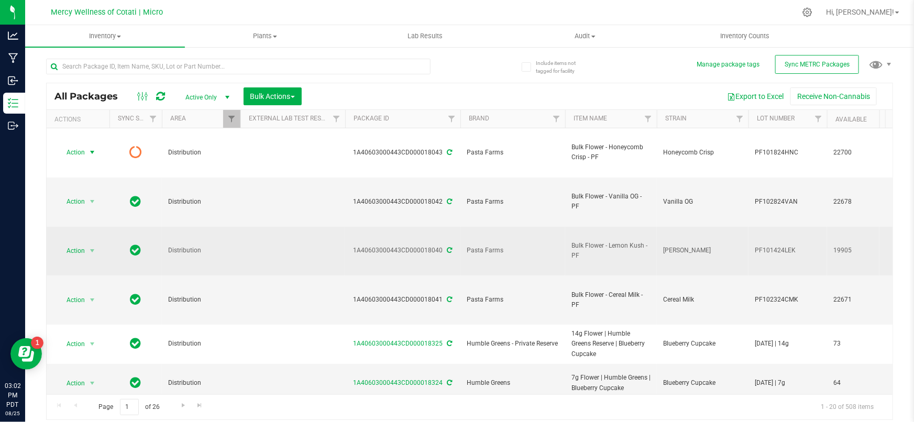
click at [799, 246] on span "PF101424LEK" at bounding box center [788, 251] width 66 height 10
drag, startPoint x: 799, startPoint y: 204, endPoint x: 753, endPoint y: 205, distance: 45.6
click at [753, 242] on input "PF101424LEK" at bounding box center [785, 250] width 75 height 16
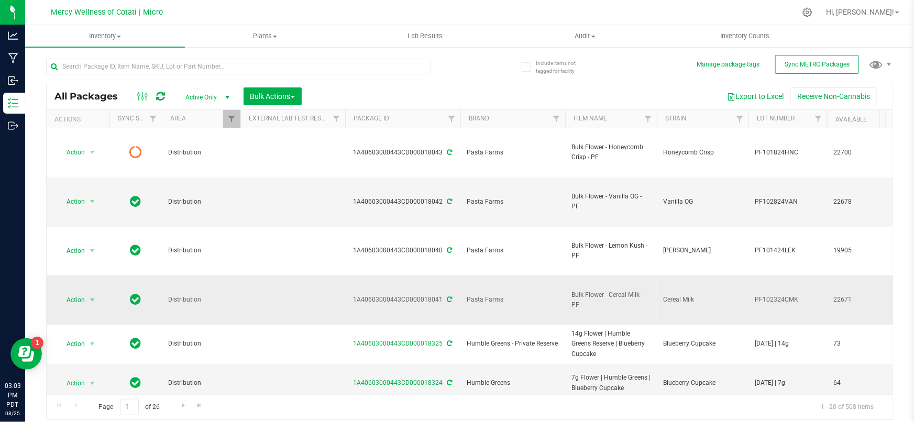
click at [797, 295] on span "PF102324CMK" at bounding box center [788, 300] width 66 height 10
click at [797, 292] on input "PF102324CMK" at bounding box center [785, 300] width 75 height 16
click at [794, 197] on span "PF102824VAN" at bounding box center [788, 202] width 66 height 10
click at [794, 194] on input "PF102824VAN" at bounding box center [785, 202] width 75 height 16
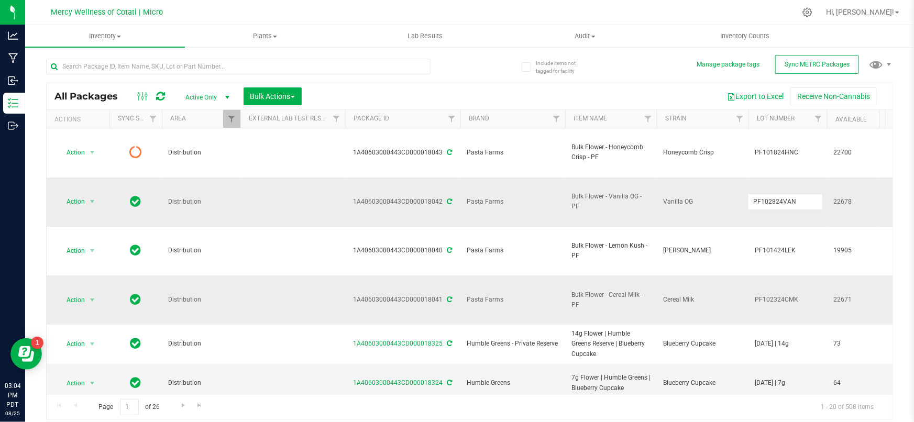
click at [794, 194] on input "PF102824VAN" at bounding box center [785, 202] width 75 height 16
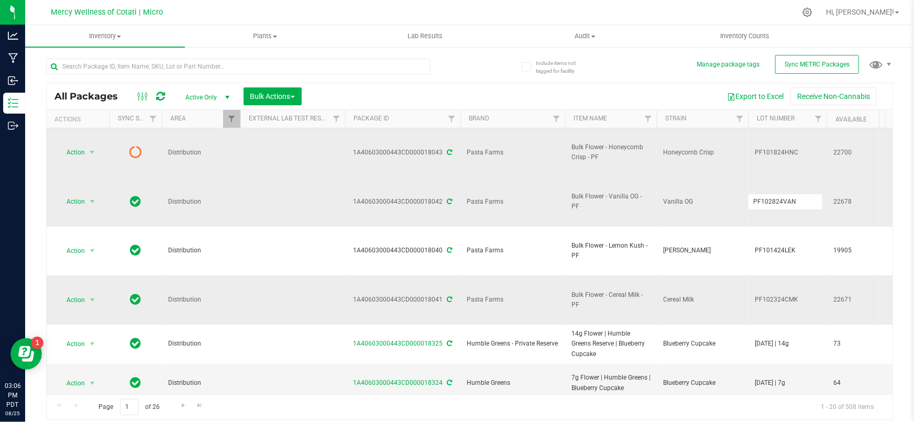
click at [796, 148] on span "PF101824HNC" at bounding box center [788, 153] width 66 height 10
click at [796, 145] on input "PF101824HNC" at bounding box center [785, 153] width 75 height 16
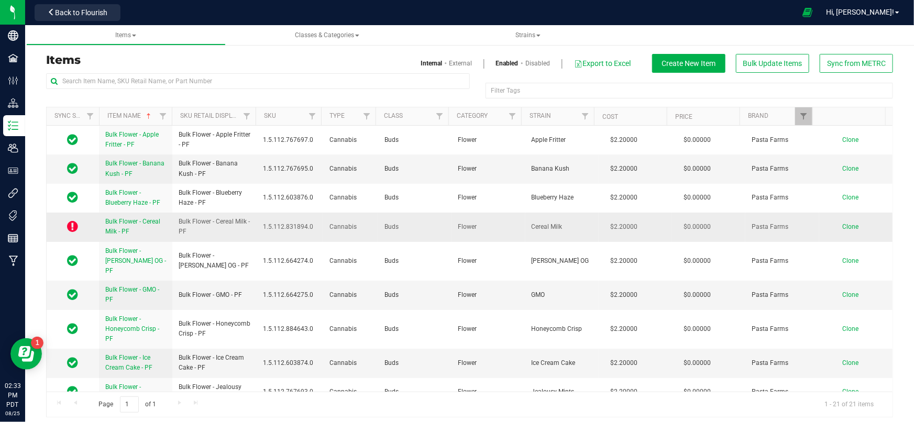
click at [70, 225] on icon at bounding box center [73, 226] width 11 height 13
click at [88, 113] on span "Filter" at bounding box center [90, 116] width 8 height 8
click at [61, 107] on th "Sync Status" at bounding box center [73, 116] width 52 height 18
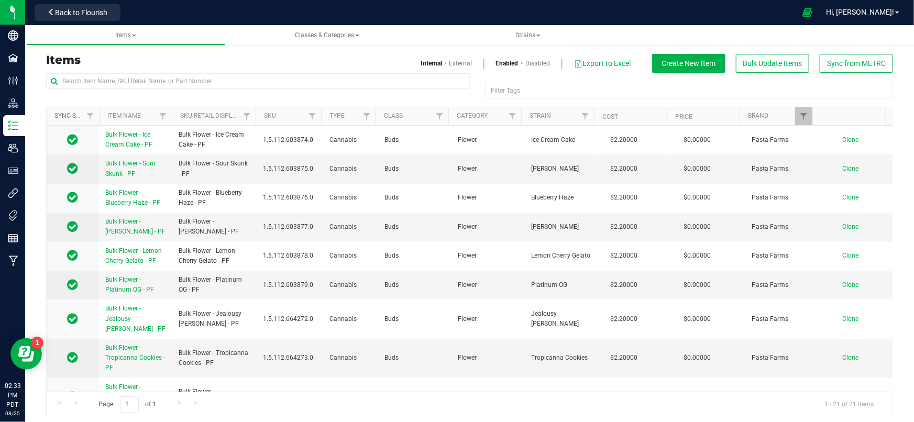
click at [73, 114] on link "Sync Status" at bounding box center [80, 115] width 52 height 7
click at [87, 114] on span "Filter" at bounding box center [90, 116] width 8 height 8
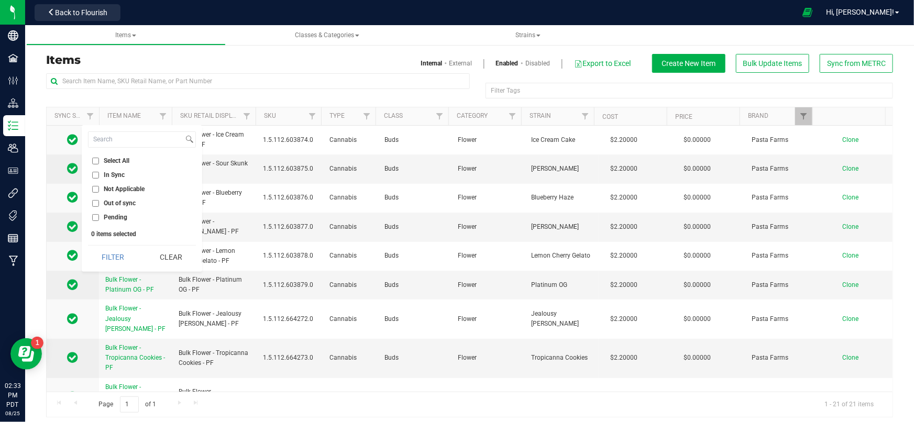
click at [94, 159] on input "Select All" at bounding box center [95, 161] width 7 height 7
checkbox input "true"
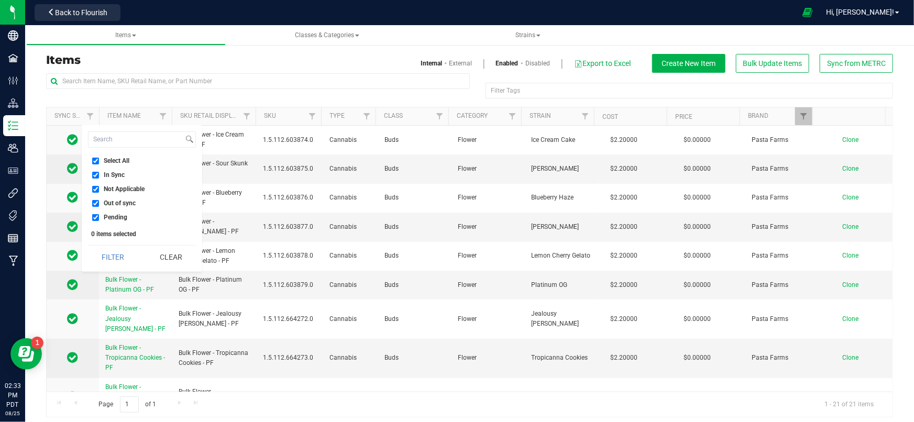
checkbox input "true"
click at [118, 260] on button "Filter" at bounding box center [113, 257] width 50 height 23
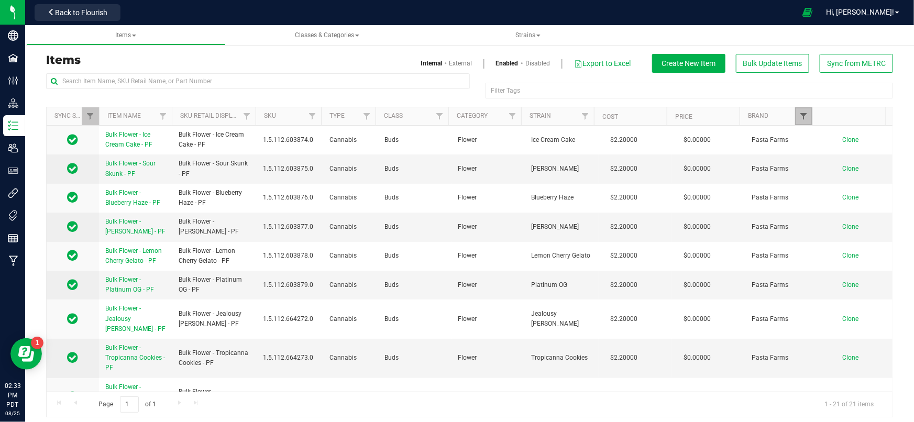
click at [799, 116] on span "Filter" at bounding box center [803, 116] width 8 height 8
click at [136, 35] on span at bounding box center [134, 36] width 4 height 2
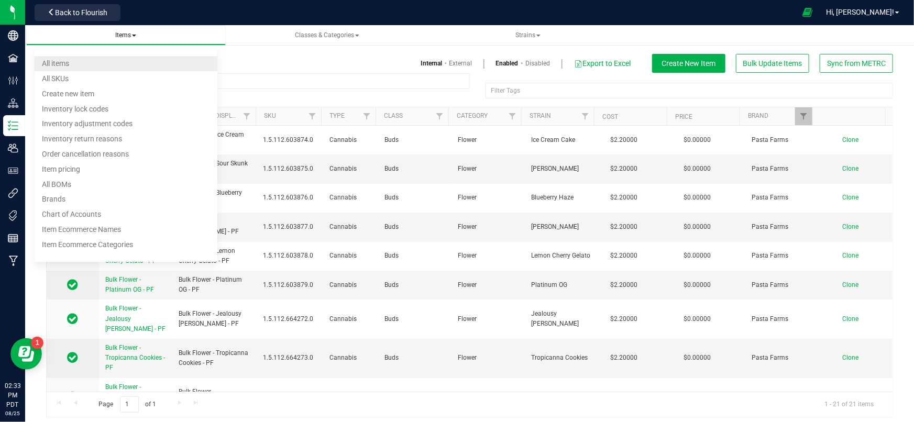
click at [63, 56] on li "All items" at bounding box center [126, 63] width 183 height 15
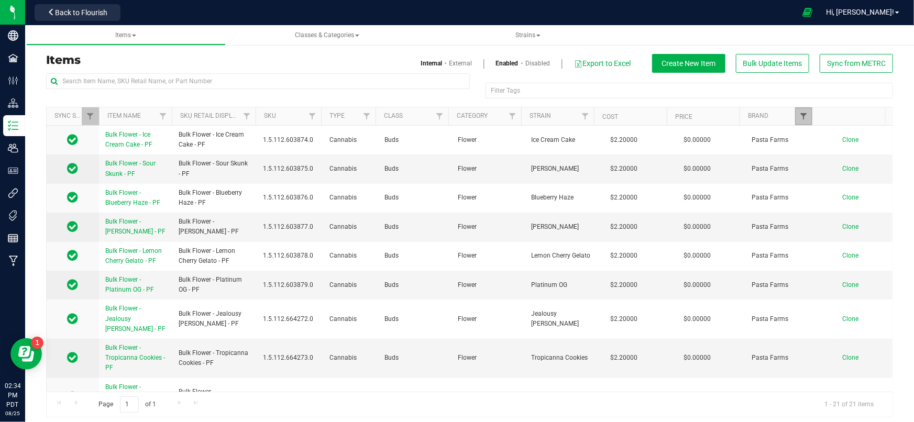
click at [799, 115] on span "Filter" at bounding box center [803, 116] width 8 height 8
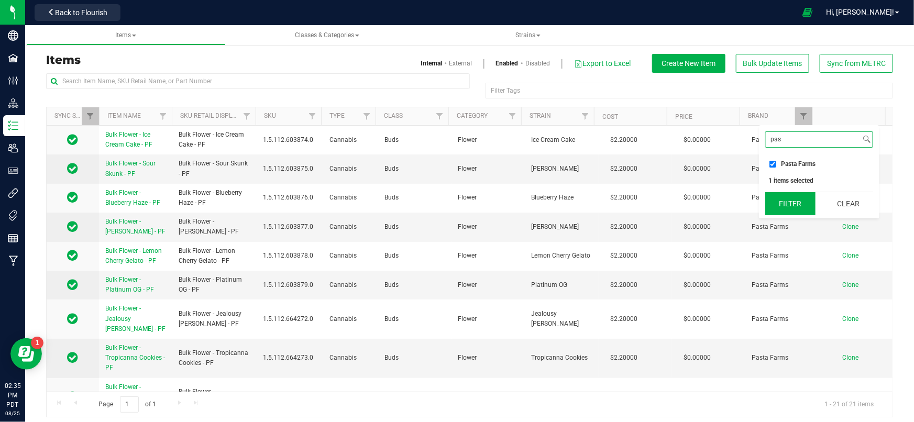
type input "pas"
click at [793, 204] on button "Filter" at bounding box center [790, 203] width 50 height 23
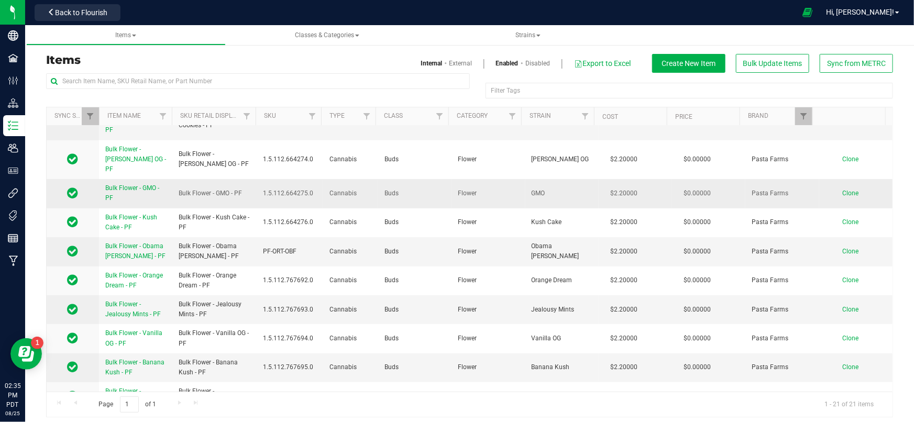
scroll to position [361, 0]
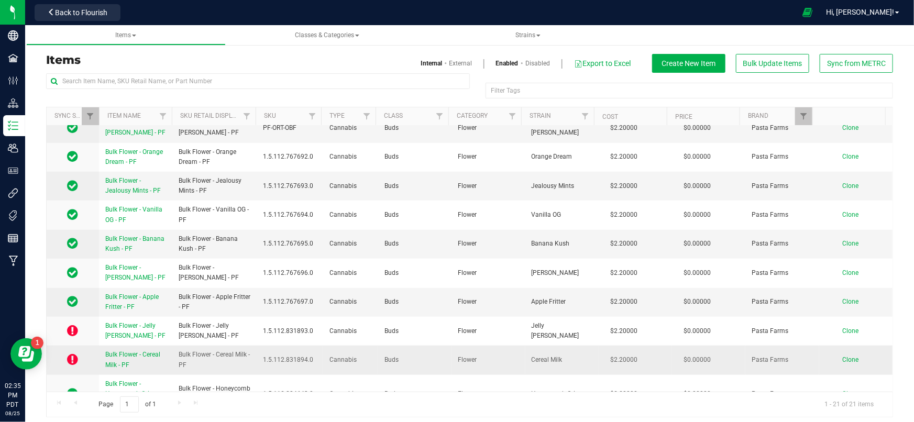
click at [73, 353] on icon at bounding box center [73, 359] width 11 height 13
click at [111, 351] on span "Bulk Flower - Cereal Milk - PF" at bounding box center [132, 359] width 55 height 17
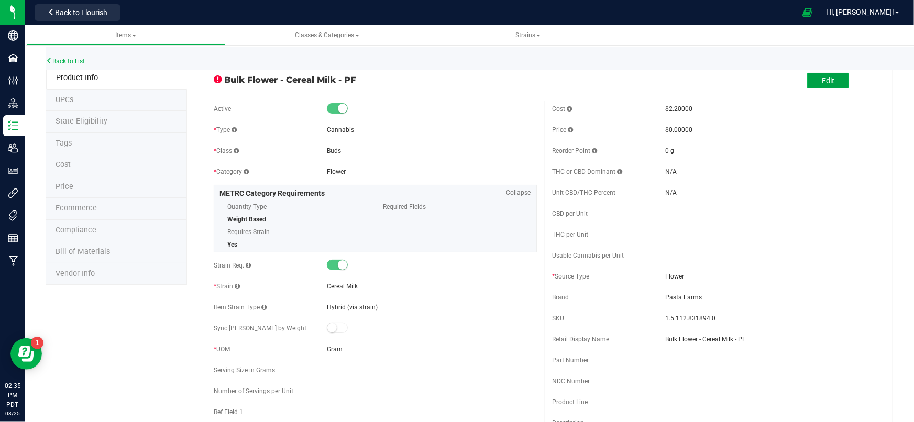
click at [811, 79] on button "Edit" at bounding box center [828, 81] width 42 height 16
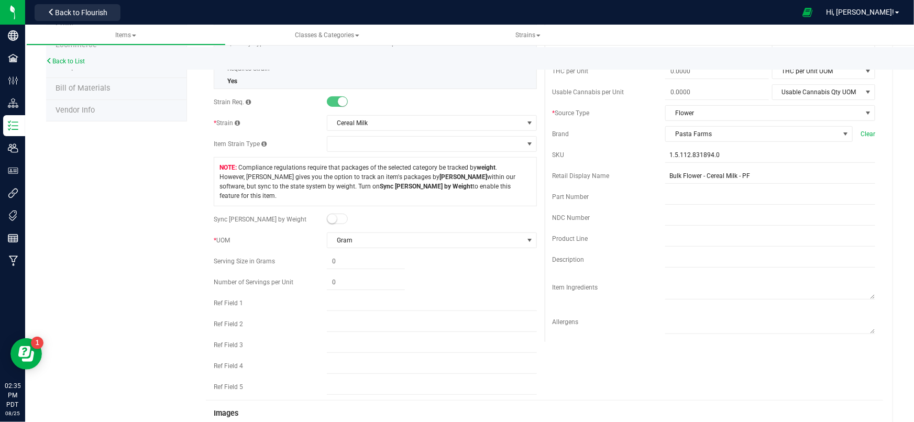
scroll to position [190, 0]
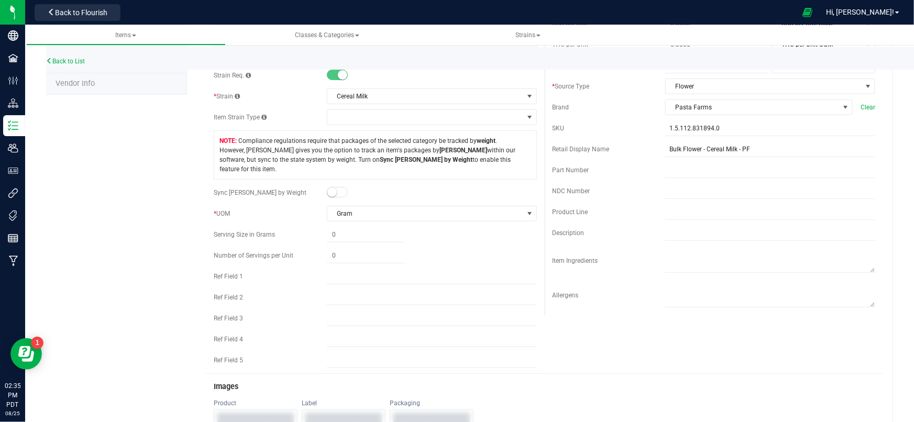
click at [342, 187] on span at bounding box center [337, 192] width 21 height 10
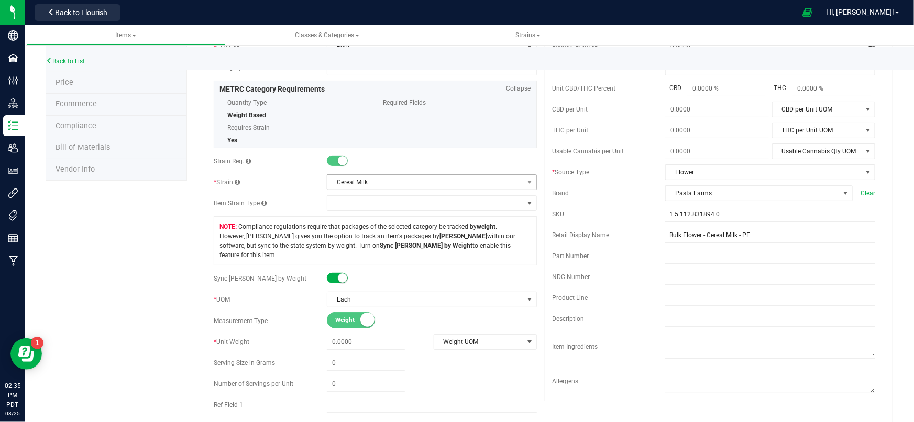
scroll to position [95, 0]
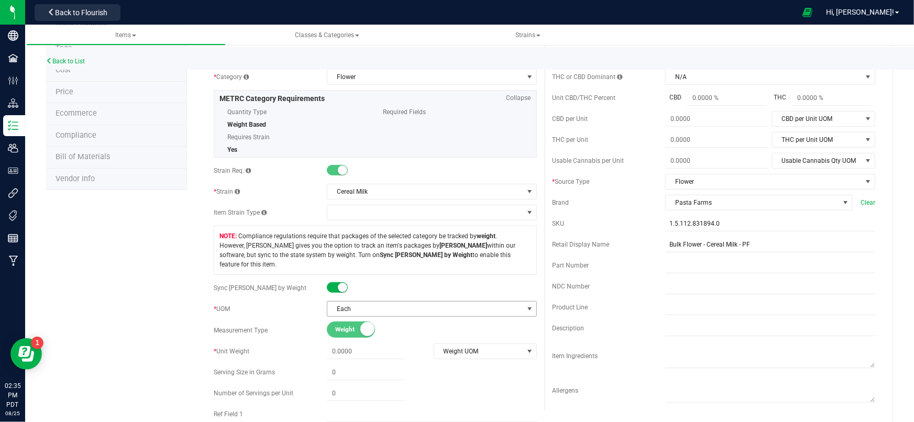
click at [375, 302] on span "Each" at bounding box center [425, 309] width 196 height 15
click at [330, 282] on span at bounding box center [337, 287] width 21 height 10
click at [355, 302] on span "Select unit of measure" at bounding box center [425, 309] width 196 height 15
click at [346, 317] on li "Gram" at bounding box center [428, 317] width 207 height 16
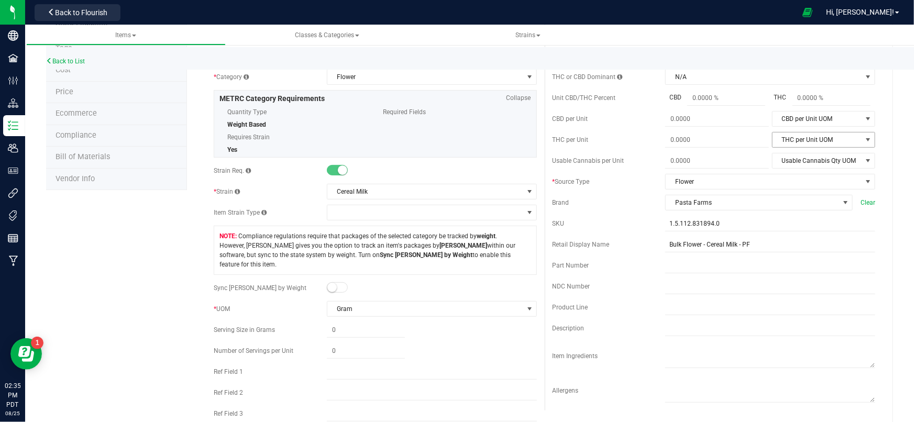
scroll to position [0, 0]
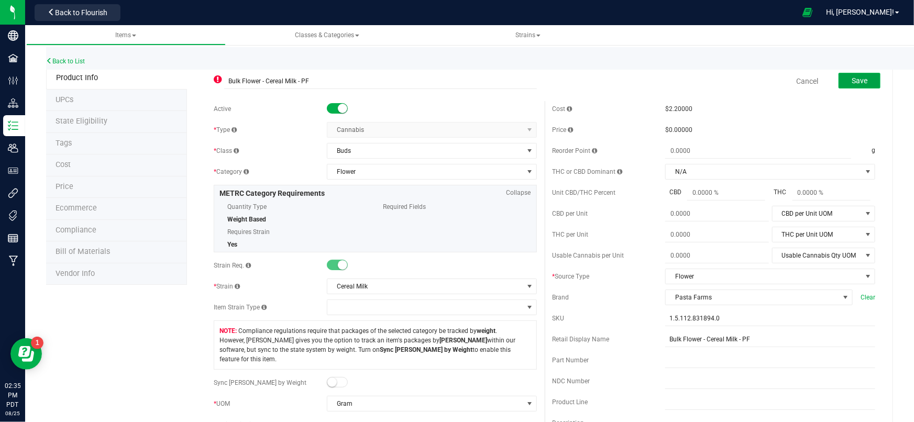
click at [865, 77] on button "Save" at bounding box center [859, 81] width 42 height 16
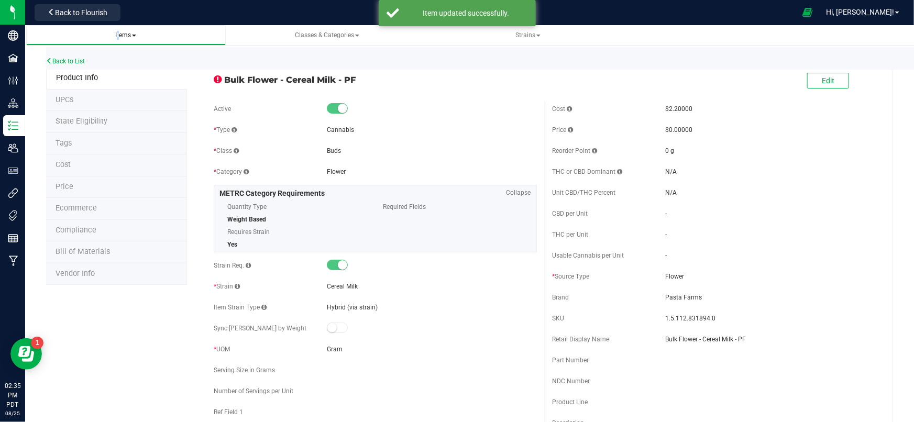
click at [115, 37] on span "Items" at bounding box center [125, 34] width 21 height 7
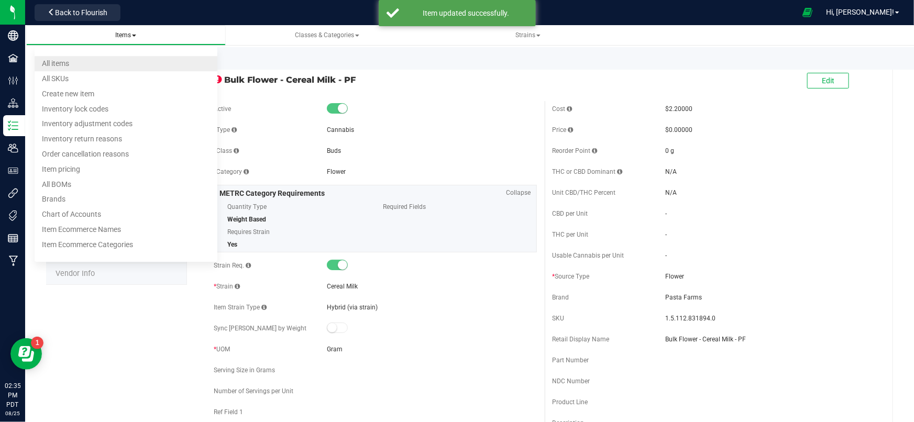
click at [52, 68] on span "All items" at bounding box center [55, 63] width 27 height 8
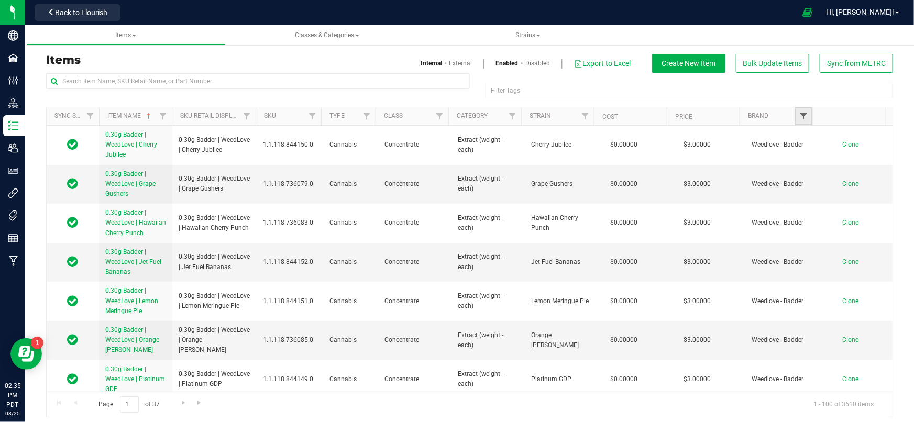
click at [799, 114] on span "Filter" at bounding box center [803, 116] width 8 height 8
click at [799, 115] on span "Filter" at bounding box center [803, 116] width 8 height 8
type input "pasta"
click at [773, 167] on input "Pasta Farms" at bounding box center [772, 164] width 7 height 7
checkbox input "true"
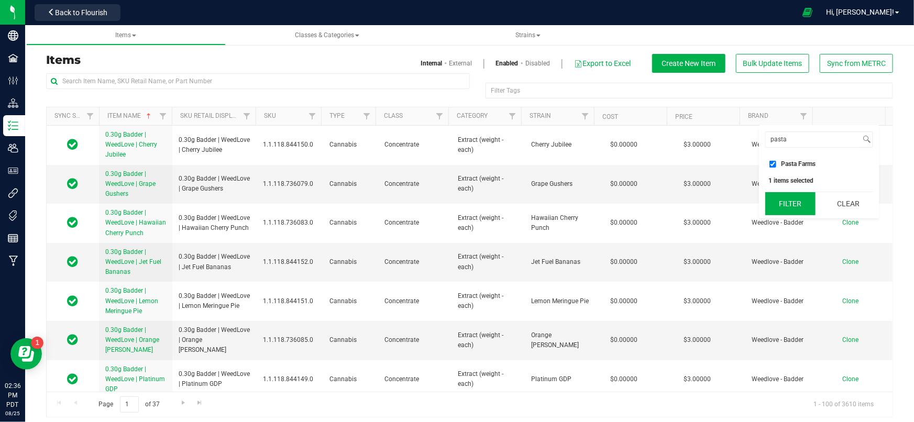
click at [789, 203] on button "Filter" at bounding box center [790, 203] width 50 height 23
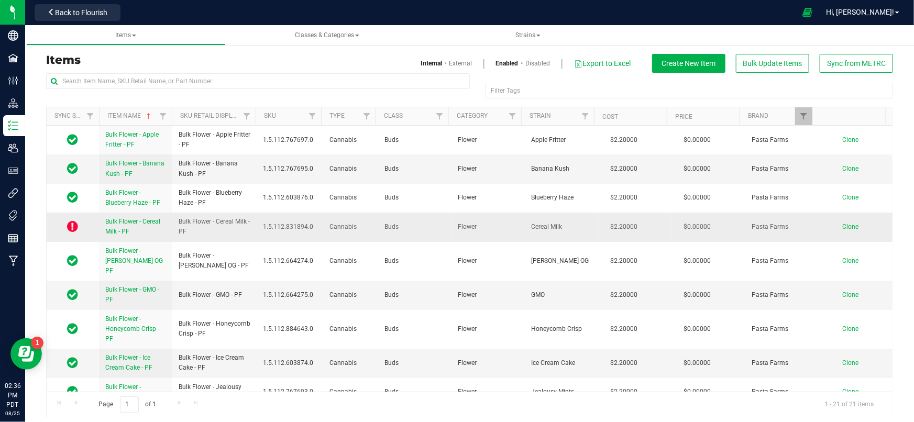
click at [77, 225] on icon at bounding box center [73, 226] width 11 height 13
click at [118, 227] on link "Bulk Flower - Cereal Milk - PF" at bounding box center [135, 227] width 61 height 20
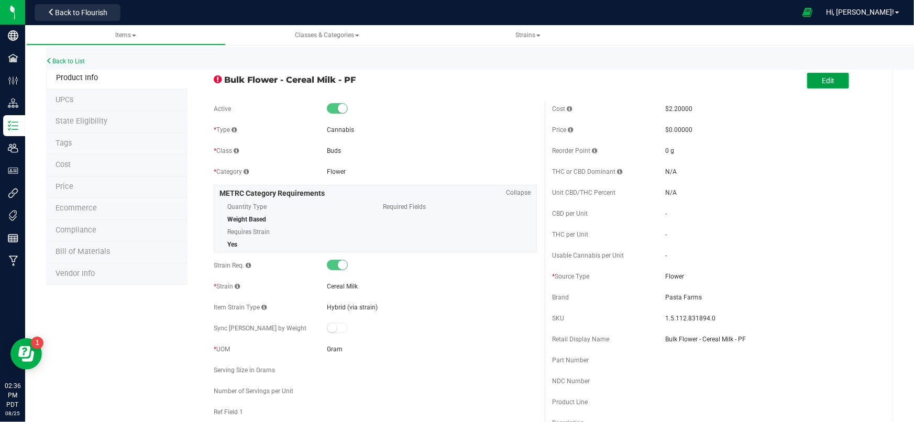
click at [827, 79] on span "Edit" at bounding box center [828, 80] width 13 height 8
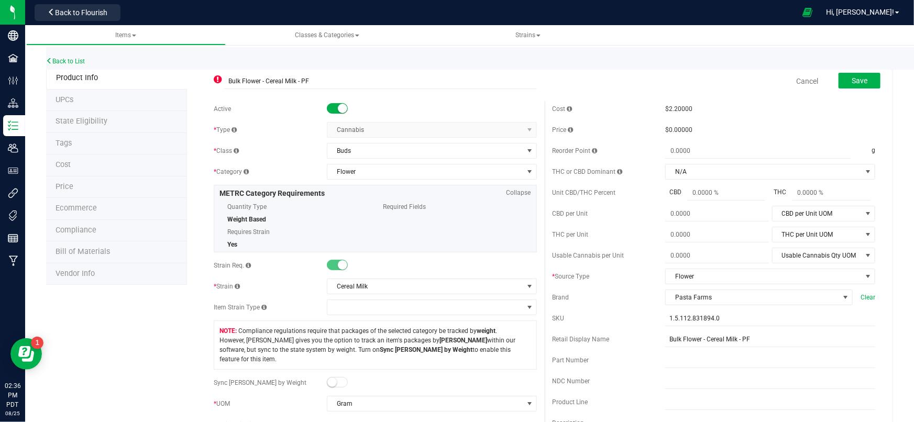
click at [335, 267] on span at bounding box center [337, 265] width 21 height 10
click at [333, 264] on span at bounding box center [337, 265] width 21 height 10
click at [851, 82] on span "Save" at bounding box center [859, 80] width 16 height 8
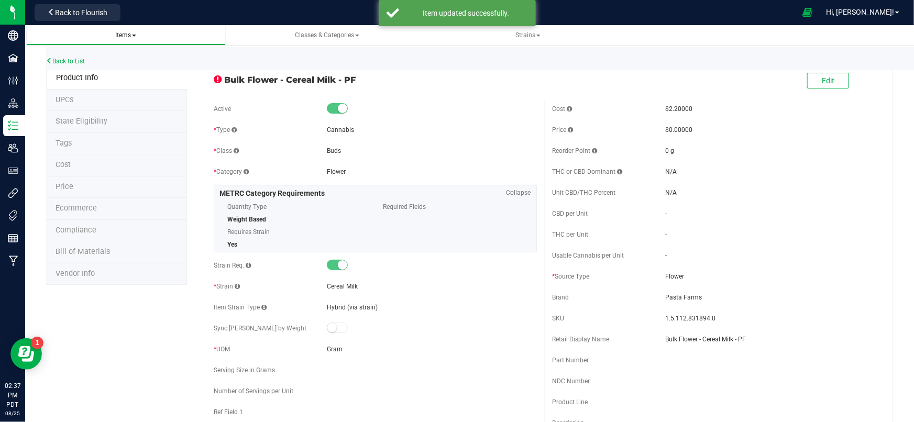
click at [124, 39] on span "Items All items All SKUs Create new item Inventory lock codes Inventory adjustm…" at bounding box center [126, 35] width 183 height 9
click at [69, 58] on link "Back to List" at bounding box center [65, 61] width 39 height 7
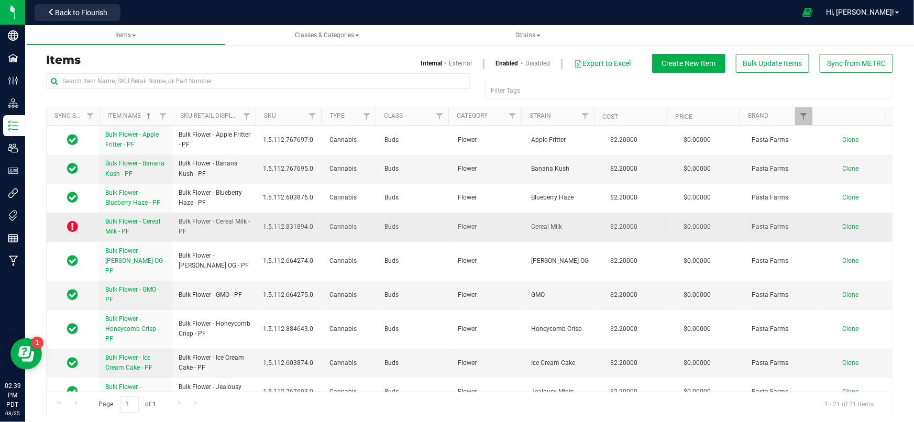
click at [149, 224] on span "Bulk Flower - Cereal Milk - PF" at bounding box center [132, 226] width 55 height 17
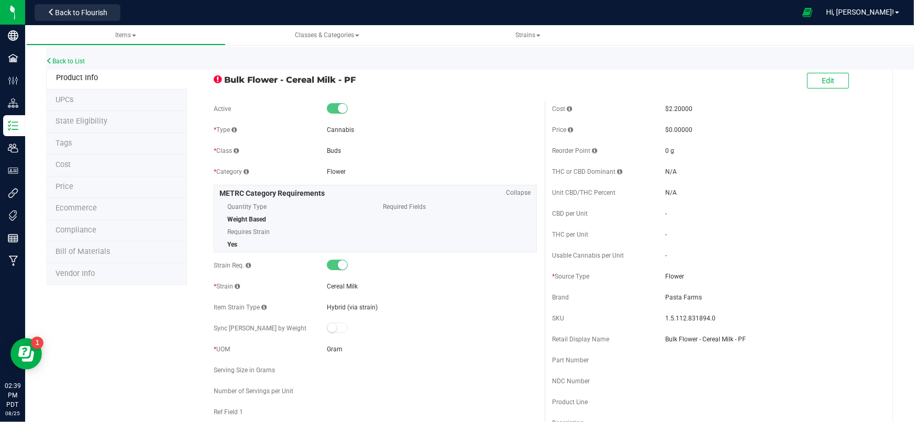
click at [88, 125] on li "State Eligibility" at bounding box center [116, 122] width 141 height 22
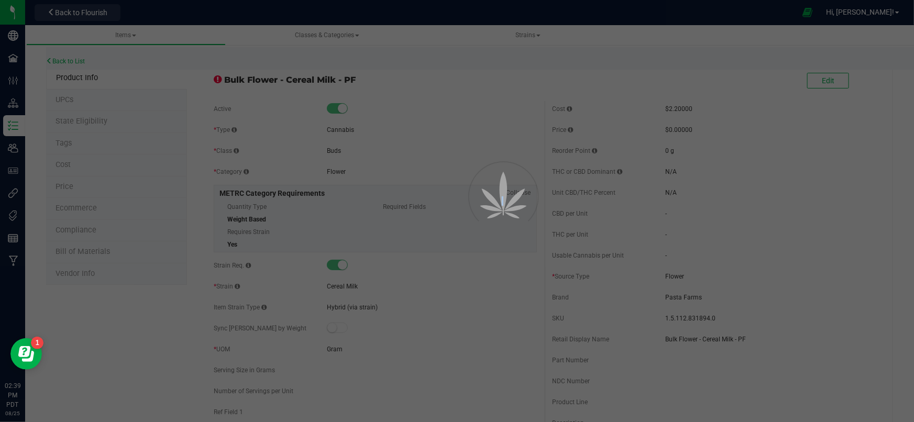
click at [88, 125] on div at bounding box center [457, 211] width 914 height 422
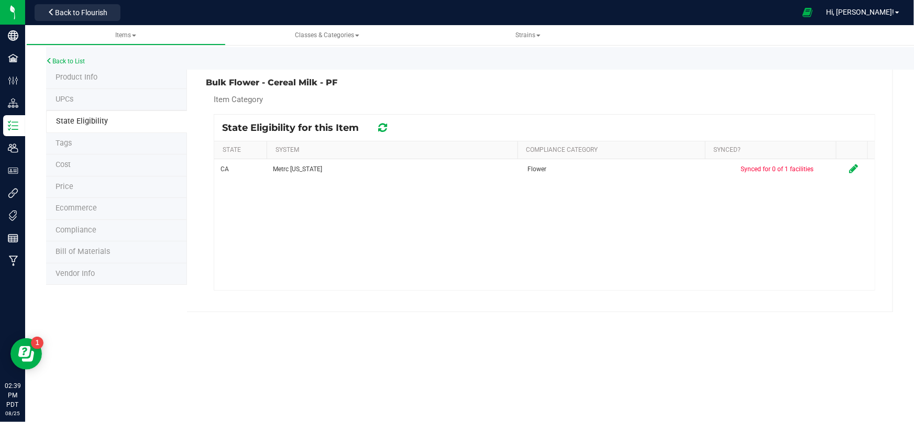
click at [386, 129] on icon at bounding box center [382, 128] width 9 height 10
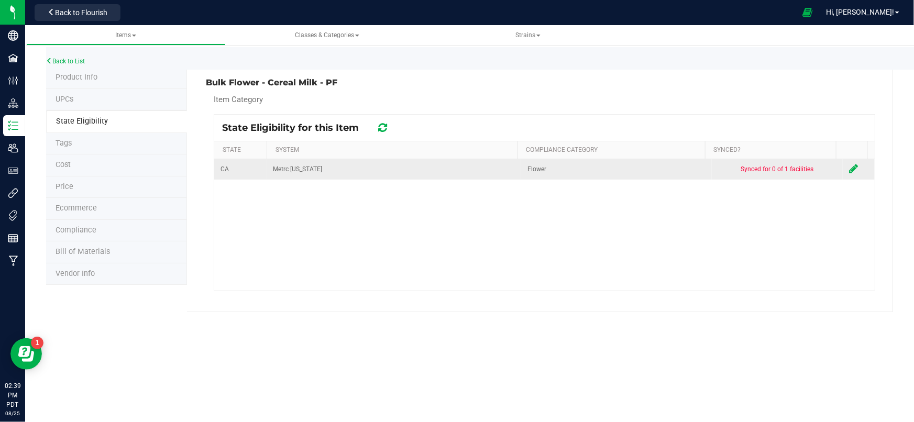
click at [843, 169] on td at bounding box center [859, 169] width 32 height 20
click at [849, 169] on icon at bounding box center [853, 168] width 9 height 10
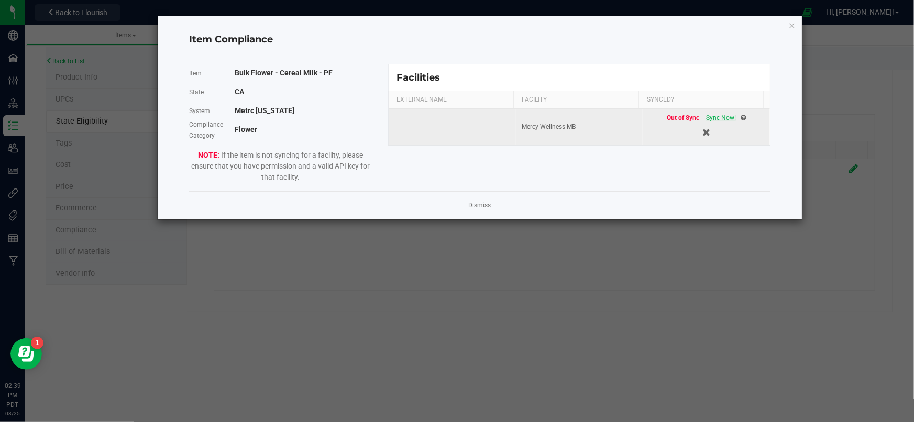
click at [720, 115] on span "Sync Now!" at bounding box center [721, 117] width 30 height 7
click at [794, 25] on icon "Close modal" at bounding box center [791, 25] width 7 height 13
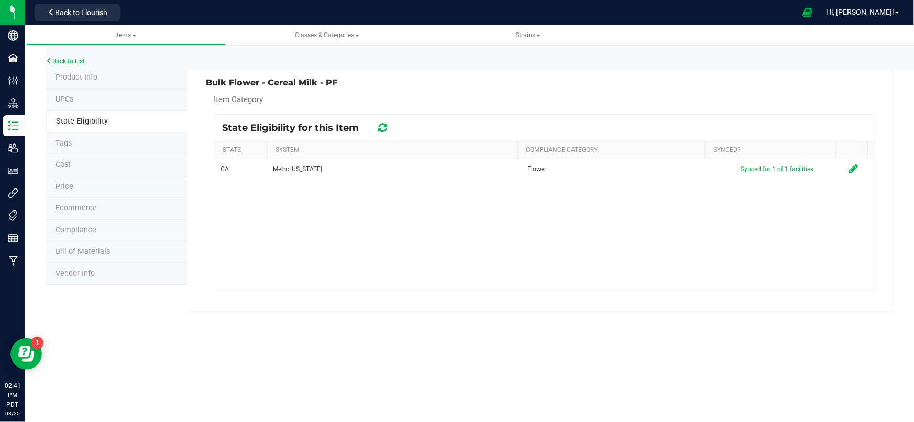
click at [75, 60] on link "Back to List" at bounding box center [65, 61] width 39 height 7
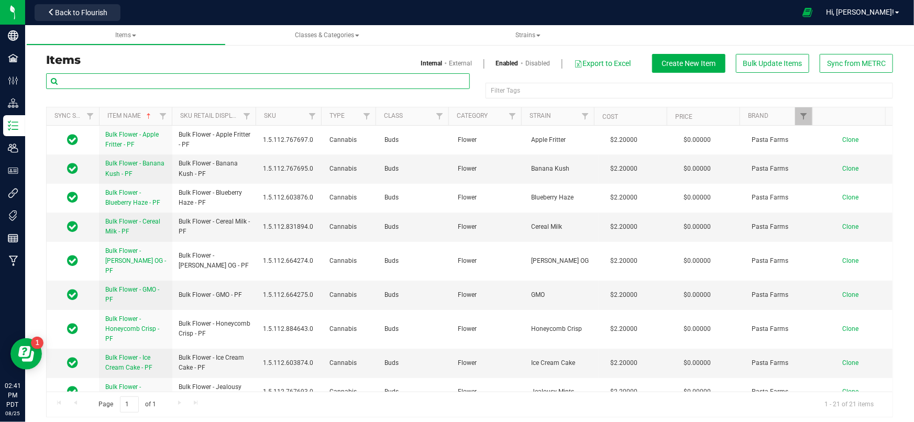
click at [152, 83] on input "text" at bounding box center [258, 81] width 424 height 16
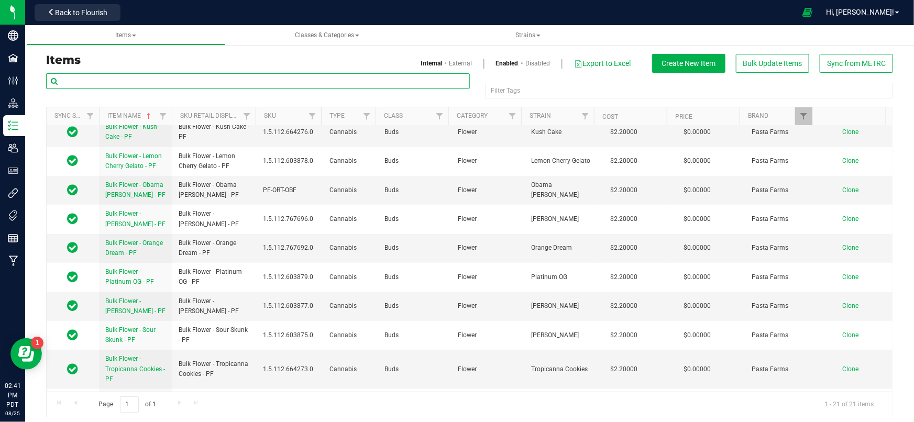
scroll to position [361, 0]
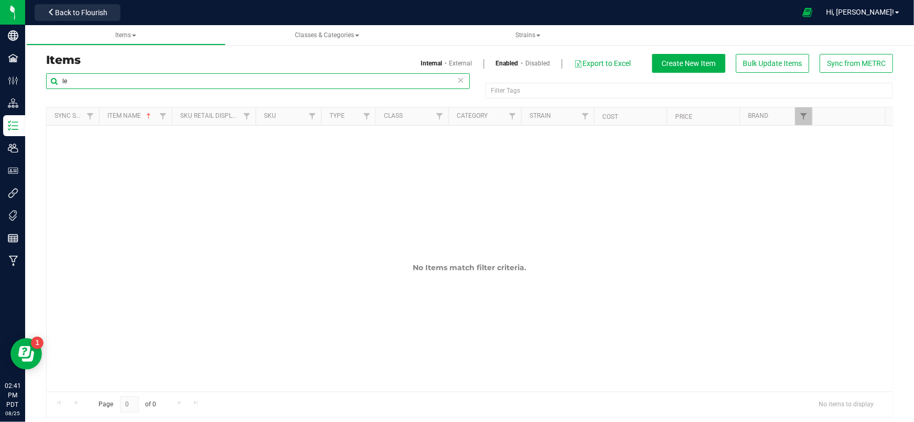
type input "l"
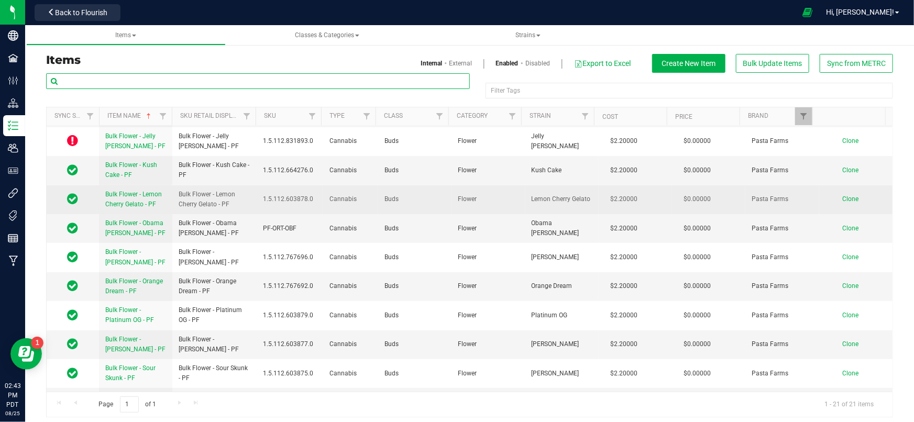
scroll to position [361, 0]
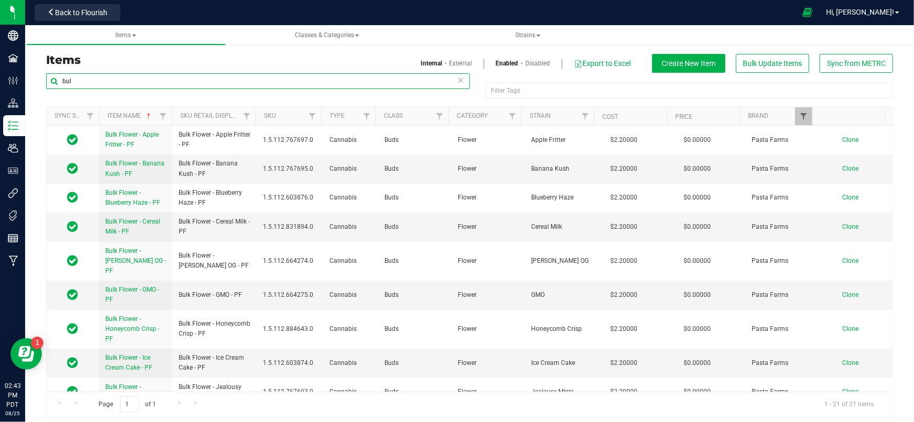
type input "bul"
click at [800, 119] on span "Filter" at bounding box center [803, 116] width 8 height 8
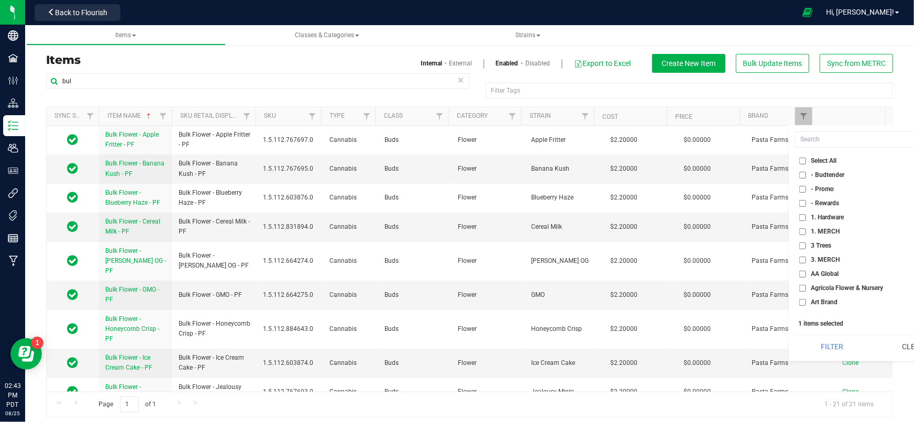
click at [804, 159] on input "Select All" at bounding box center [802, 161] width 7 height 7
checkbox input "true"
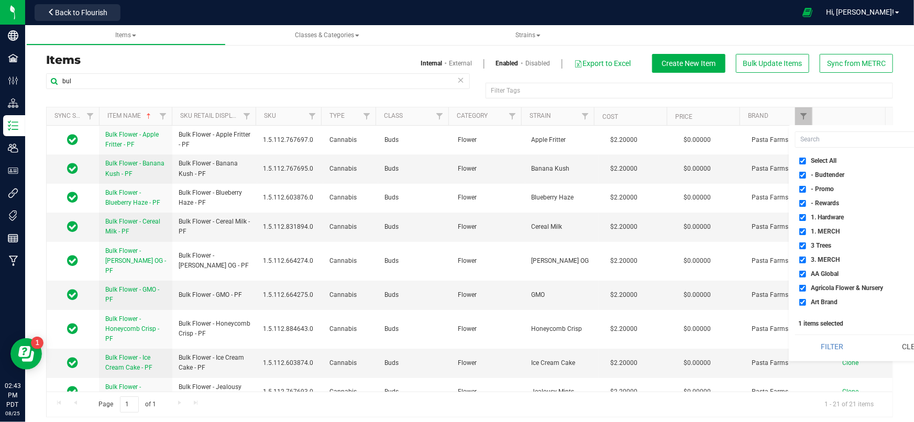
checkbox input "true"
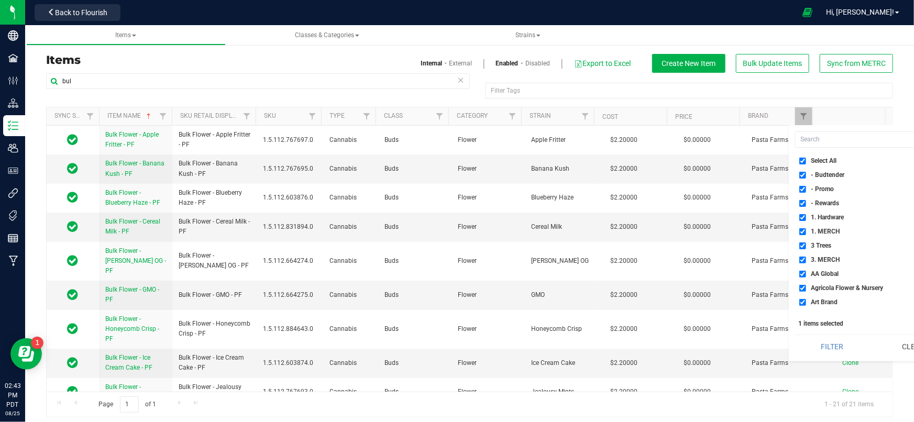
checkbox input "true"
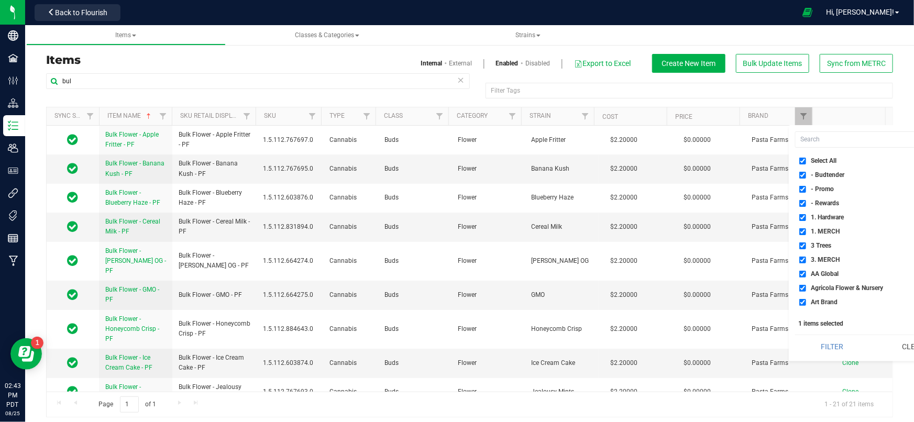
checkbox input "true"
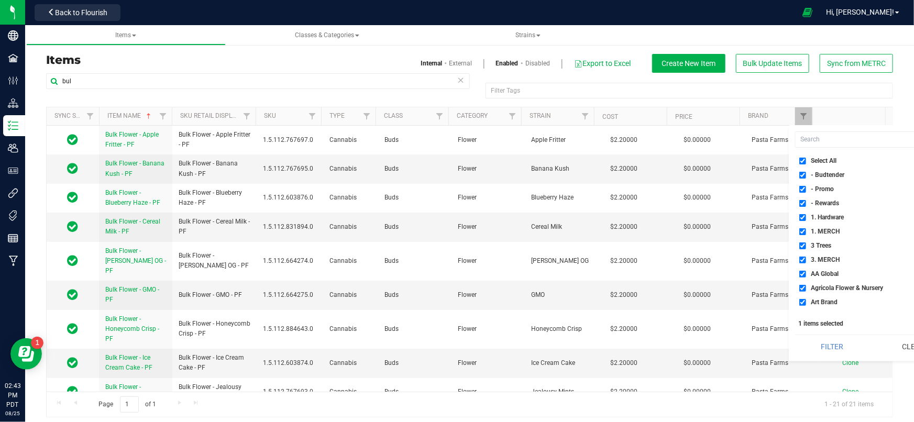
checkbox input "true"
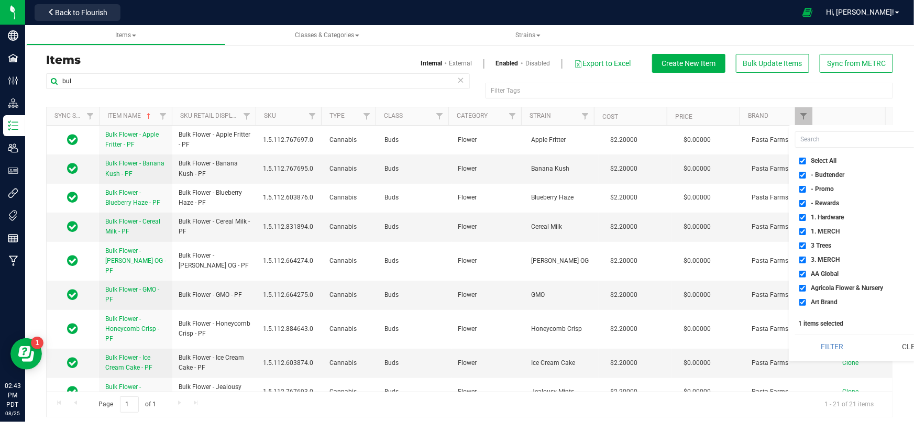
checkbox input "true"
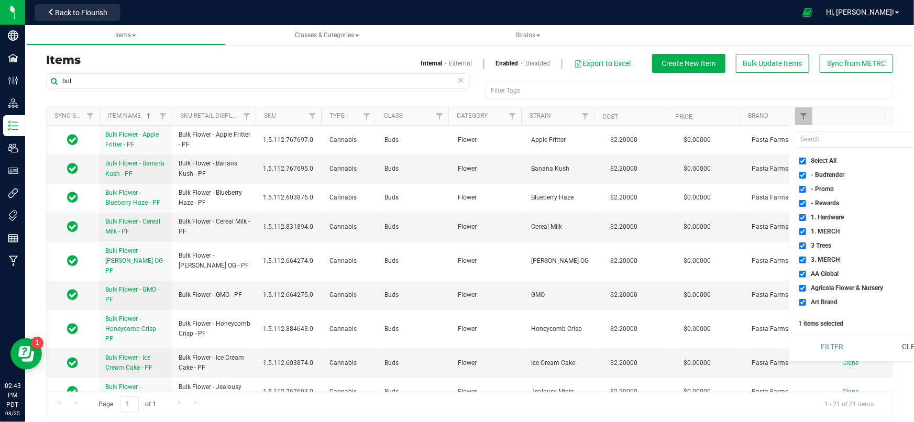
checkbox input "true"
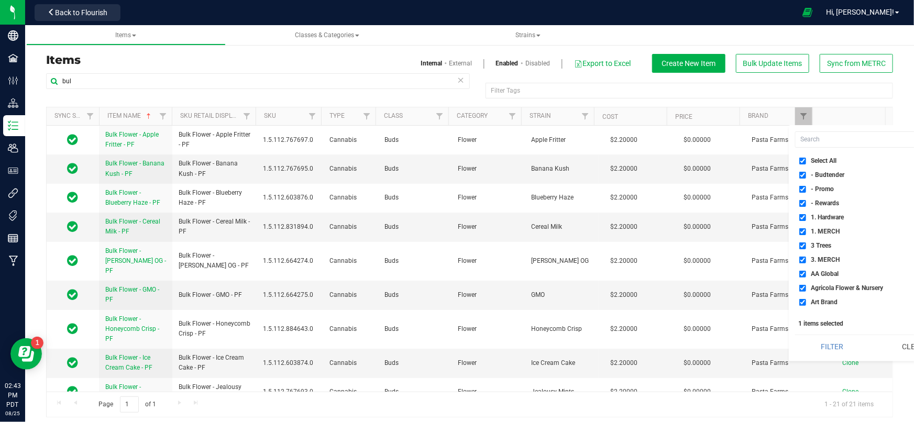
checkbox input "true"
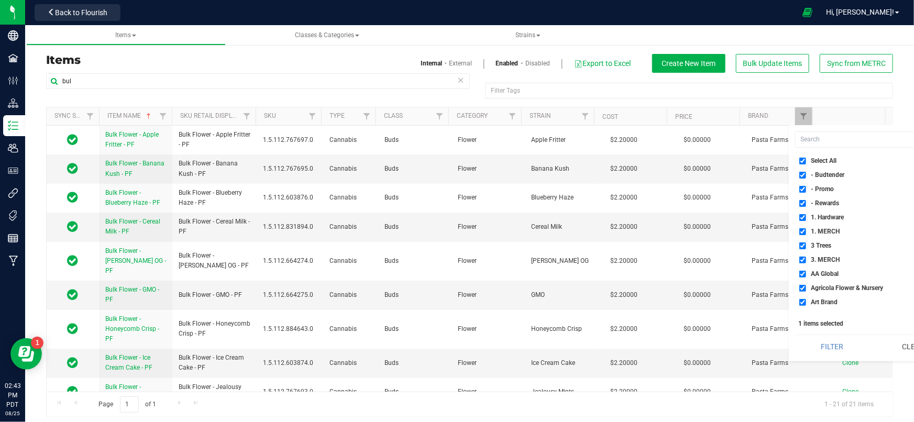
checkbox input "true"
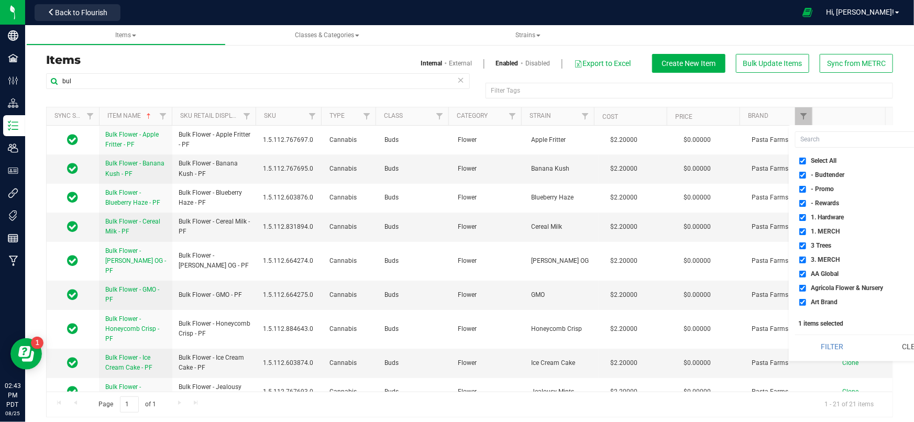
checkbox input "true"
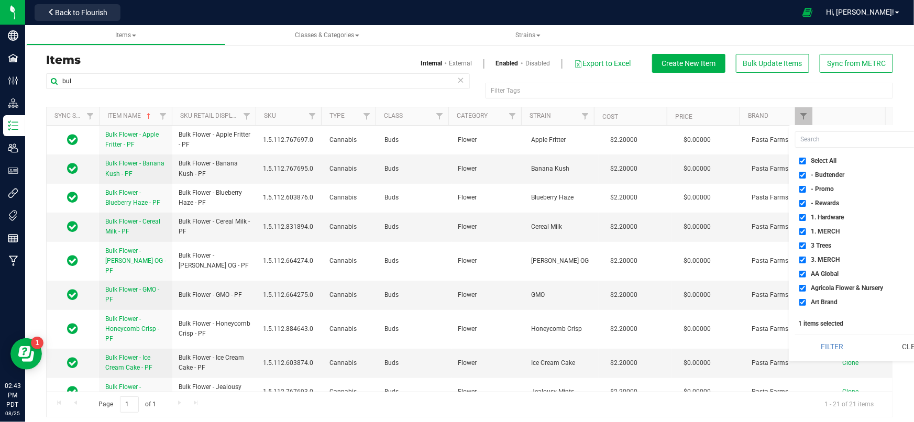
checkbox input "true"
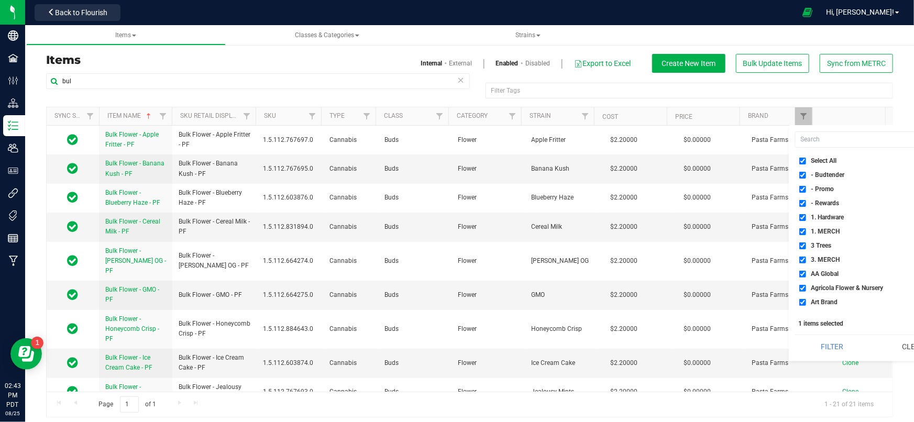
checkbox input "true"
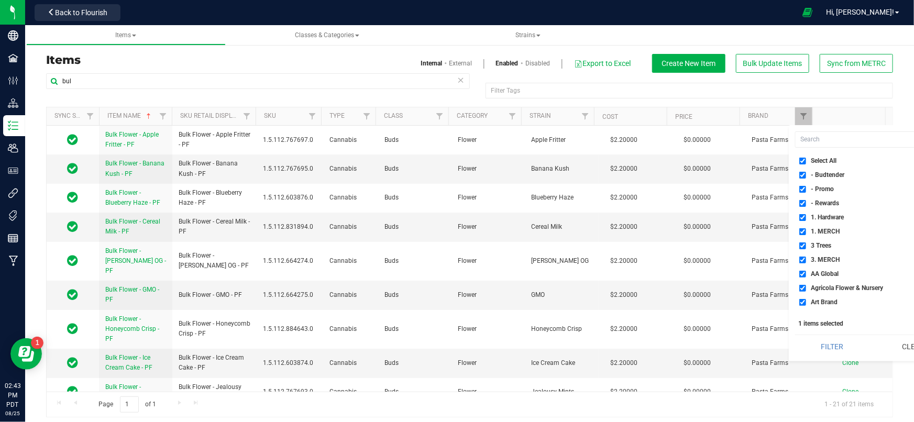
checkbox input "true"
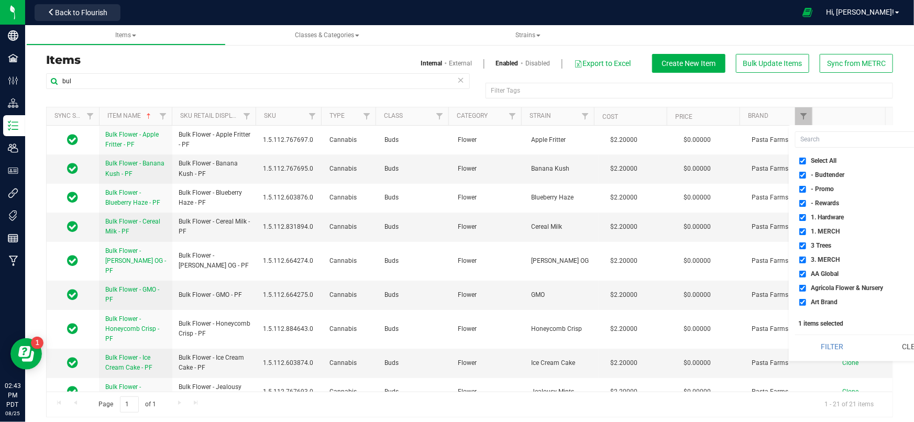
checkbox input "true"
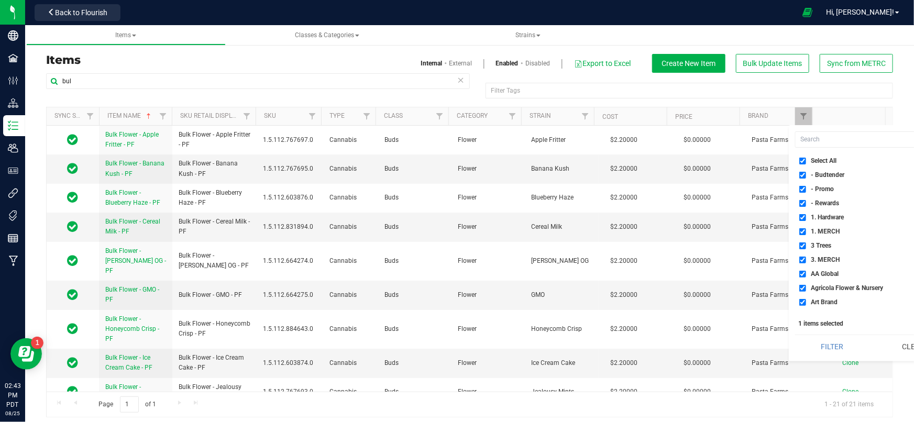
checkbox input "true"
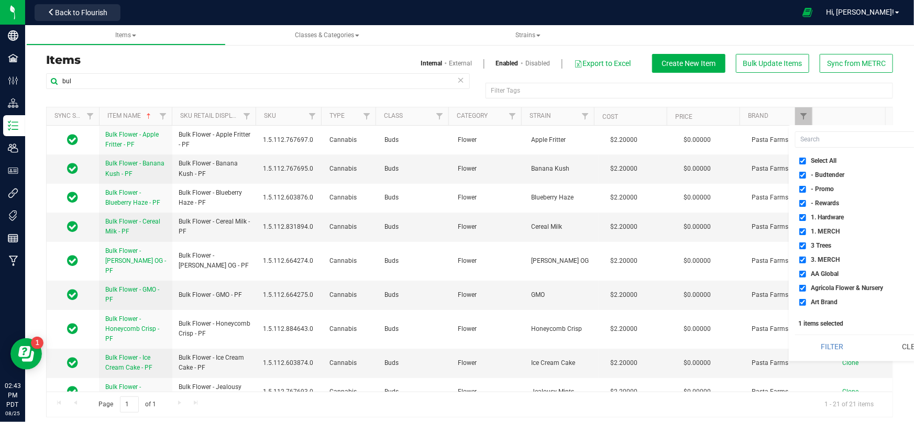
checkbox input "true"
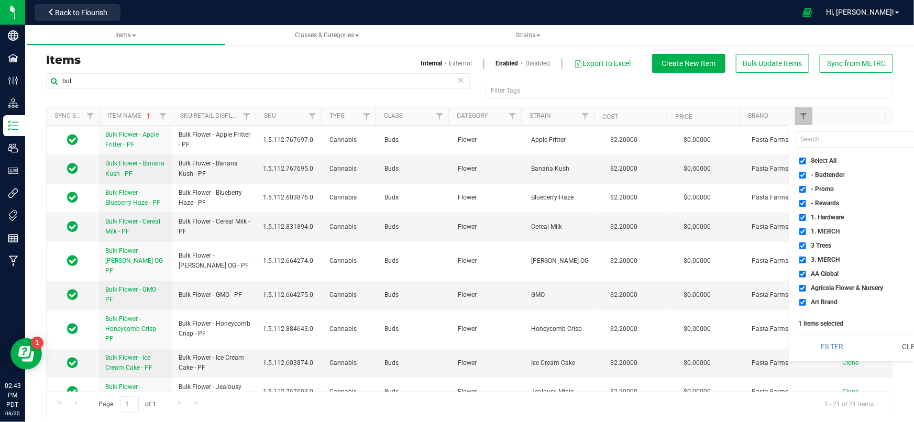
checkbox input "true"
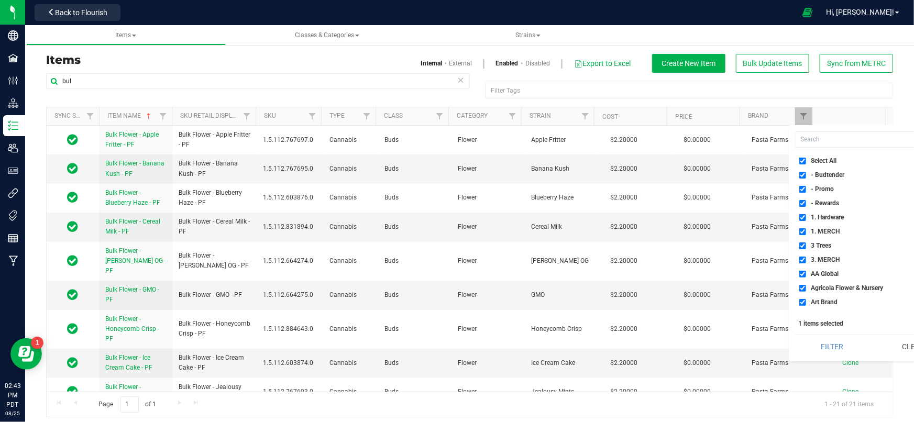
checkbox input "true"
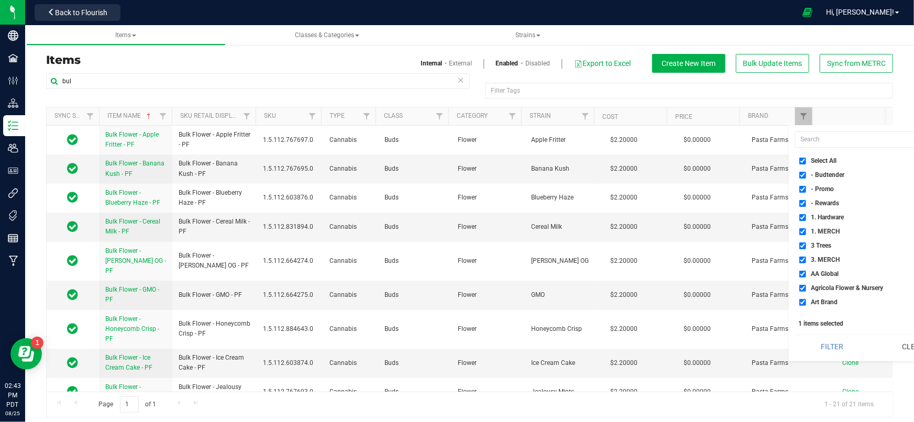
checkbox input "true"
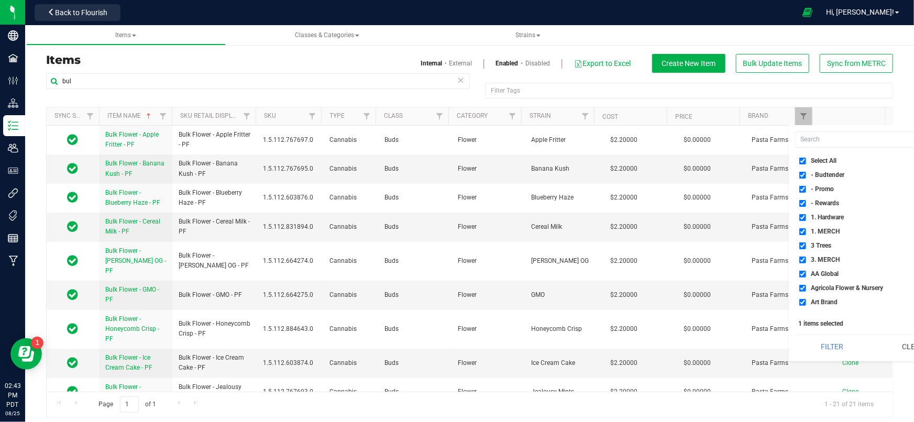
checkbox input "true"
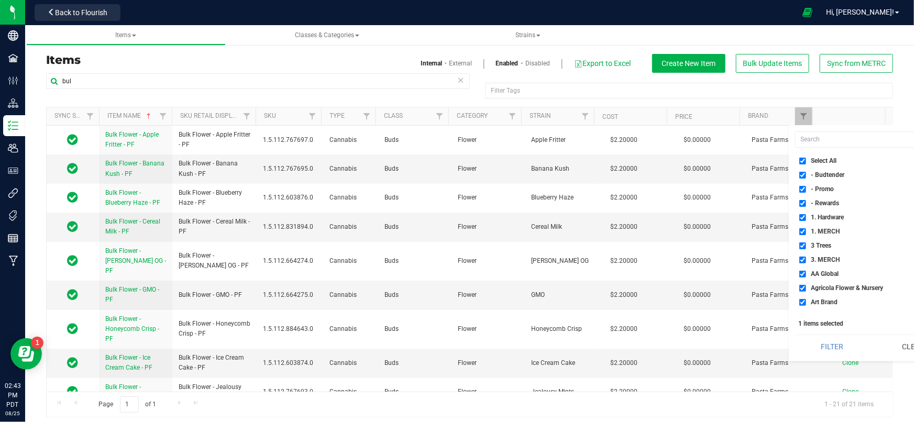
checkbox input "true"
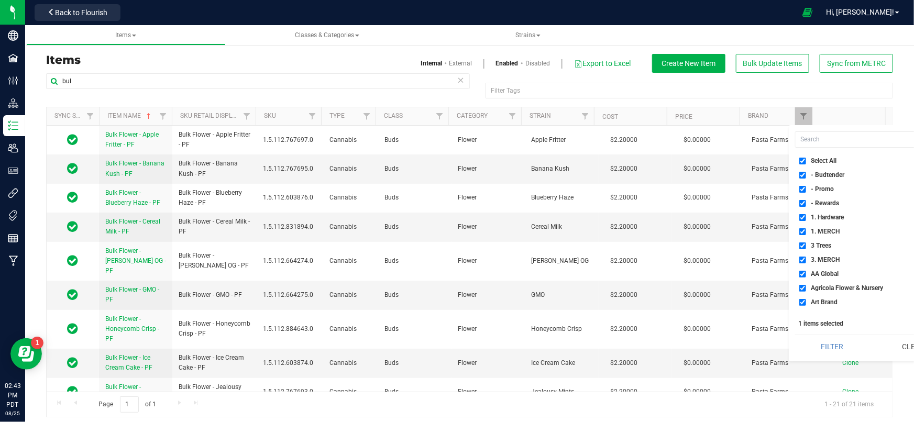
checkbox input "true"
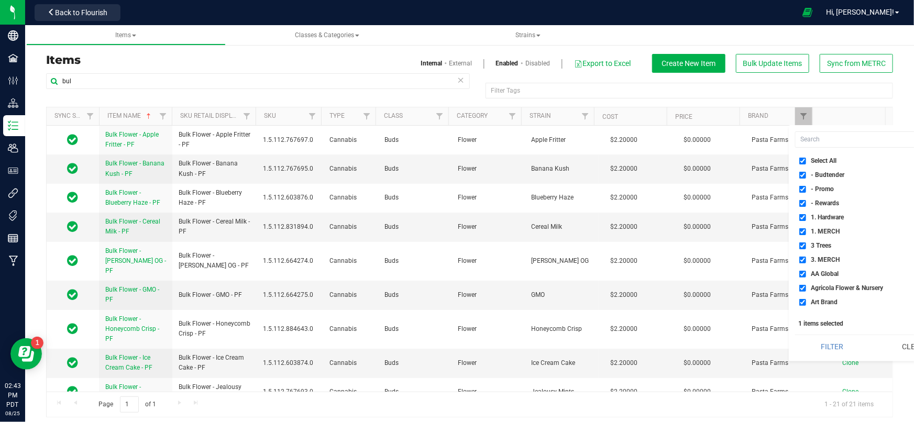
checkbox input "true"
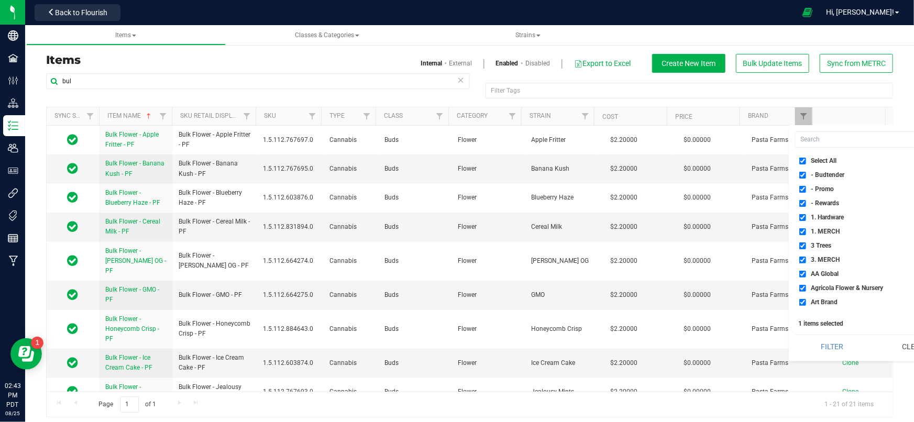
checkbox input "true"
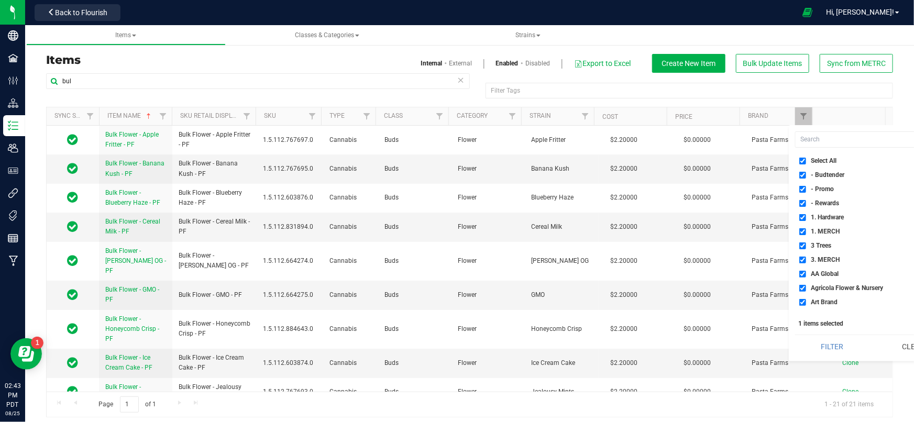
checkbox input "true"
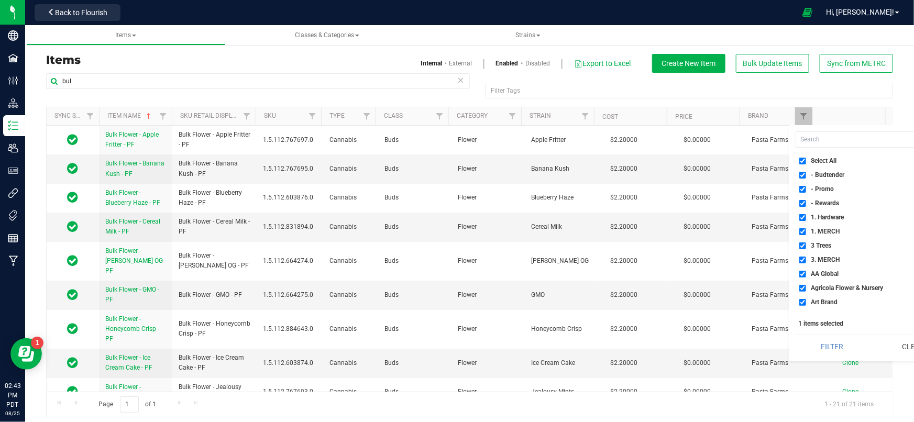
checkbox input "true"
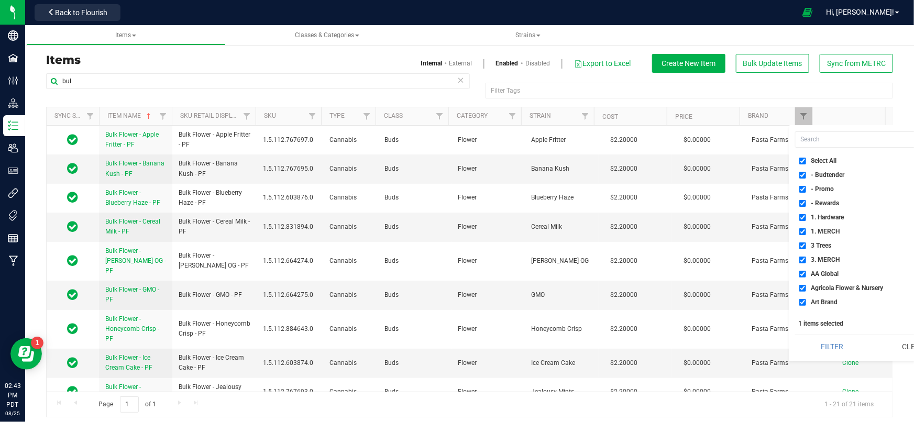
checkbox input "true"
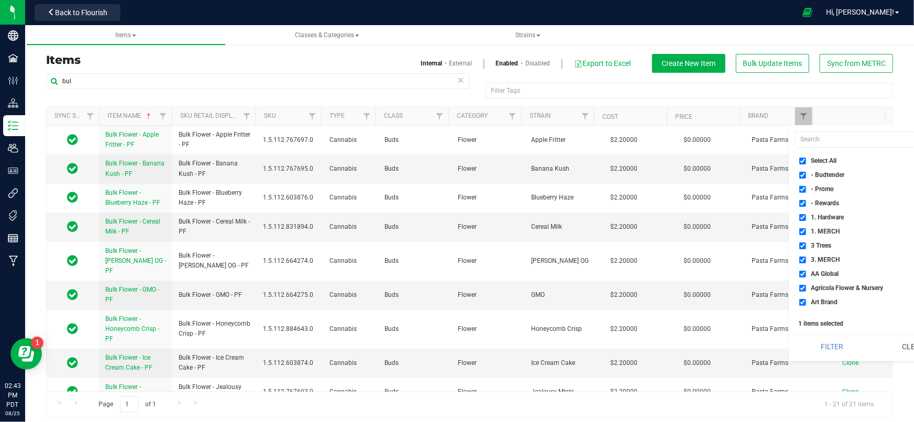
checkbox input "true"
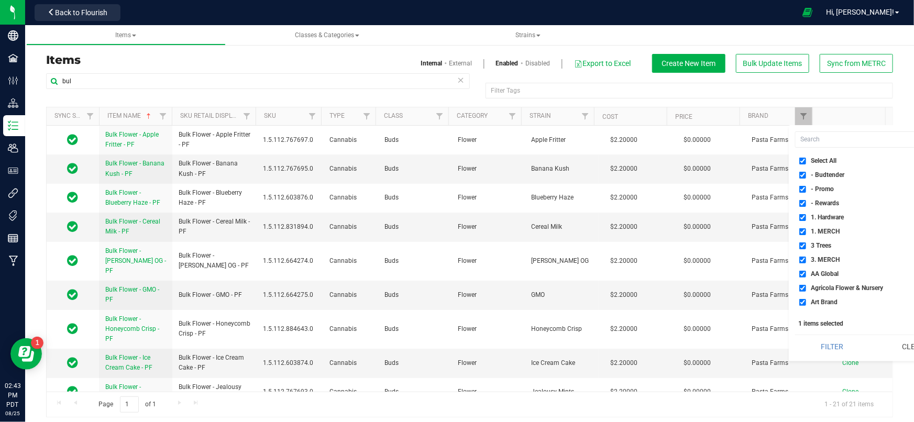
checkbox input "true"
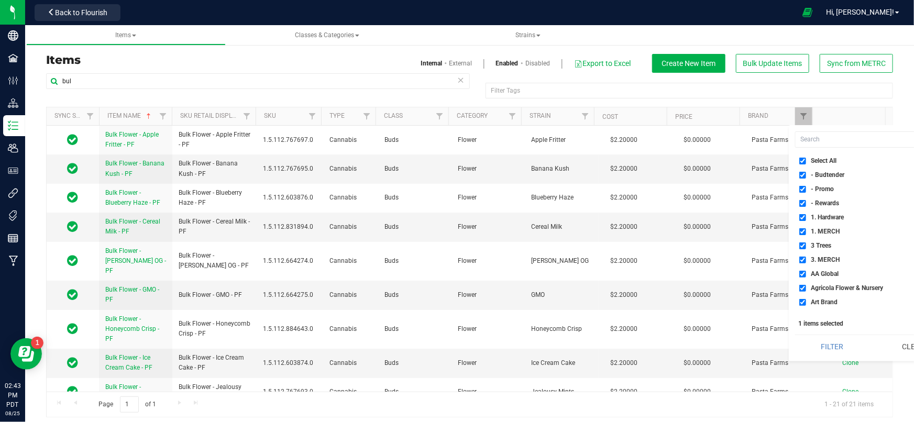
checkbox input "true"
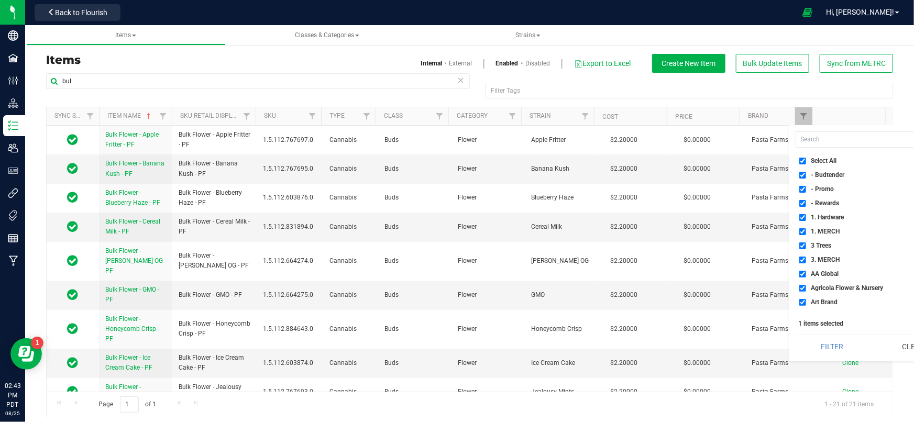
checkbox input "true"
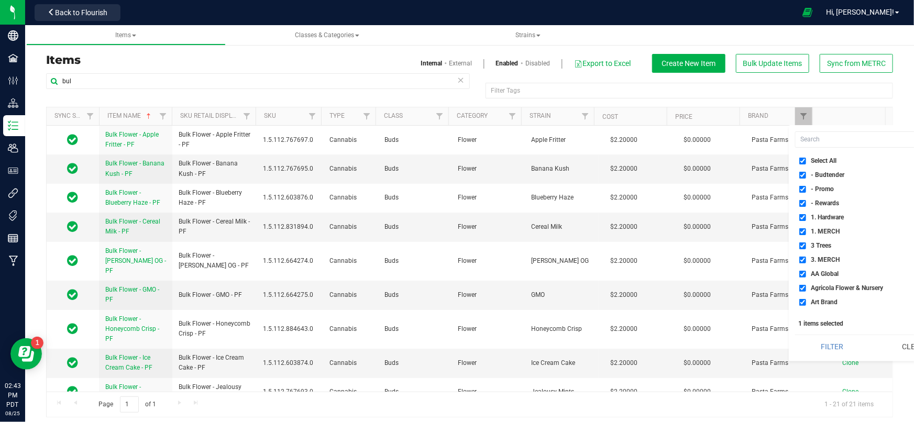
checkbox input "true"
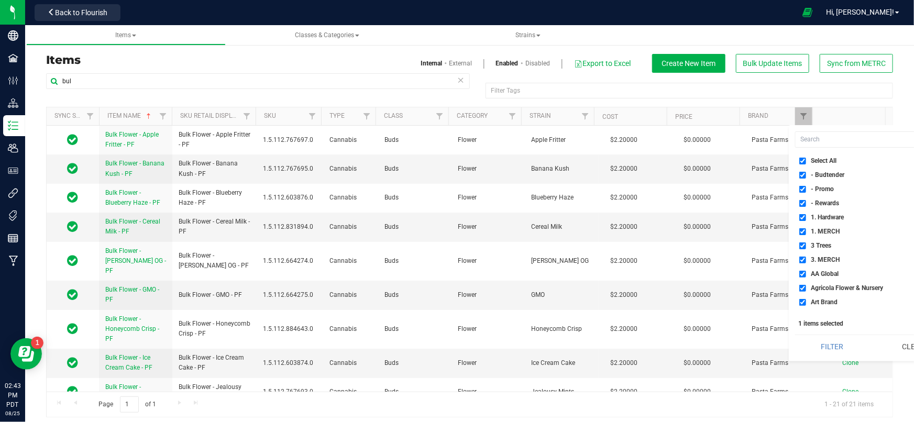
checkbox input "true"
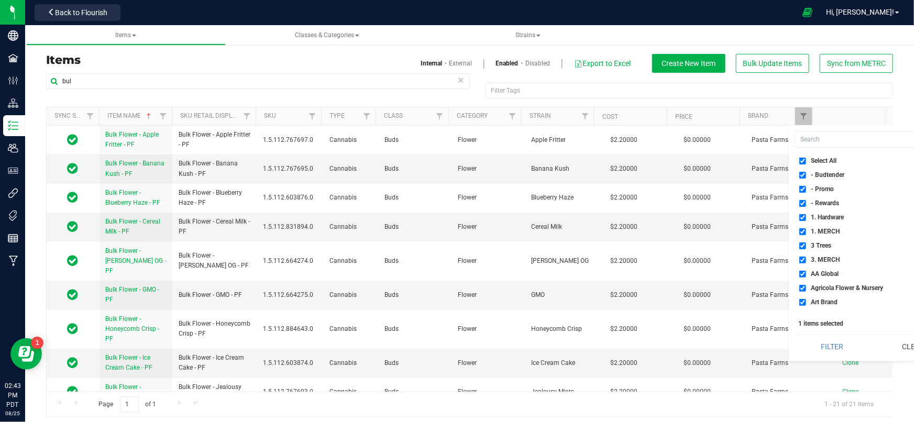
checkbox input "true"
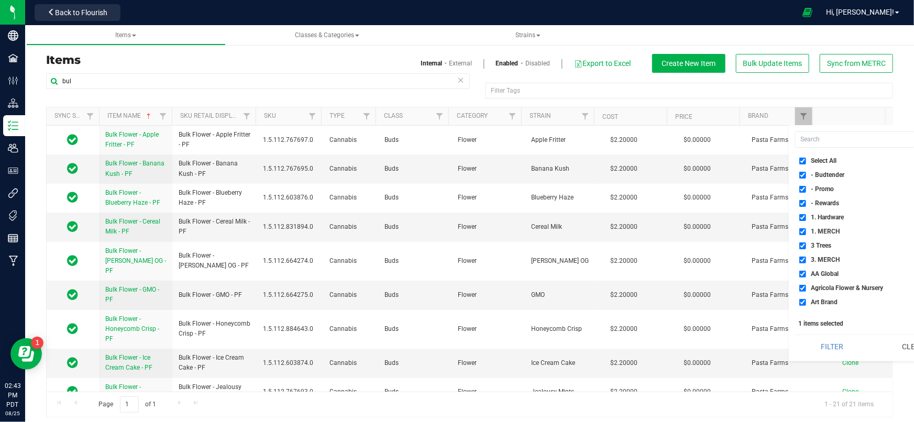
checkbox input "true"
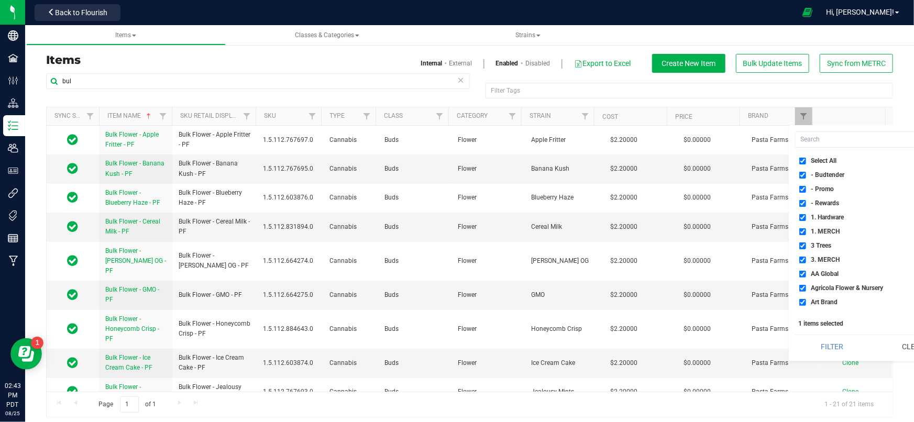
checkbox input "true"
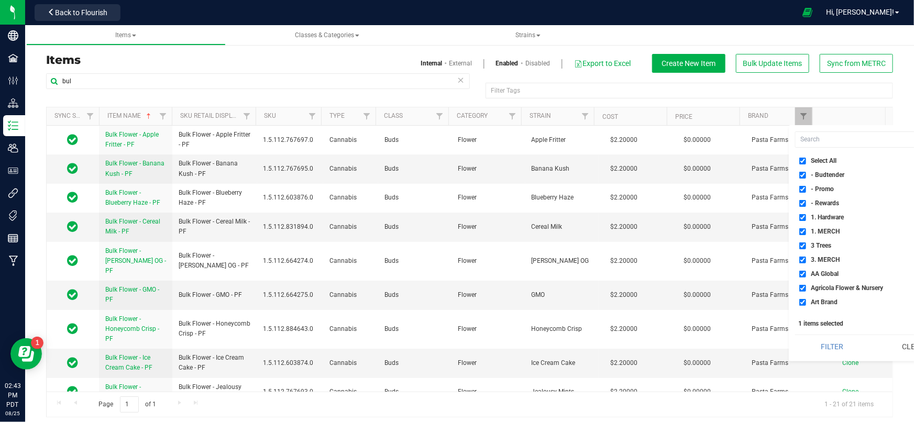
checkbox input "true"
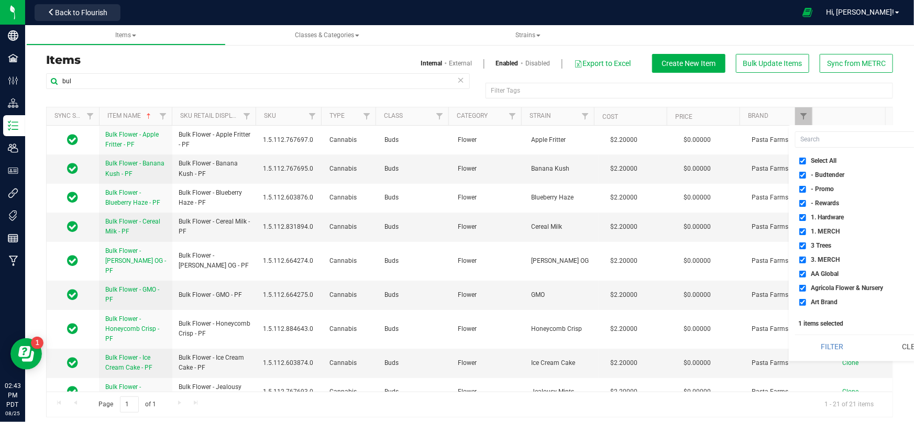
checkbox input "true"
click at [821, 350] on button "Filter" at bounding box center [832, 346] width 74 height 23
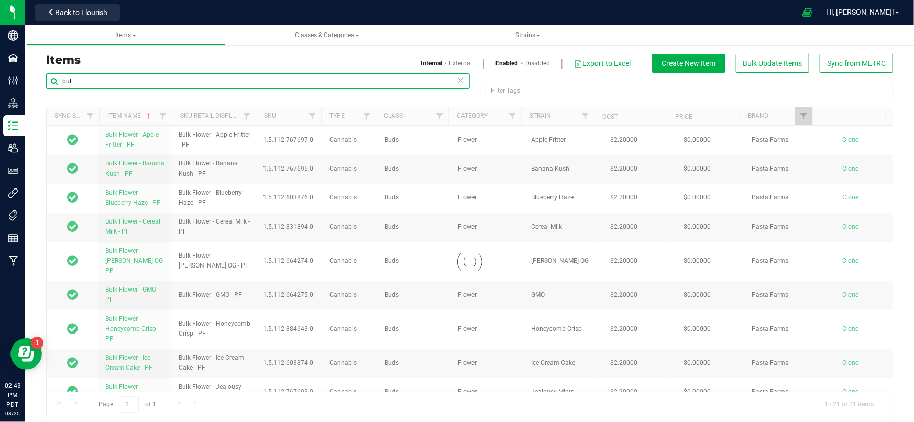
click at [161, 81] on input "bul" at bounding box center [258, 81] width 424 height 16
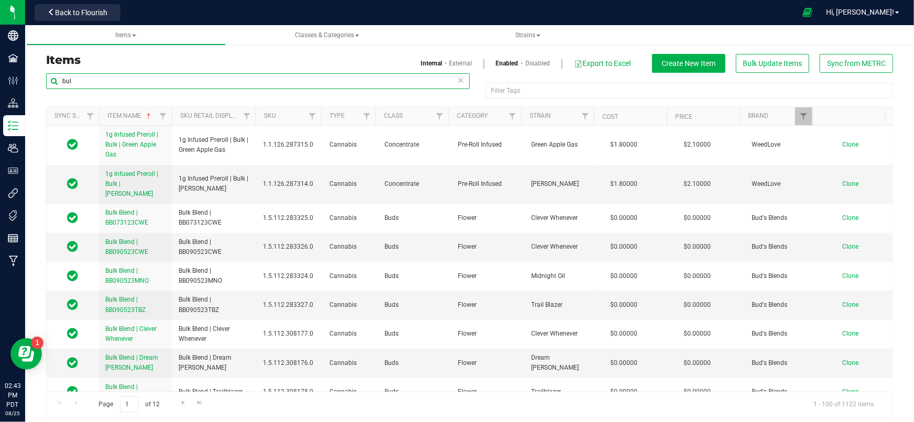
click at [163, 81] on input "bul" at bounding box center [258, 81] width 424 height 16
type input "b"
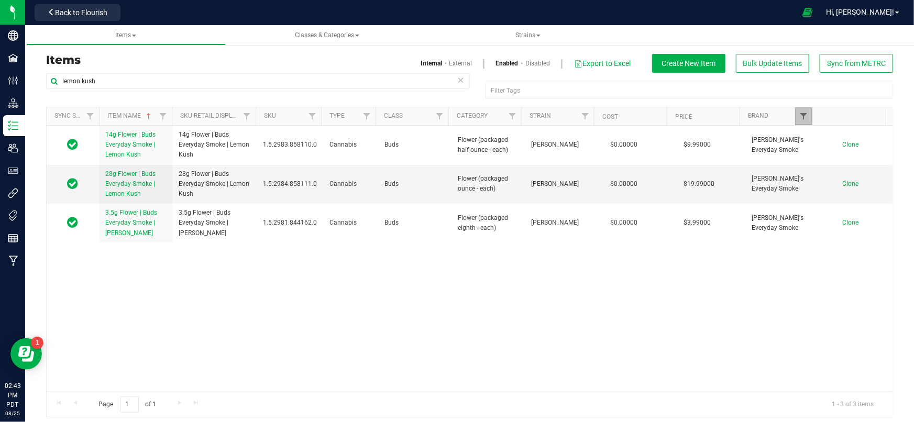
click at [799, 115] on span "Filter" at bounding box center [803, 116] width 8 height 8
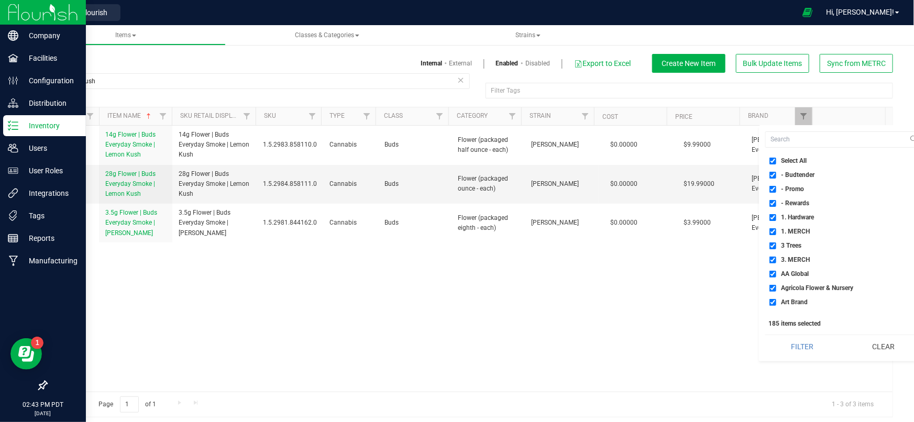
click at [13, 128] on icon at bounding box center [13, 125] width 10 height 10
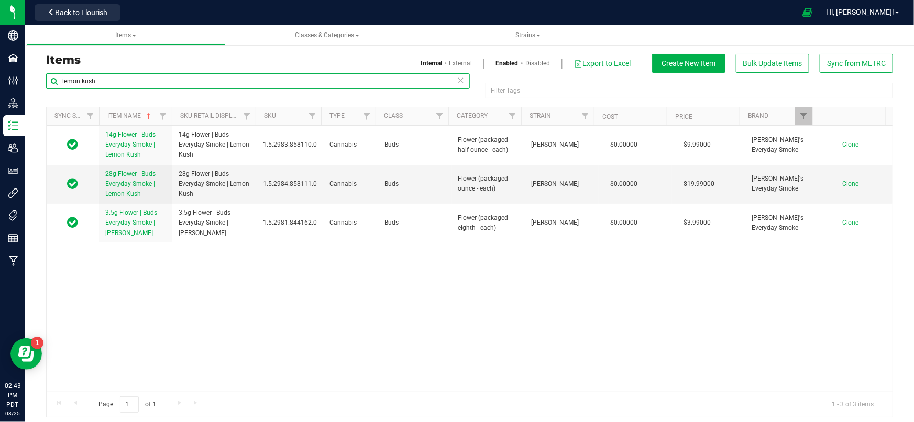
click at [115, 81] on input "lemon kush" at bounding box center [258, 81] width 424 height 16
click at [116, 80] on input "lemon kush" at bounding box center [258, 81] width 424 height 16
type input "l"
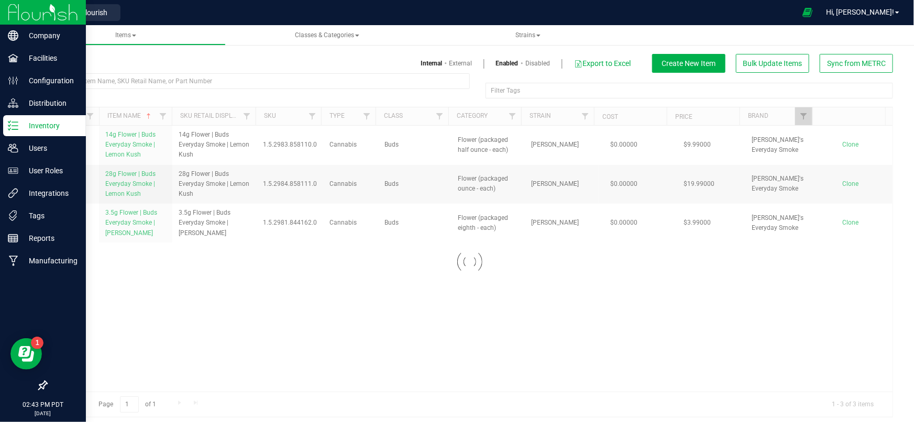
click at [16, 127] on icon at bounding box center [13, 125] width 10 height 10
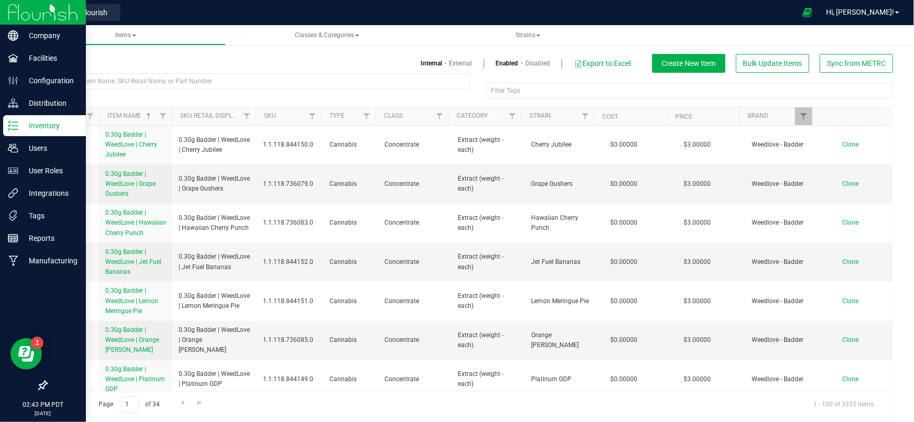
checkbox input "true"
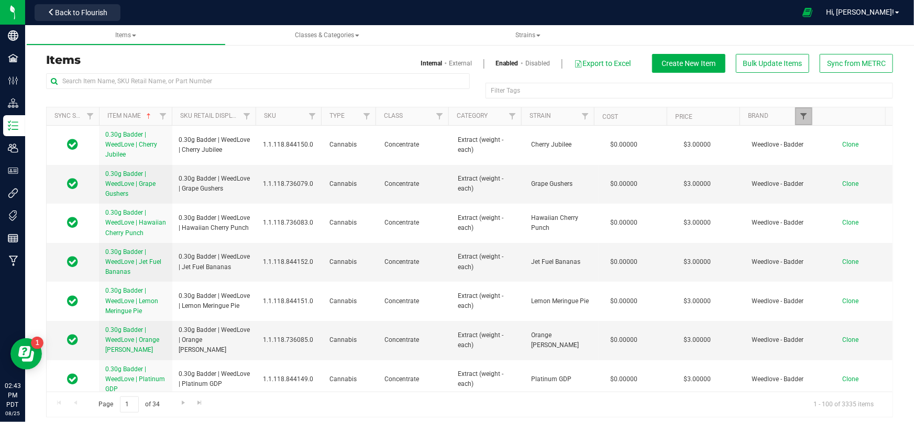
click at [800, 114] on span "Filter" at bounding box center [803, 116] width 8 height 8
click at [774, 162] on input "Pasta Farms" at bounding box center [772, 164] width 7 height 7
click at [847, 203] on button "Clear" at bounding box center [848, 203] width 50 height 23
click at [799, 116] on span "Filter" at bounding box center [803, 116] width 8 height 8
click at [769, 162] on input "Pasta Farms" at bounding box center [772, 164] width 7 height 7
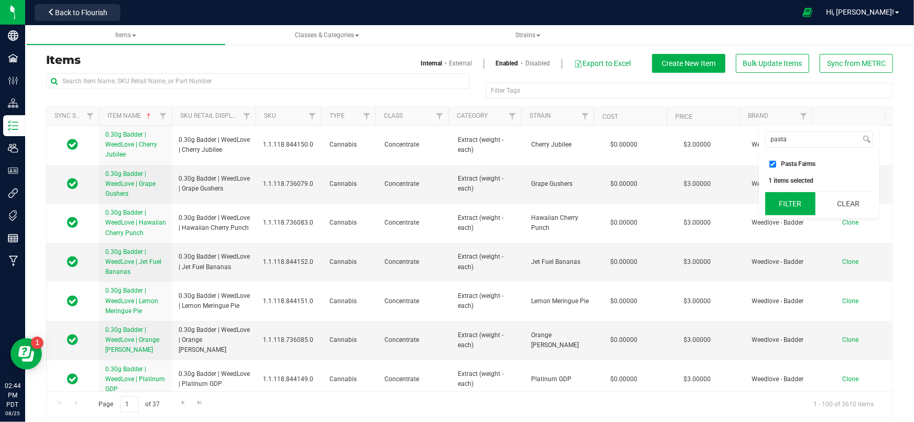
click at [793, 201] on button "Filter" at bounding box center [790, 203] width 50 height 23
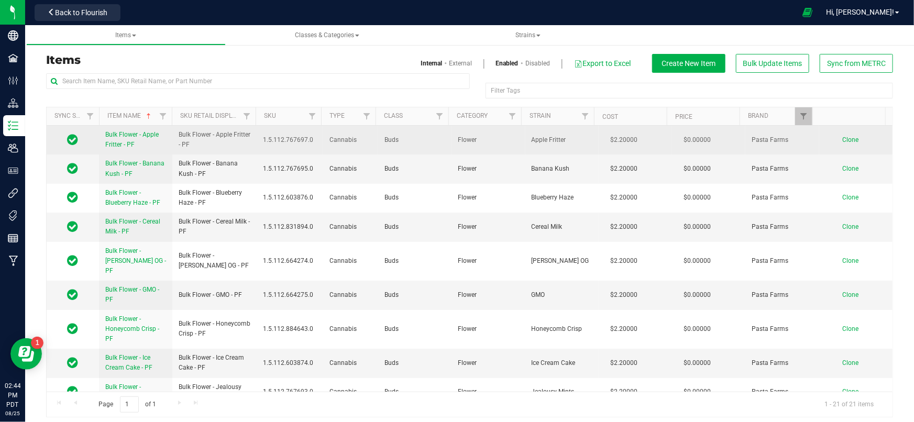
click at [837, 134] on td "Clone" at bounding box center [855, 140] width 73 height 29
click at [842, 137] on span "Clone" at bounding box center [850, 139] width 16 height 7
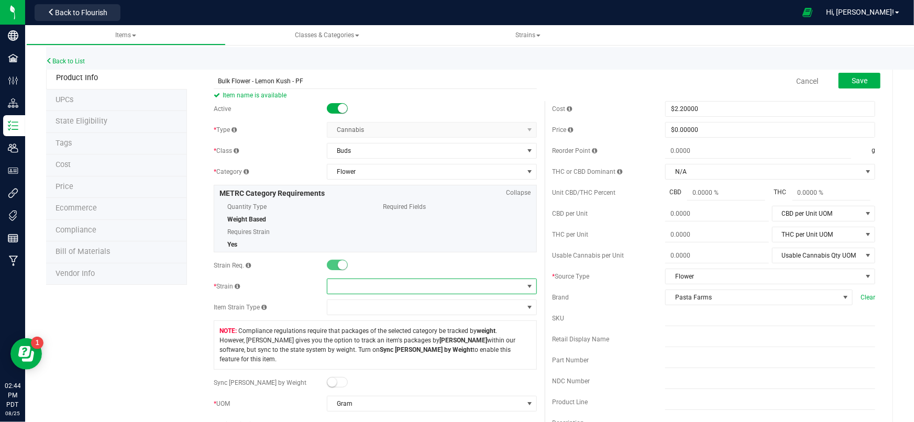
click at [407, 289] on span at bounding box center [425, 286] width 196 height 15
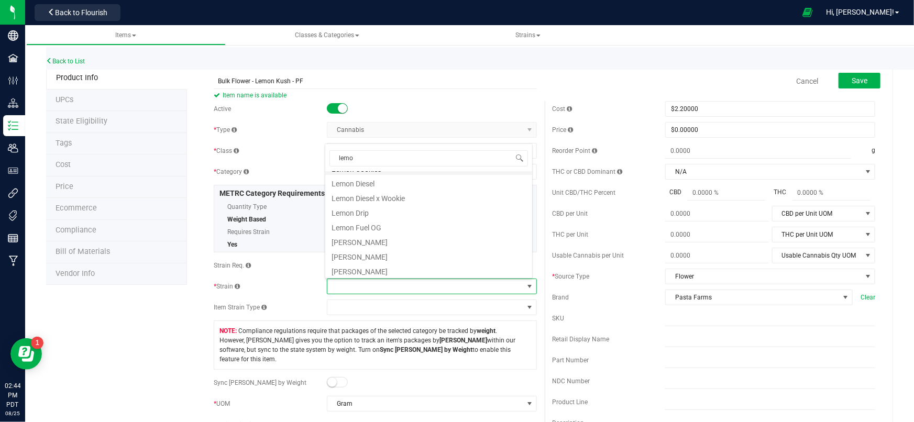
scroll to position [190, 0]
click at [373, 251] on li "[PERSON_NAME]" at bounding box center [428, 253] width 207 height 15
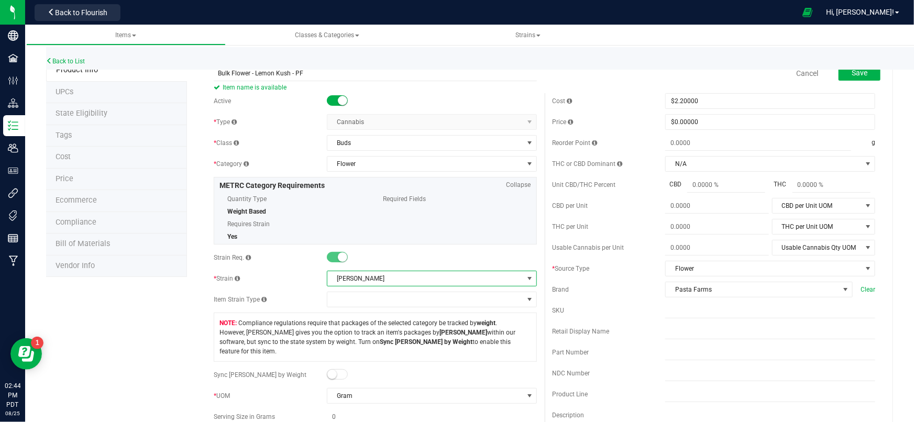
scroll to position [0, 0]
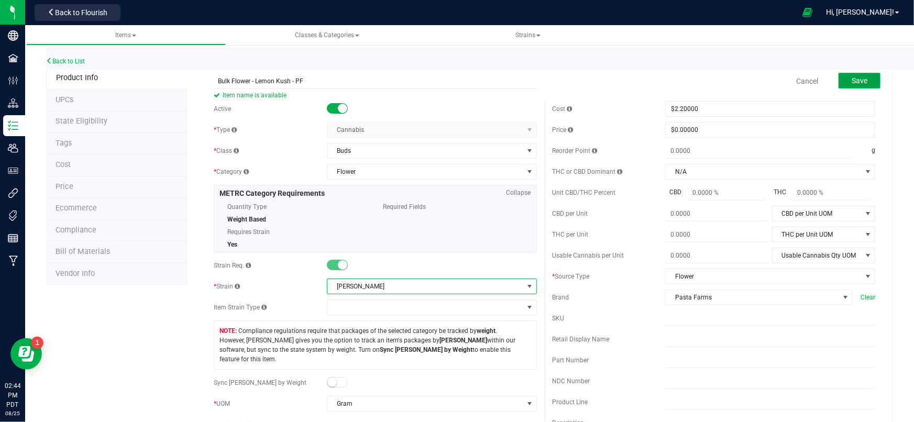
click at [864, 84] on button "Save" at bounding box center [859, 81] width 42 height 16
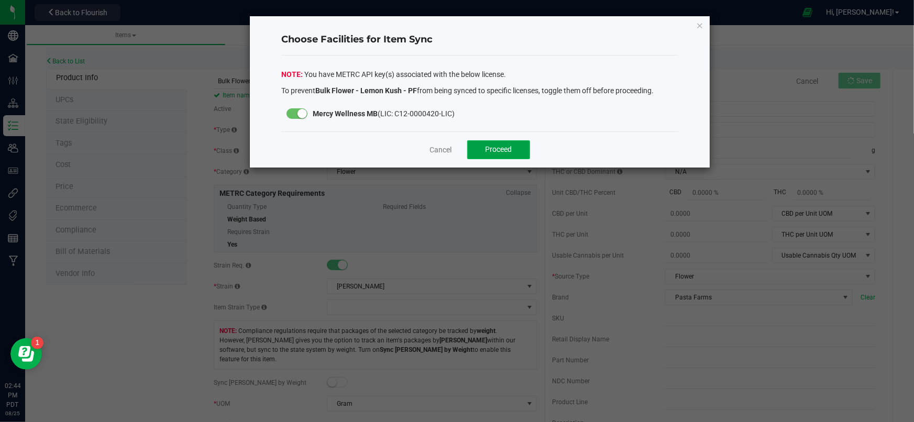
click at [505, 148] on span "Proceed" at bounding box center [498, 149] width 27 height 8
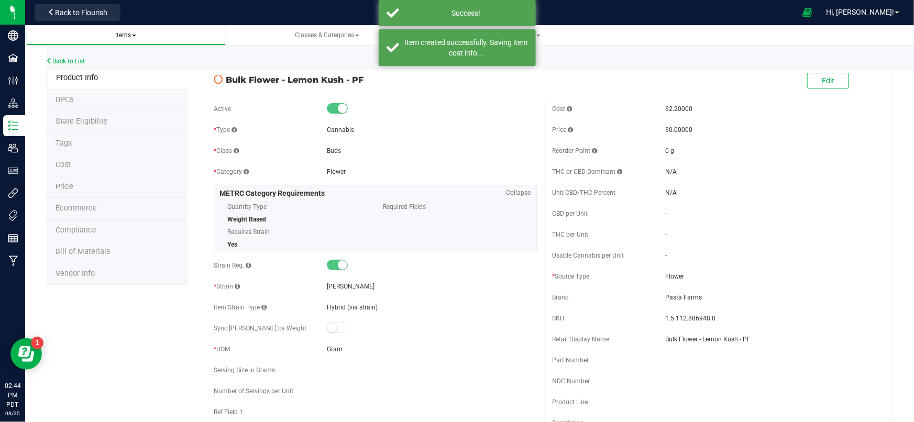
click at [120, 36] on span "Items" at bounding box center [125, 34] width 21 height 7
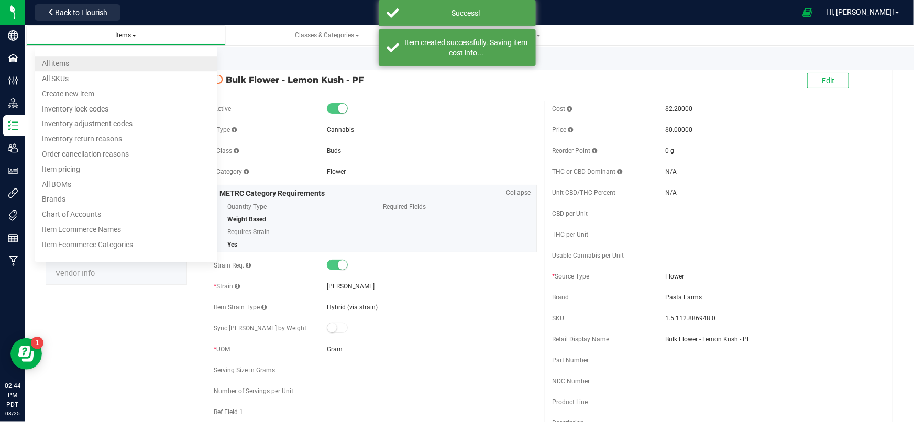
click at [49, 62] on span "All items" at bounding box center [55, 63] width 27 height 8
